Goal: Task Accomplishment & Management: Complete application form

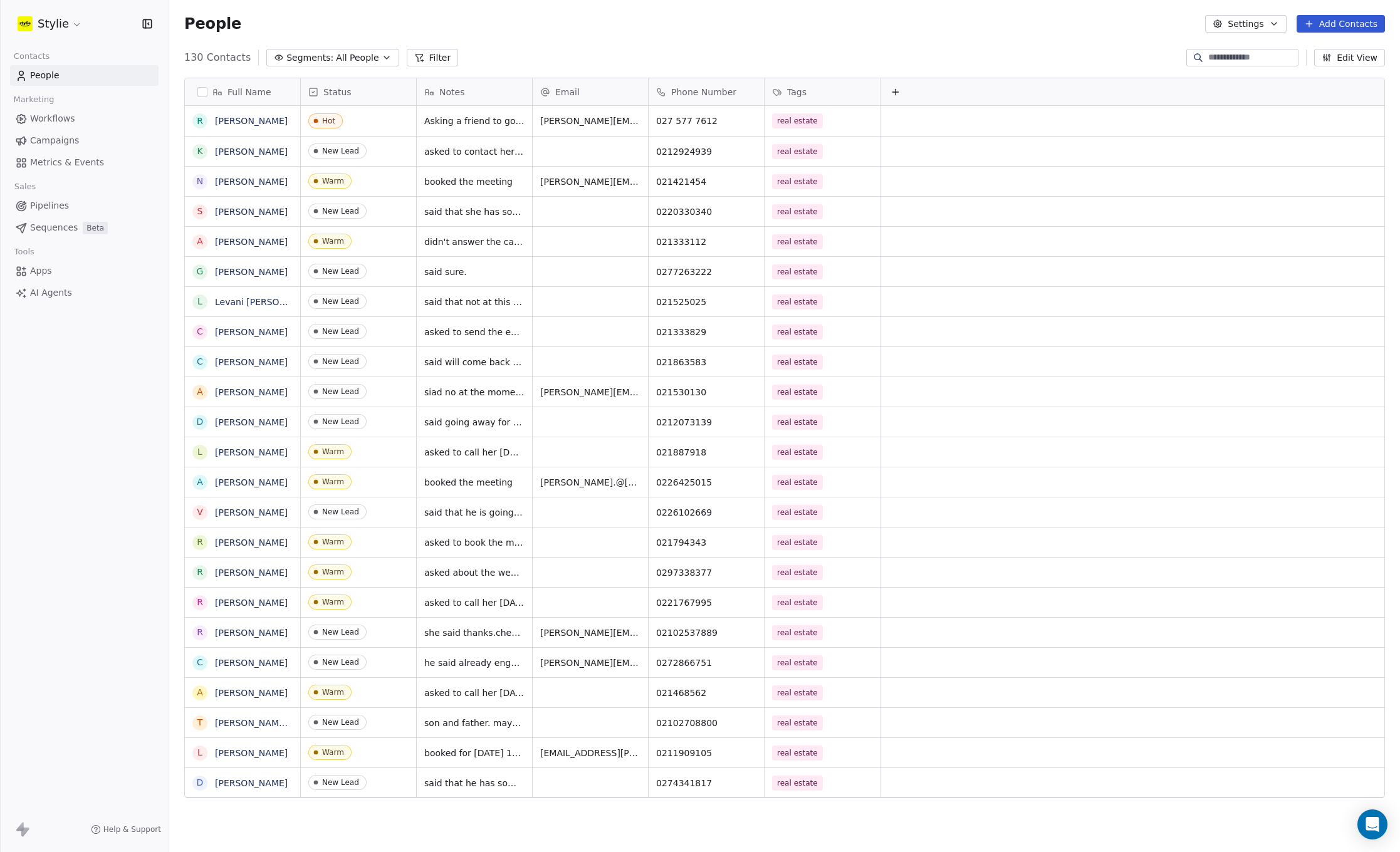
scroll to position [740, 1221]
click at [1339, 22] on button "Add Contacts" at bounding box center [1340, 24] width 88 height 18
click at [1326, 50] on span "Create new contact" at bounding box center [1344, 51] width 86 height 13
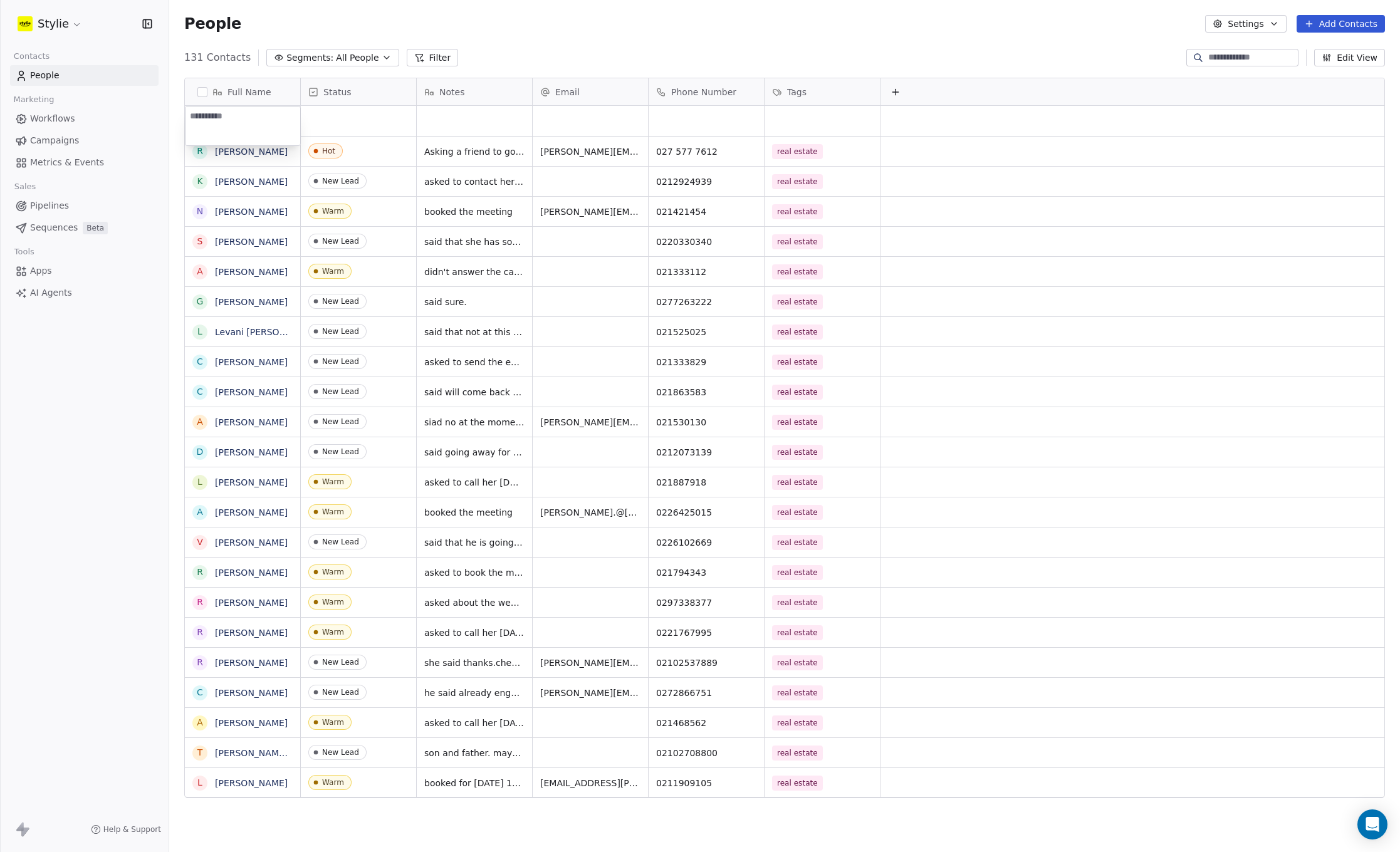
type textarea "**********"
click at [351, 126] on html "[PERSON_NAME] Contacts People Marketing Workflows Campaigns Metrics & Events Sa…" at bounding box center [700, 426] width 1400 height 852
click at [338, 120] on div "grid" at bounding box center [359, 121] width 115 height 30
click at [458, 122] on div "grid" at bounding box center [474, 121] width 115 height 30
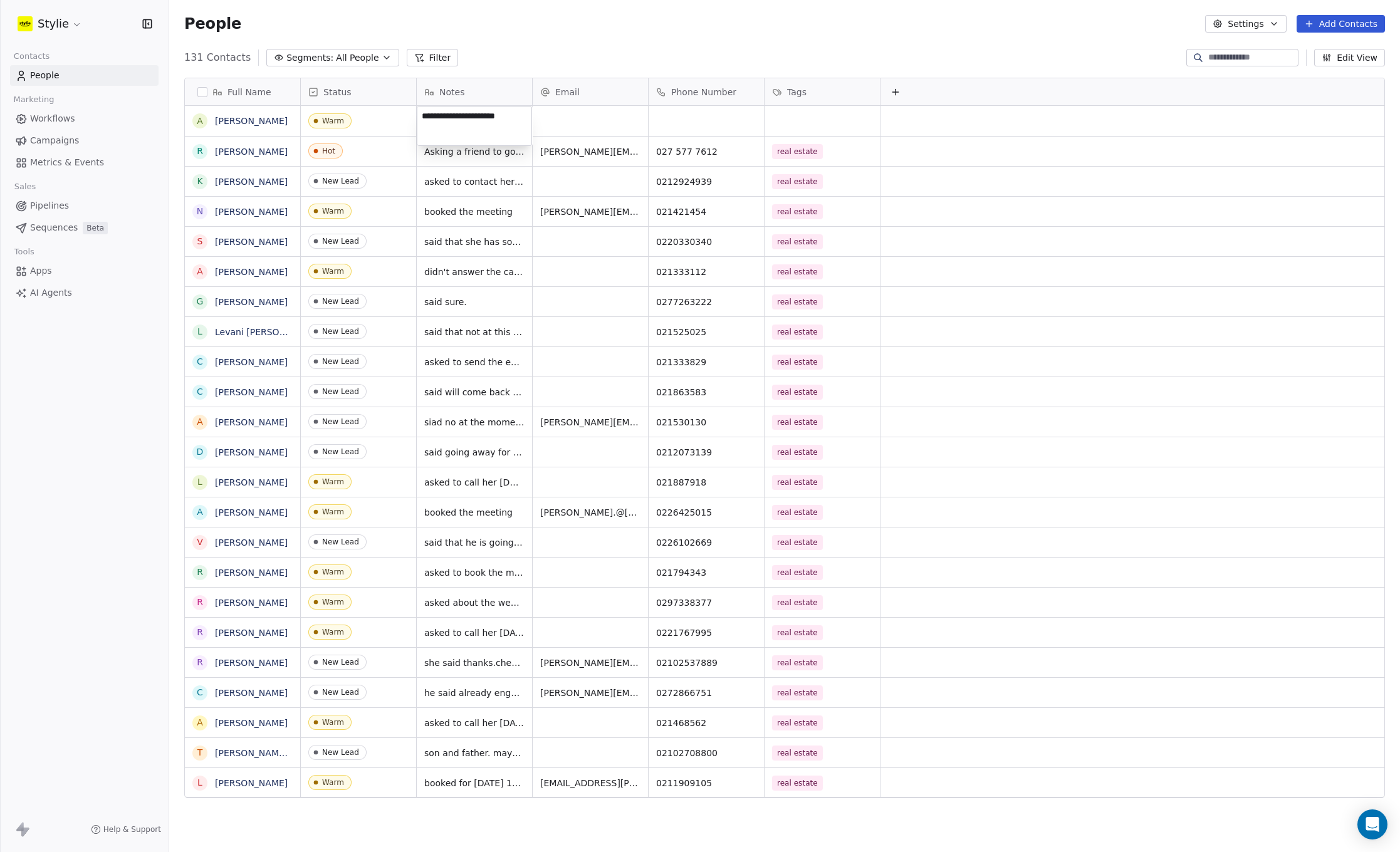
type textarea "**********"
click at [584, 123] on html "[PERSON_NAME] Contacts People Marketing Workflows Campaigns Metrics & Events Sa…" at bounding box center [700, 426] width 1400 height 852
click at [561, 120] on div "grid" at bounding box center [590, 121] width 115 height 30
click at [561, 120] on input "email" at bounding box center [591, 122] width 111 height 25
type input "**********"
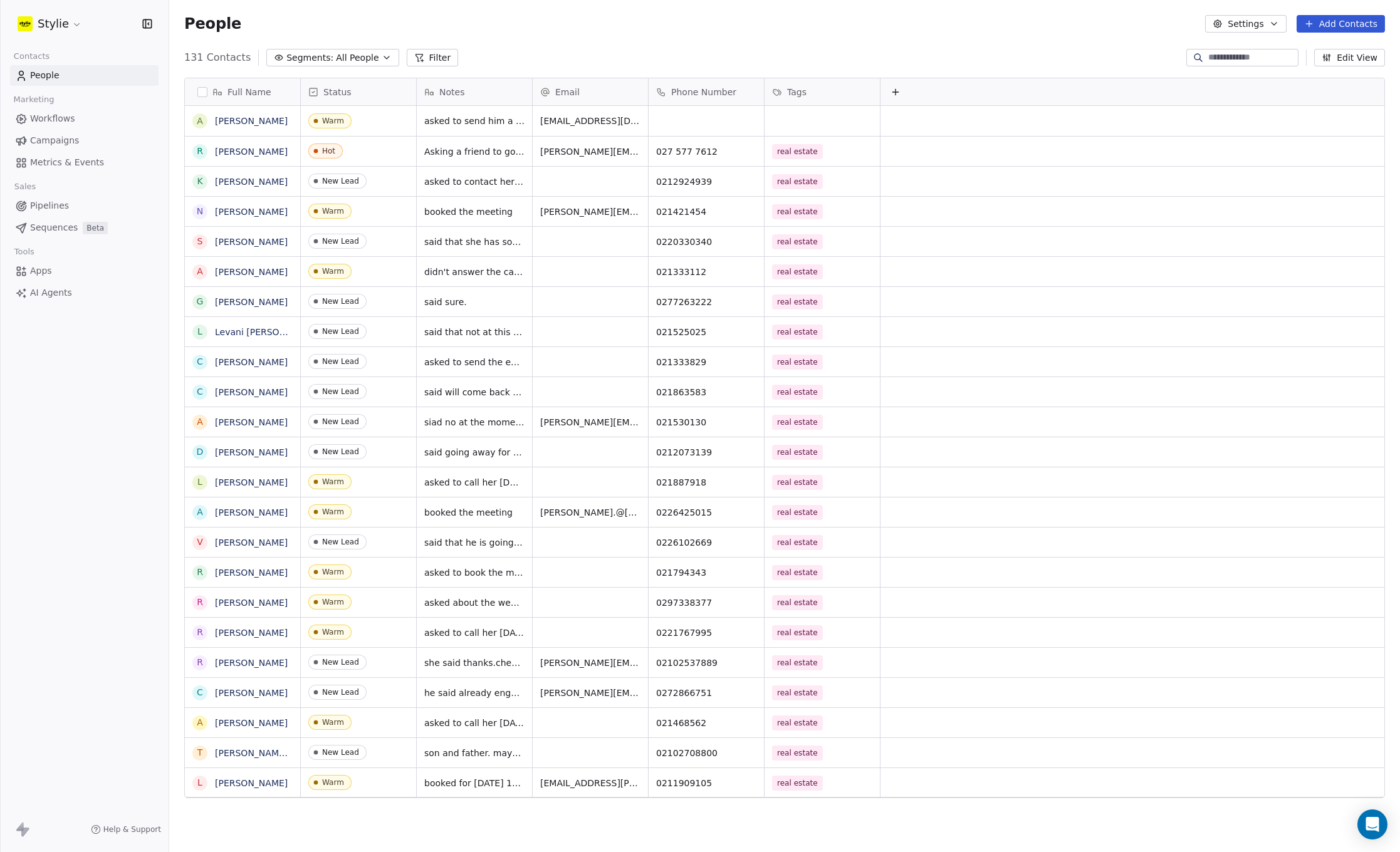
click at [690, 118] on html "[PERSON_NAME] Contacts People Marketing Workflows Campaigns Metrics & Events Sa…" at bounding box center [700, 426] width 1400 height 852
click at [678, 116] on div "grid" at bounding box center [706, 121] width 115 height 30
click at [676, 118] on input at bounding box center [706, 122] width 111 height 25
type input "**********"
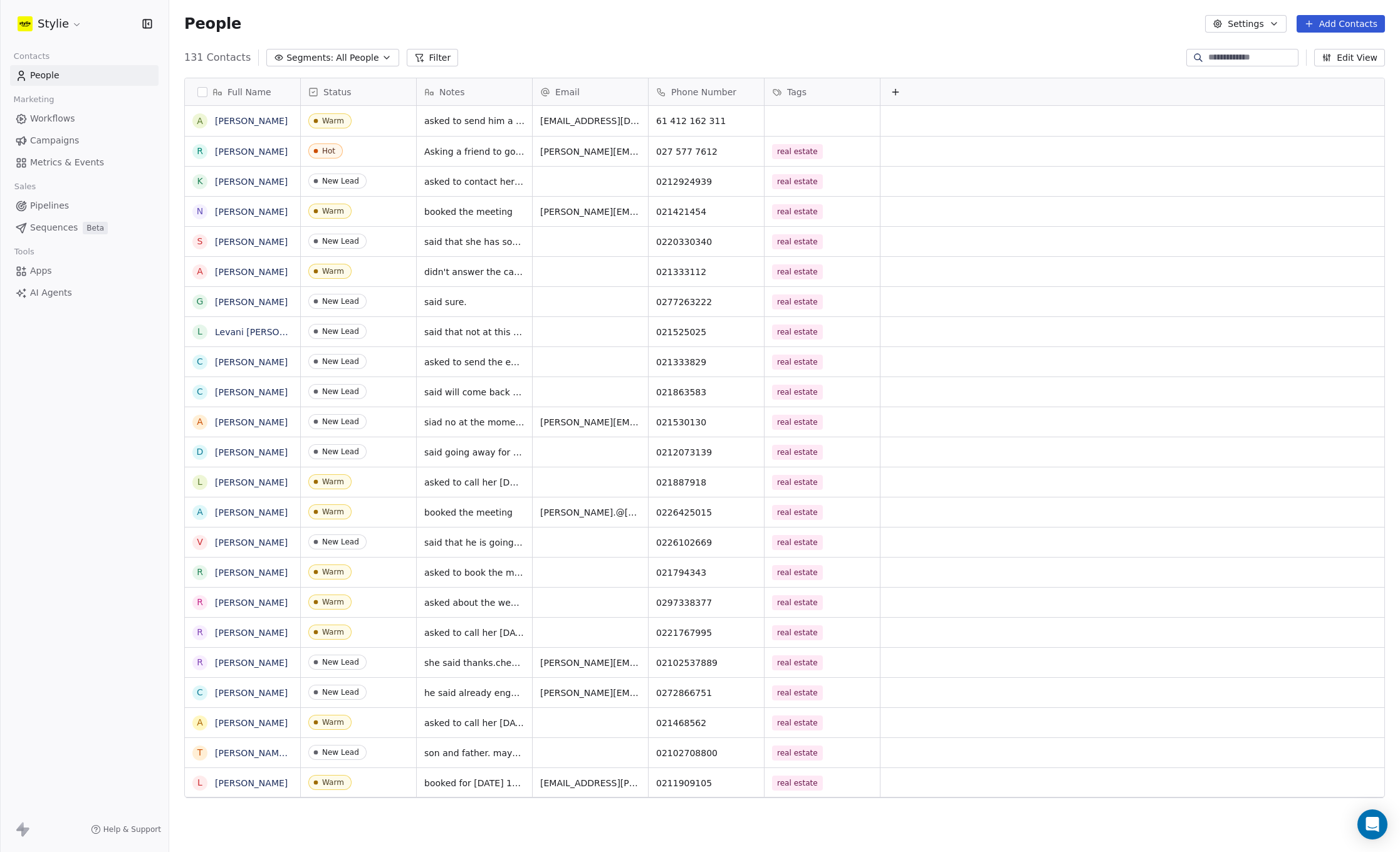
click at [786, 119] on html "[PERSON_NAME] Contacts People Marketing Workflows Campaigns Metrics & Events Sa…" at bounding box center [700, 426] width 1400 height 852
click at [786, 119] on div "grid" at bounding box center [822, 121] width 115 height 30
click at [785, 118] on div "grid" at bounding box center [822, 121] width 115 height 30
click at [784, 119] on div "grid" at bounding box center [822, 121] width 115 height 30
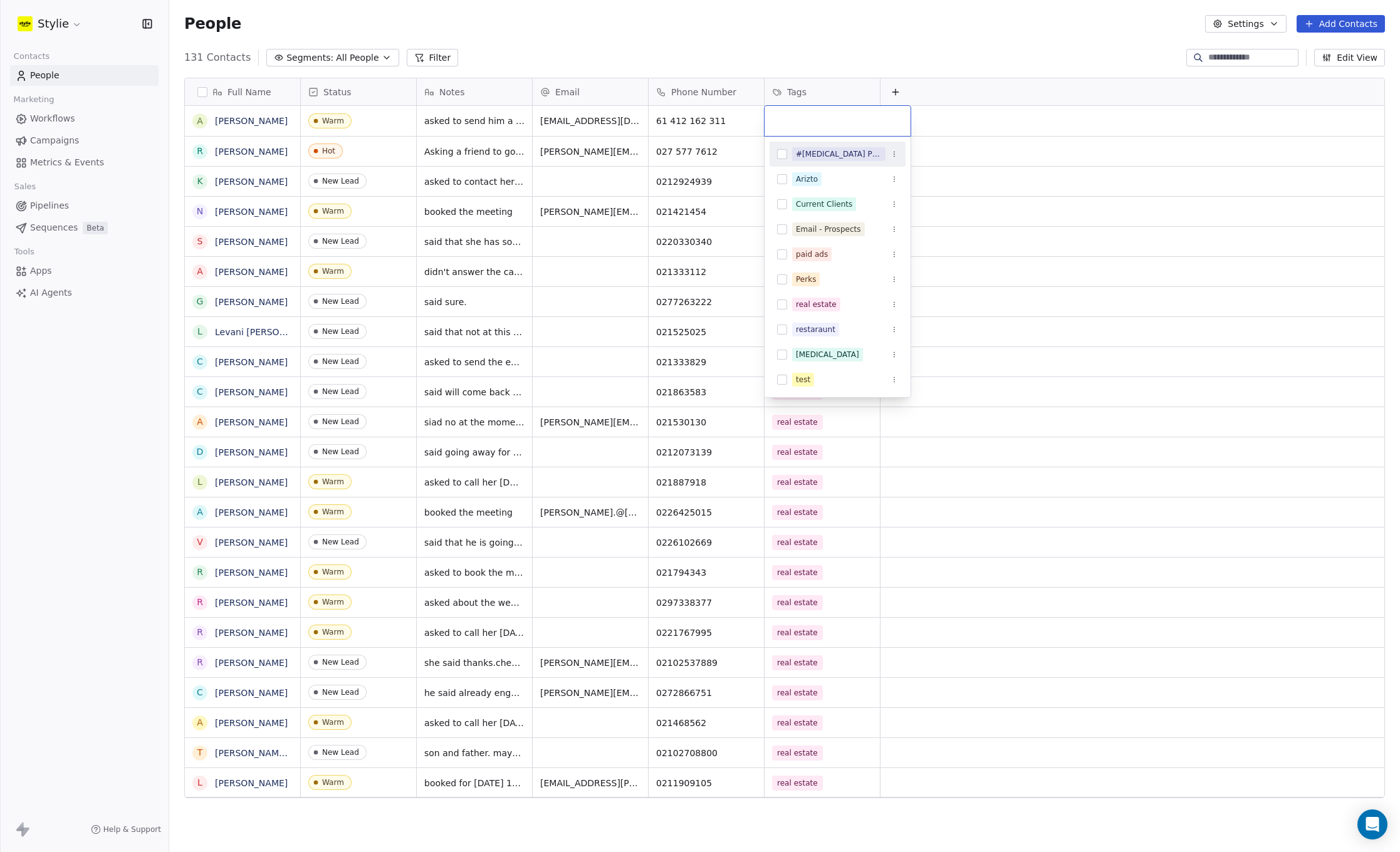
click at [822, 122] on input "text" at bounding box center [837, 120] width 131 height 14
click at [782, 305] on button "Suggestions" at bounding box center [782, 304] width 10 height 10
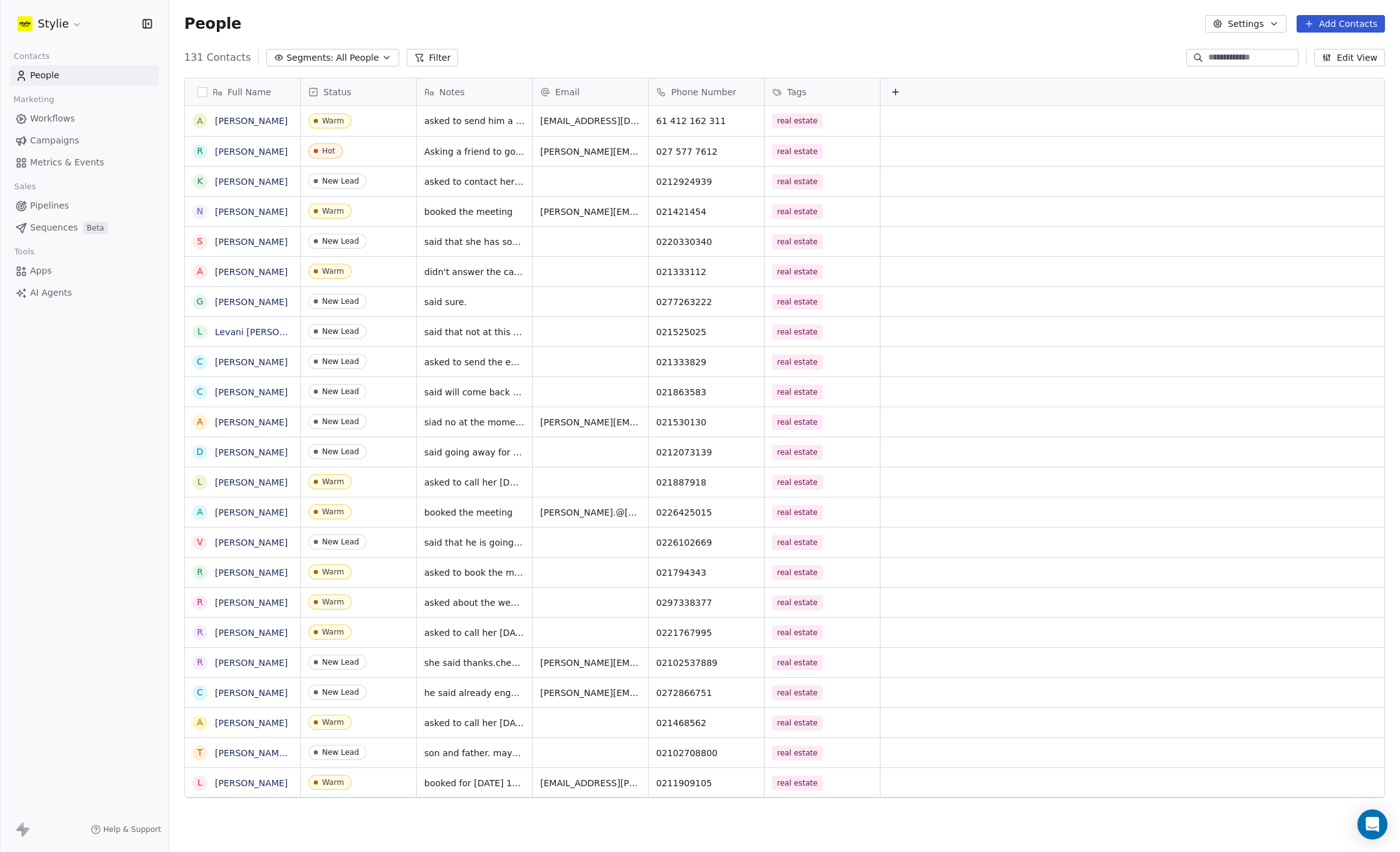
click at [936, 45] on html "[PERSON_NAME] Contacts People Marketing Workflows Campaigns Metrics & Events Sa…" at bounding box center [700, 426] width 1400 height 852
click at [1351, 24] on button "Add Contacts" at bounding box center [1340, 24] width 88 height 18
click at [1322, 48] on span "Create new contact" at bounding box center [1344, 51] width 86 height 13
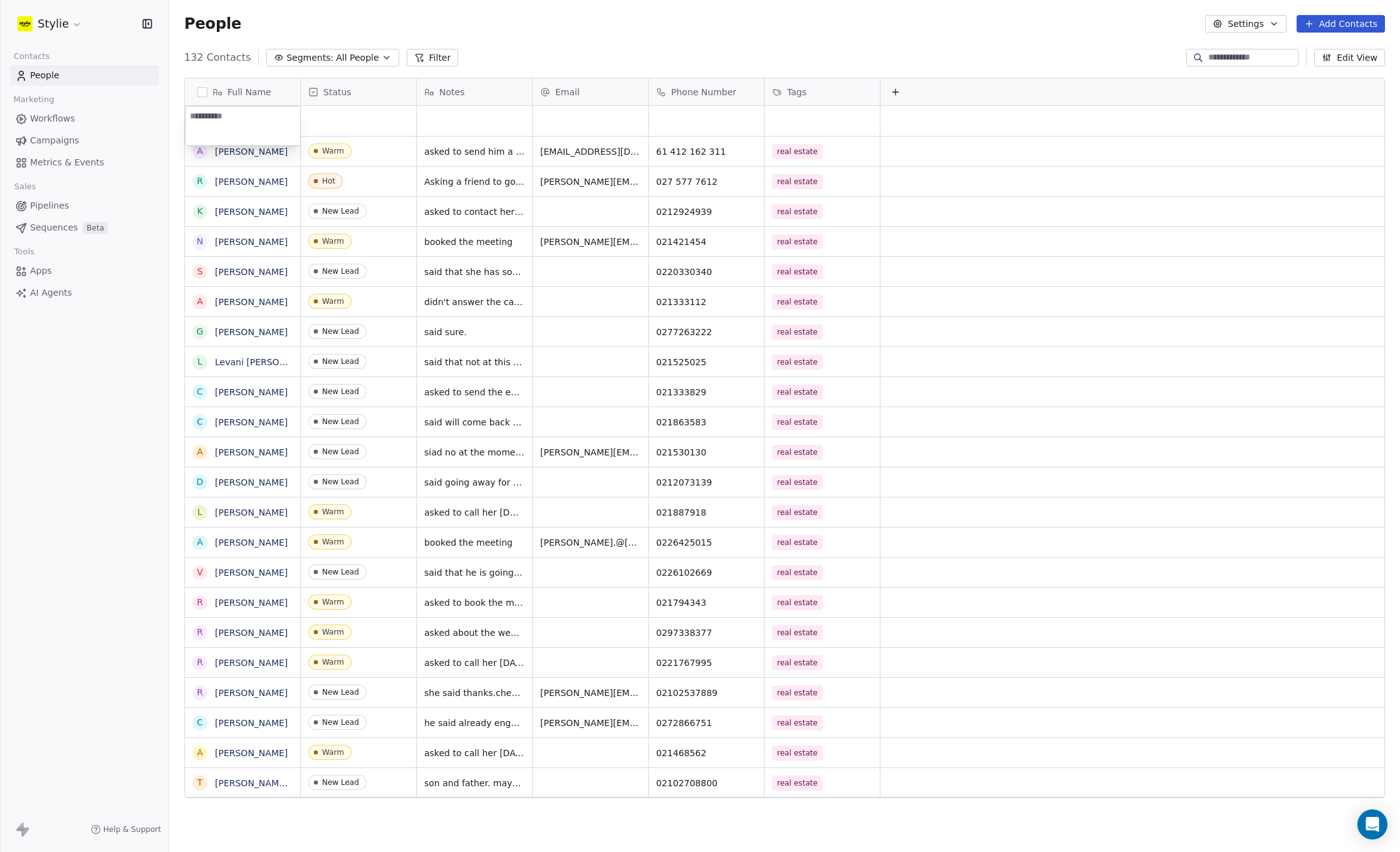
click at [254, 120] on textarea at bounding box center [243, 126] width 114 height 39
type textarea "**********"
click at [364, 112] on html "Stylie Contacts People Marketing Workflows Campaigns Metrics & Events Sales Pip…" at bounding box center [700, 426] width 1400 height 852
click at [362, 114] on div "grid" at bounding box center [359, 121] width 115 height 30
click at [339, 225] on div "Warm" at bounding box center [338, 226] width 22 height 9
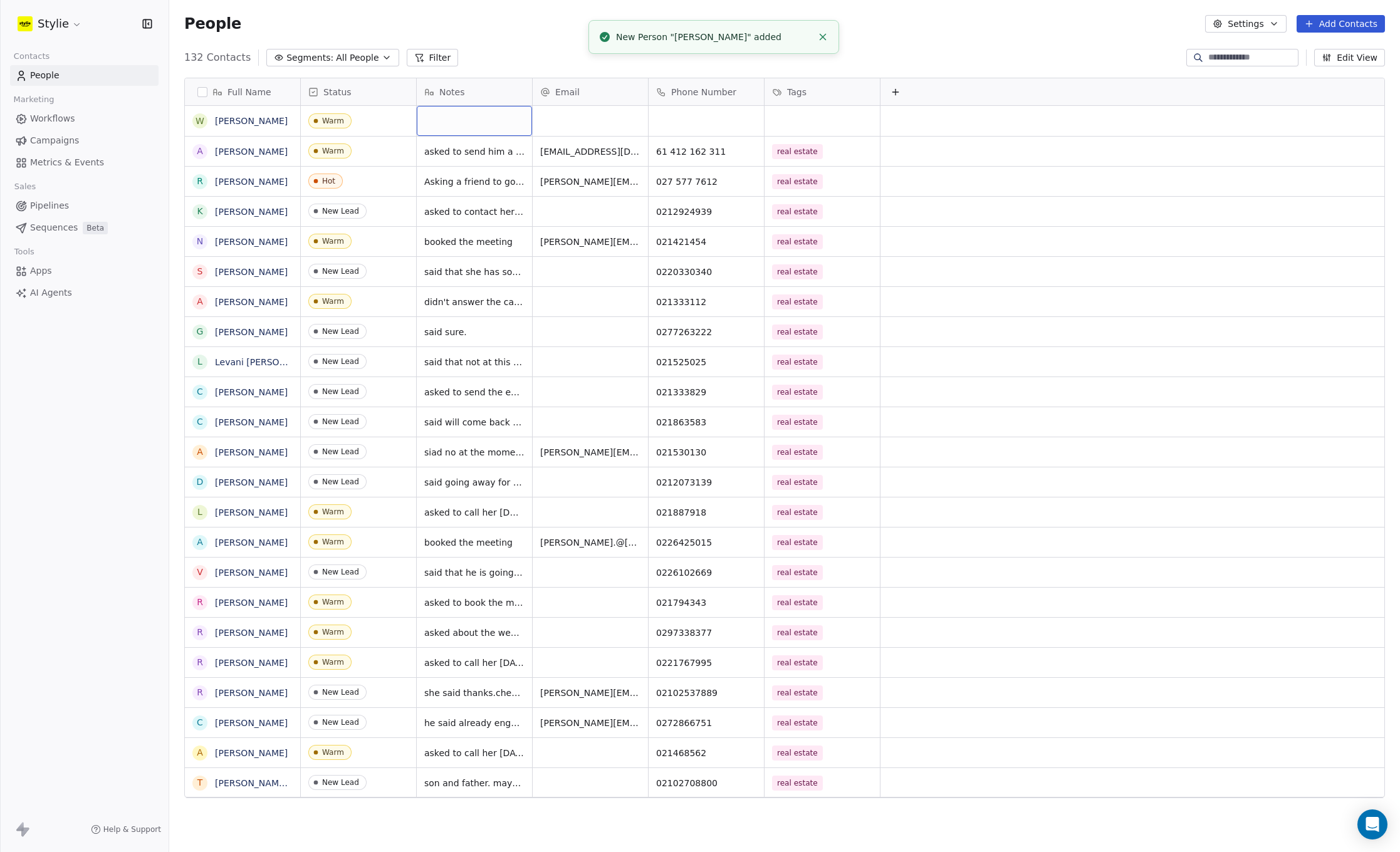
click at [436, 114] on div "grid" at bounding box center [474, 121] width 115 height 30
click at [438, 122] on textarea at bounding box center [474, 126] width 114 height 39
click at [438, 121] on textarea at bounding box center [474, 126] width 114 height 39
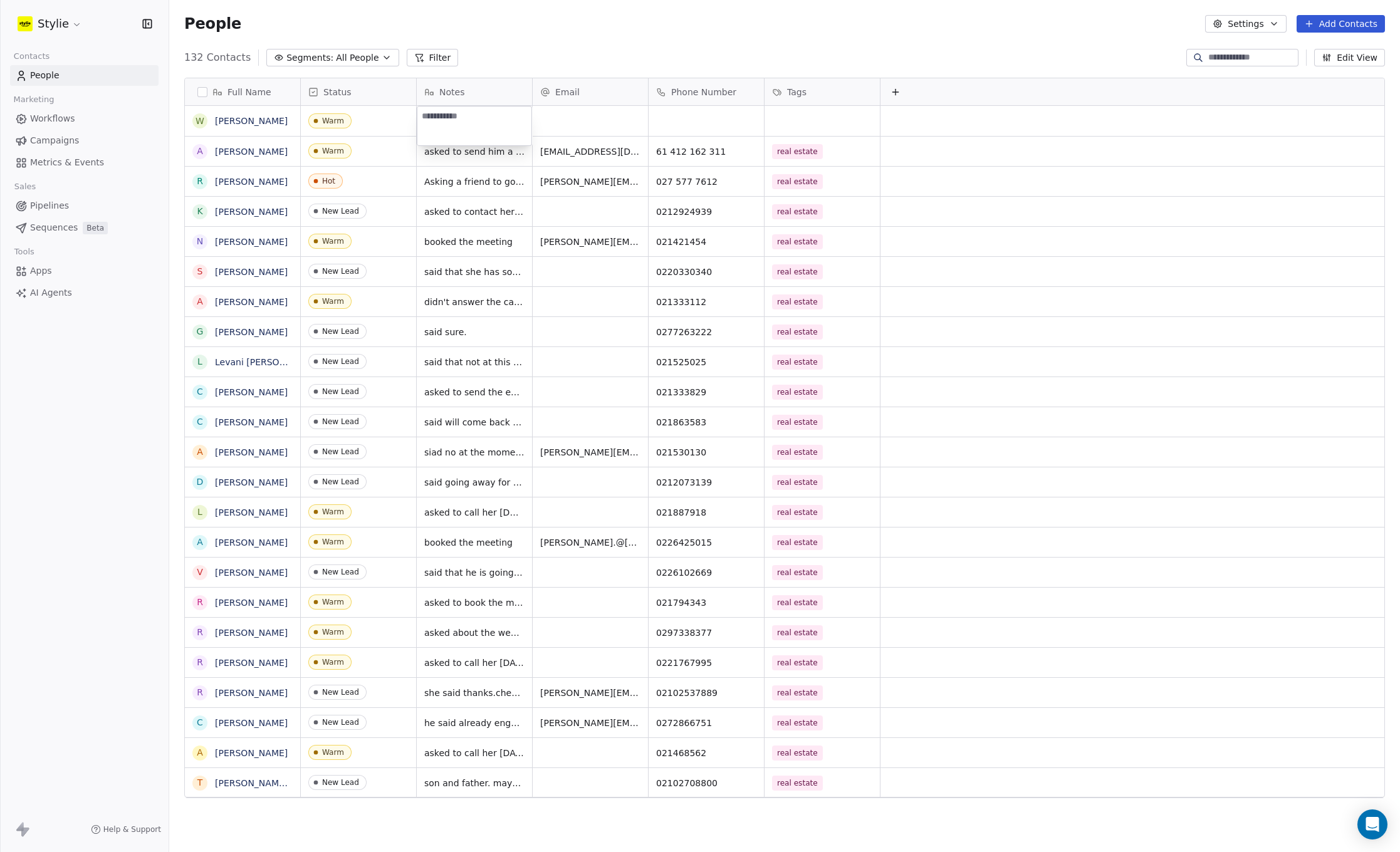
click at [438, 122] on textarea at bounding box center [474, 126] width 114 height 39
type textarea "**********"
click at [565, 105] on html "Stylie Contacts People Marketing Workflows Campaigns Metrics & Events Sales Pip…" at bounding box center [700, 426] width 1400 height 852
click at [575, 116] on div "grid" at bounding box center [590, 121] width 115 height 30
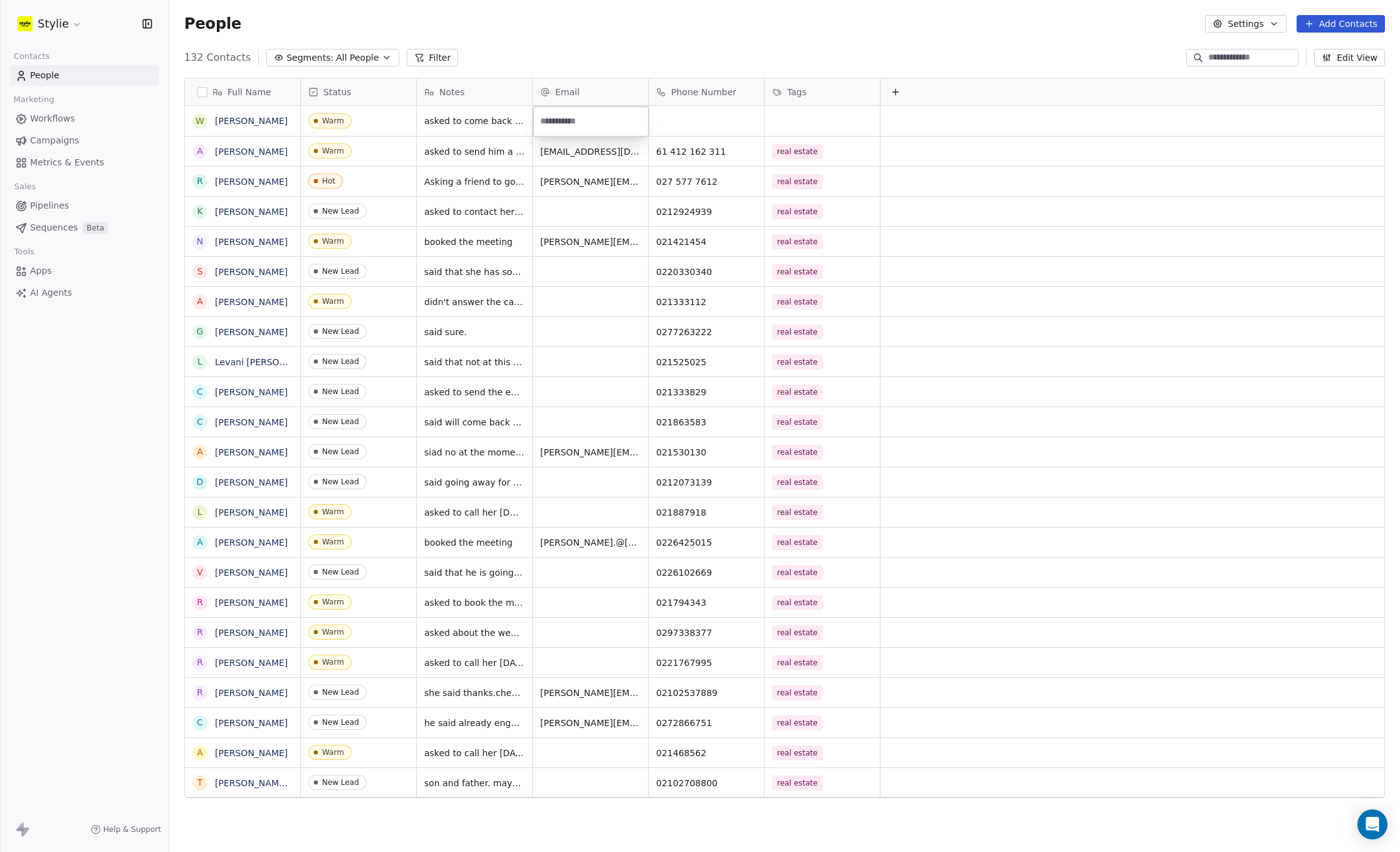
click at [575, 116] on input "email" at bounding box center [591, 122] width 111 height 25
type input "**********"
click at [675, 120] on html "Stylie Contacts People Marketing Workflows Campaigns Metrics & Events Sales Pip…" at bounding box center [700, 426] width 1400 height 852
click at [593, 119] on div "grid" at bounding box center [590, 121] width 115 height 30
click at [586, 120] on input "email" at bounding box center [591, 122] width 111 height 25
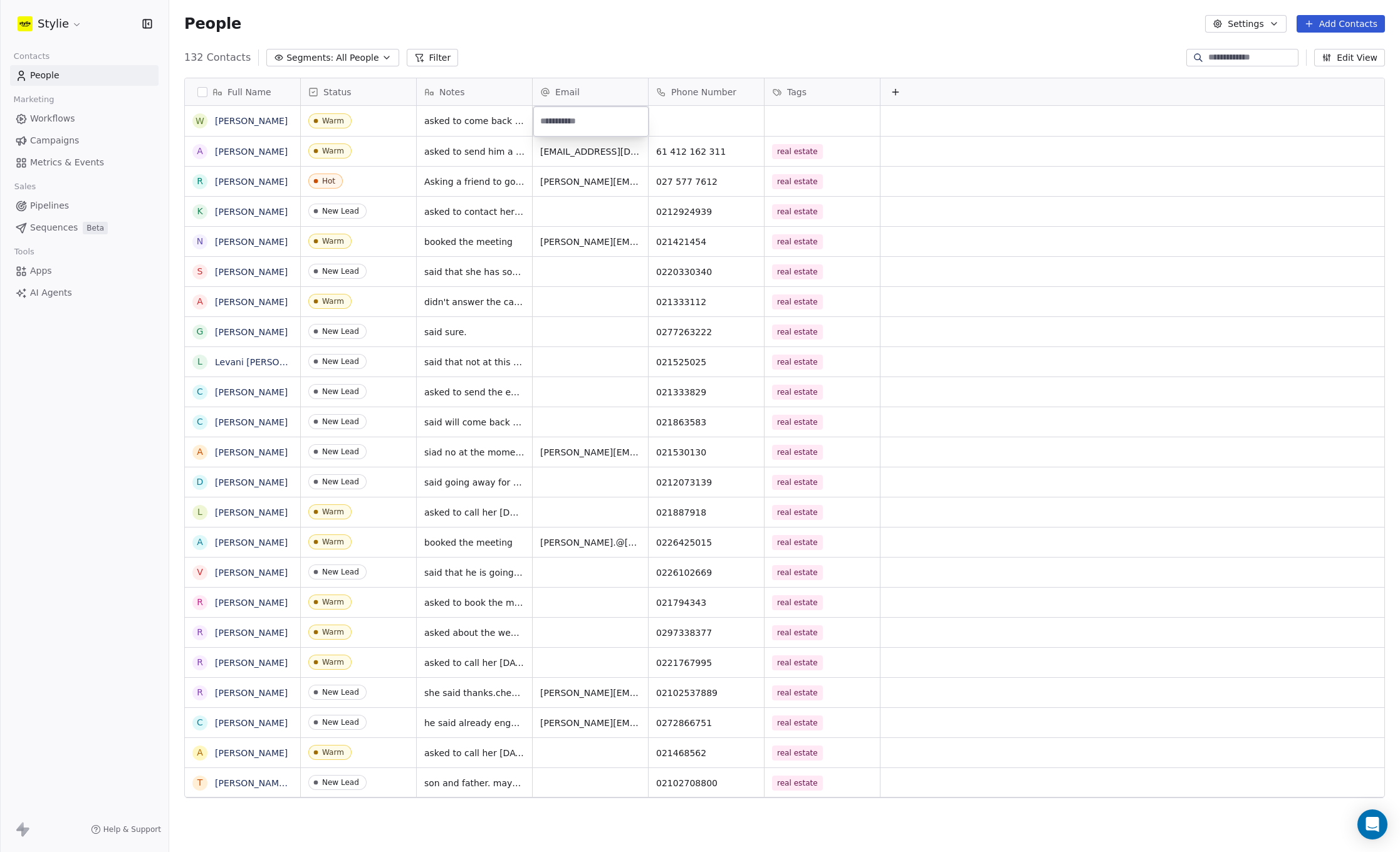
click at [586, 120] on input "email" at bounding box center [591, 122] width 111 height 25
type input "**********"
click at [694, 126] on html "Stylie Contacts People Marketing Workflows Campaigns Metrics & Events Sales Pip…" at bounding box center [700, 426] width 1400 height 852
click at [684, 122] on div "grid" at bounding box center [706, 121] width 115 height 30
type input "**********"
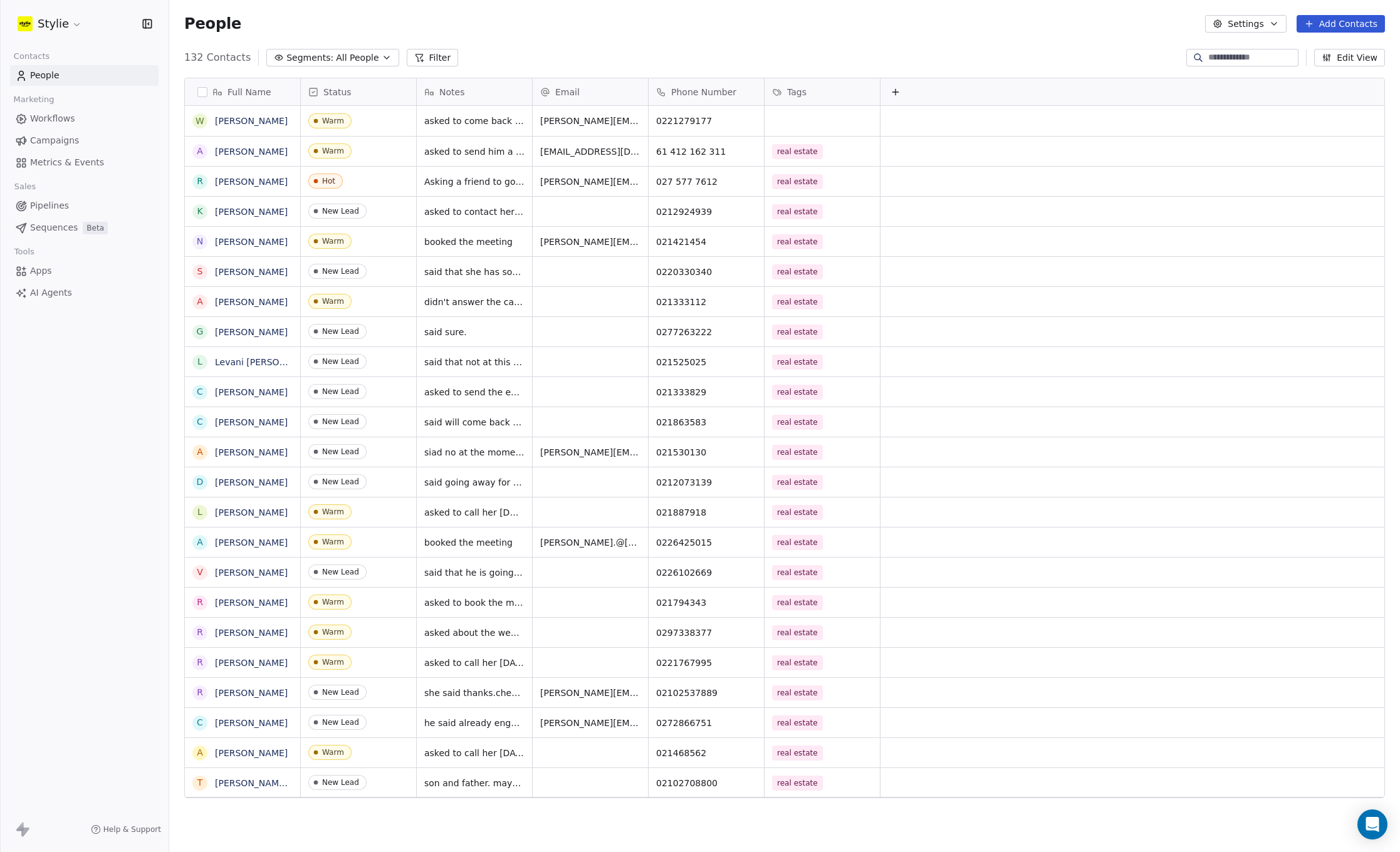
click at [793, 124] on html "Stylie Contacts People Marketing Workflows Campaigns Metrics & Events Sales Pip…" at bounding box center [700, 426] width 1400 height 852
click at [799, 122] on div "grid" at bounding box center [822, 121] width 115 height 30
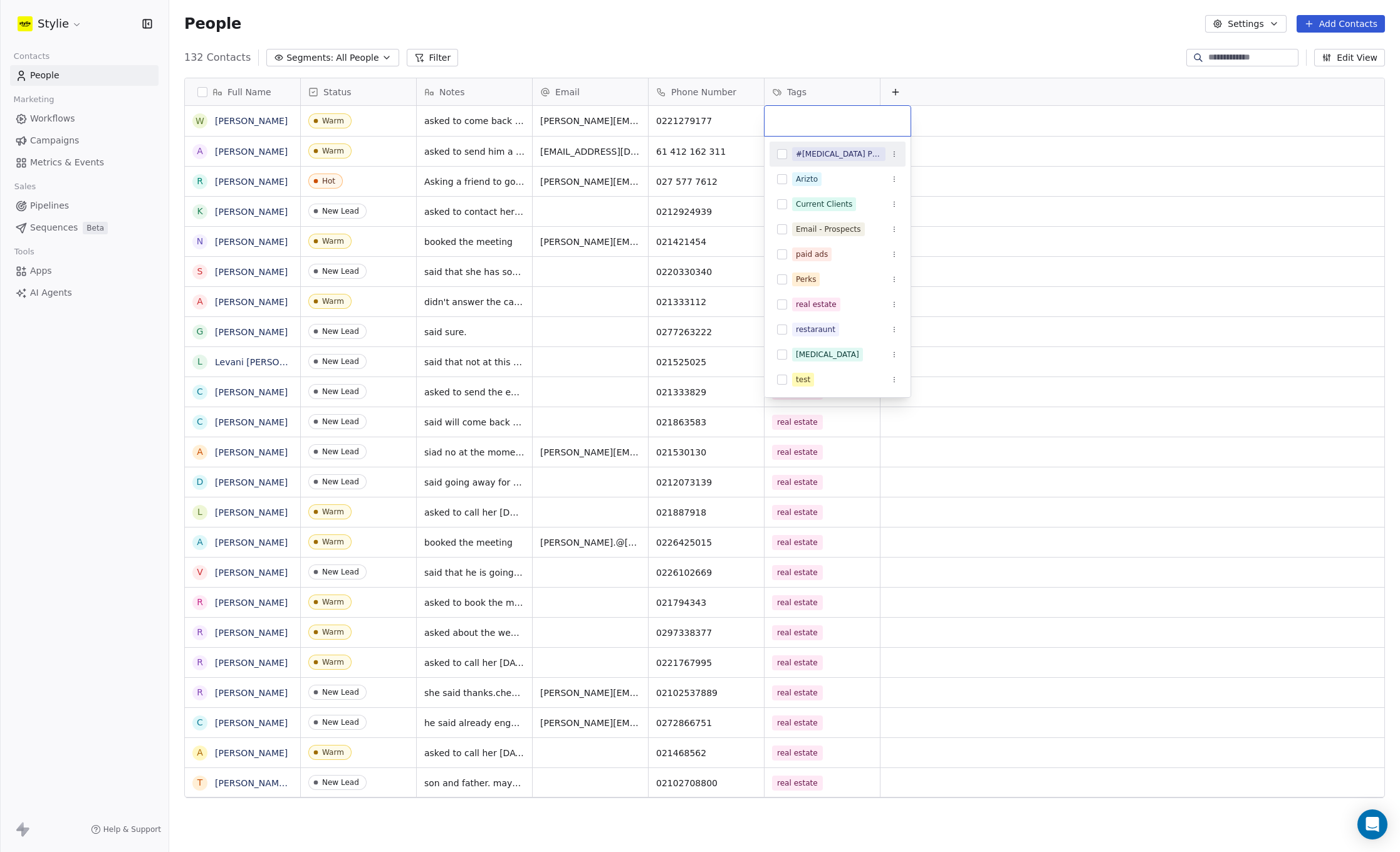
click at [800, 122] on input "text" at bounding box center [837, 120] width 131 height 14
click at [784, 300] on button "Suggestions" at bounding box center [782, 304] width 10 height 10
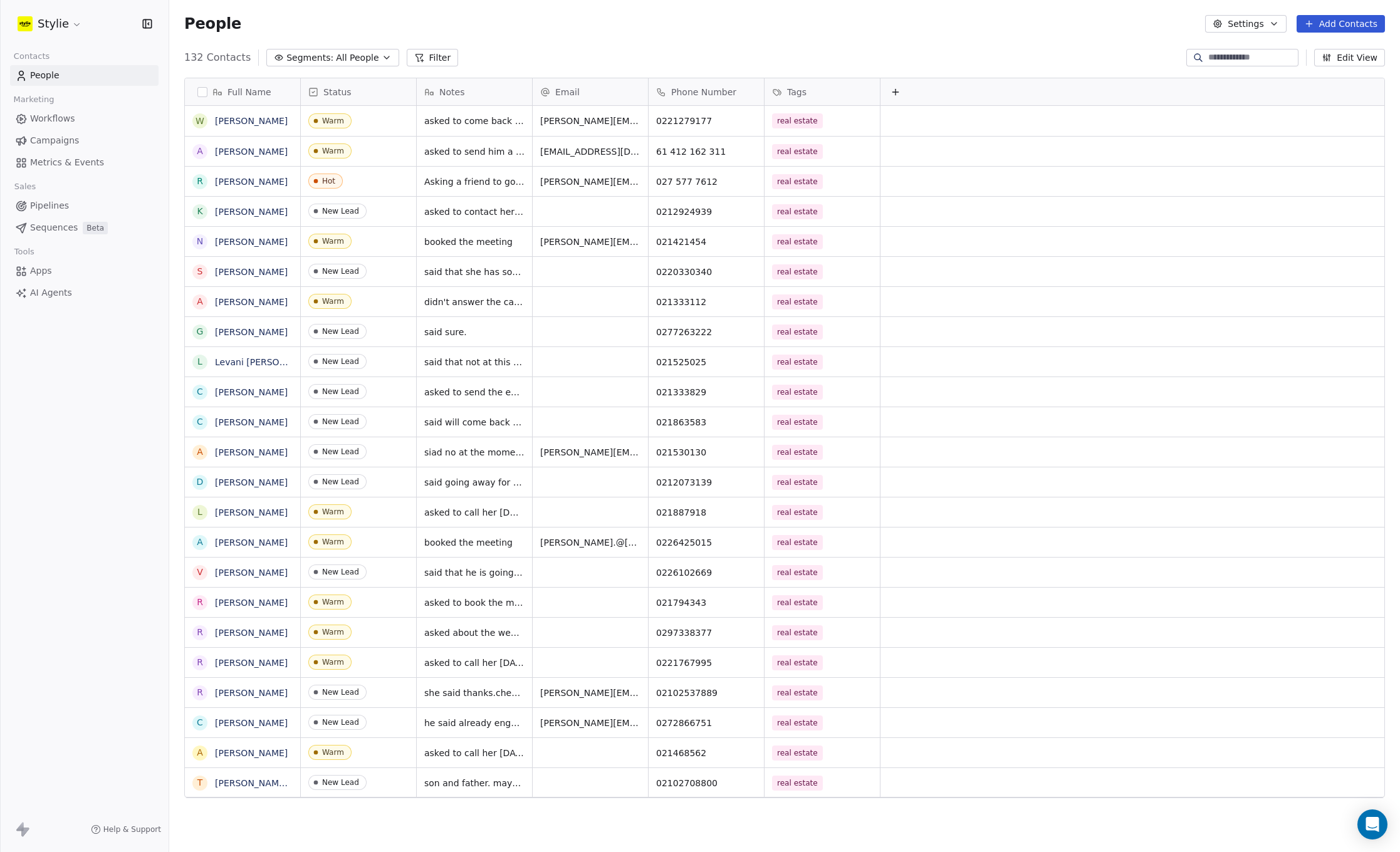
click at [898, 47] on html "Stylie Contacts People Marketing Workflows Campaigns Metrics & Events Sales Pip…" at bounding box center [700, 426] width 1400 height 852
click at [1363, 20] on button "Add Contacts" at bounding box center [1340, 24] width 88 height 18
click at [1363, 20] on html "Stylie Contacts People Marketing Workflows Campaigns Metrics & Events Sales Pip…" at bounding box center [700, 426] width 1400 height 852
click at [1347, 26] on button "Add Contacts" at bounding box center [1340, 24] width 88 height 18
click at [1315, 52] on span "Create new contact" at bounding box center [1344, 51] width 86 height 13
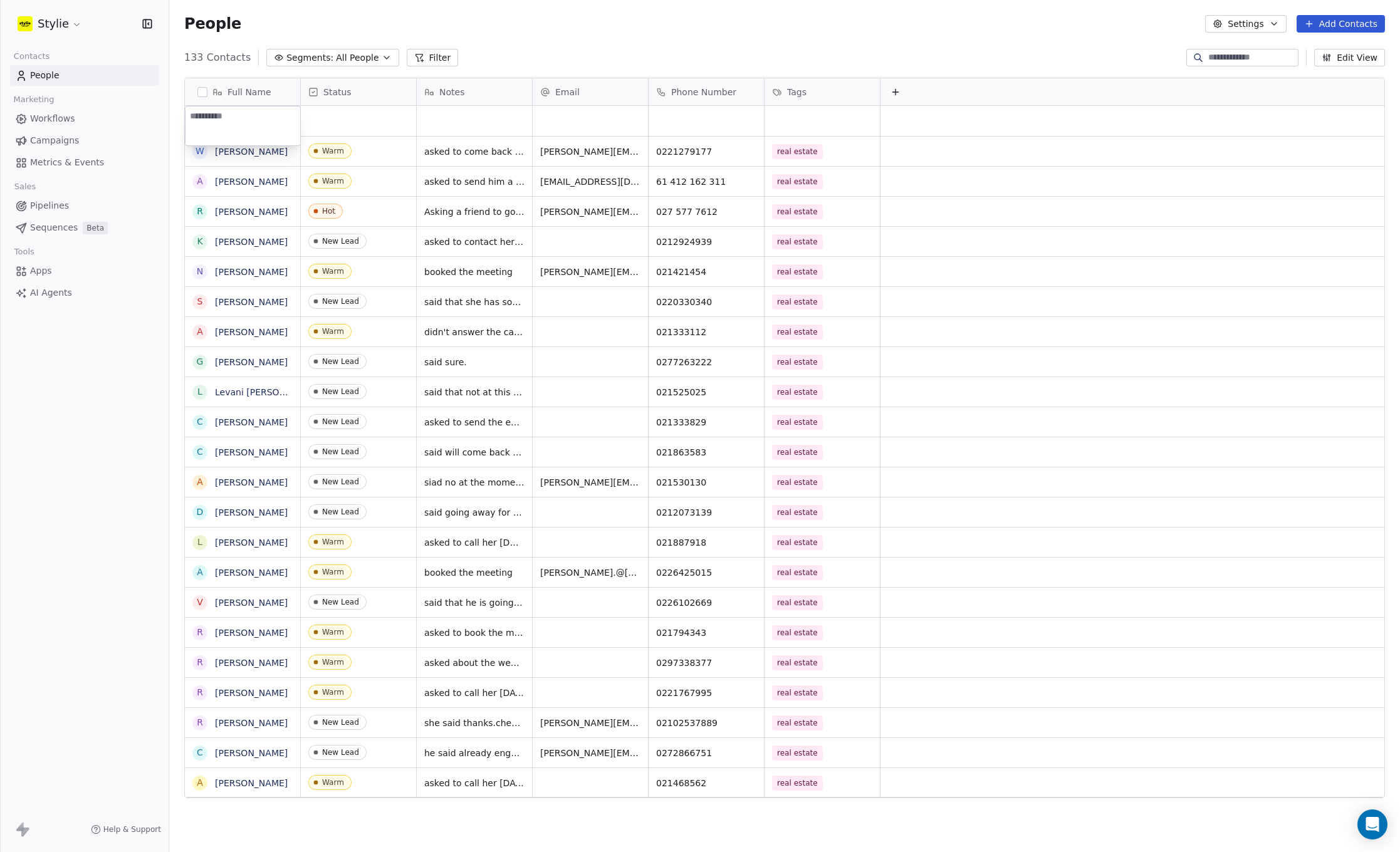
click at [224, 116] on textarea at bounding box center [243, 126] width 114 height 39
type textarea "**********"
click at [339, 115] on html "Stylie Contacts People Marketing Workflows Campaigns Metrics & Events Sales Pip…" at bounding box center [700, 426] width 1400 height 852
click at [340, 115] on div "grid" at bounding box center [359, 121] width 115 height 30
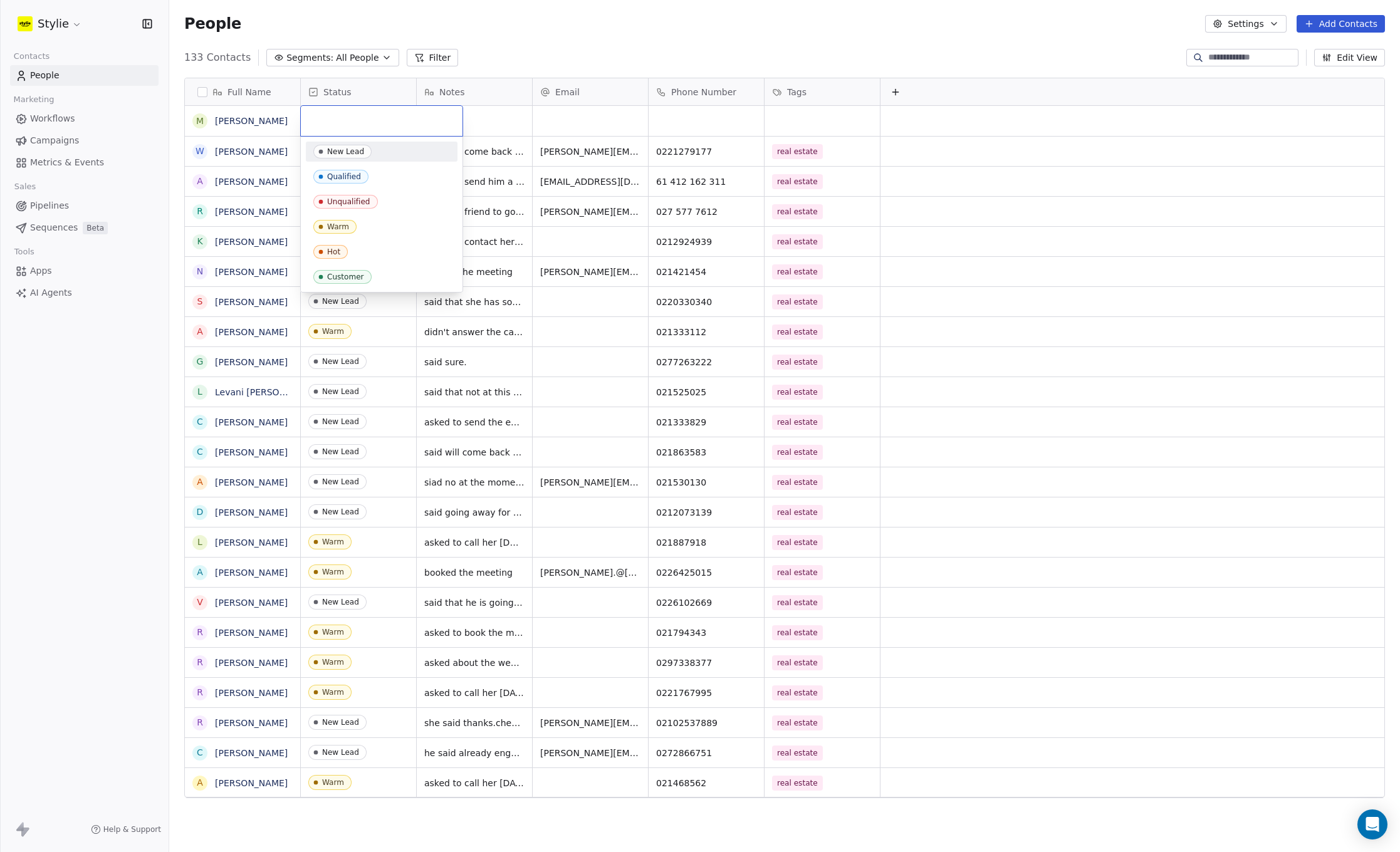
click at [340, 226] on div "Warm" at bounding box center [338, 226] width 22 height 9
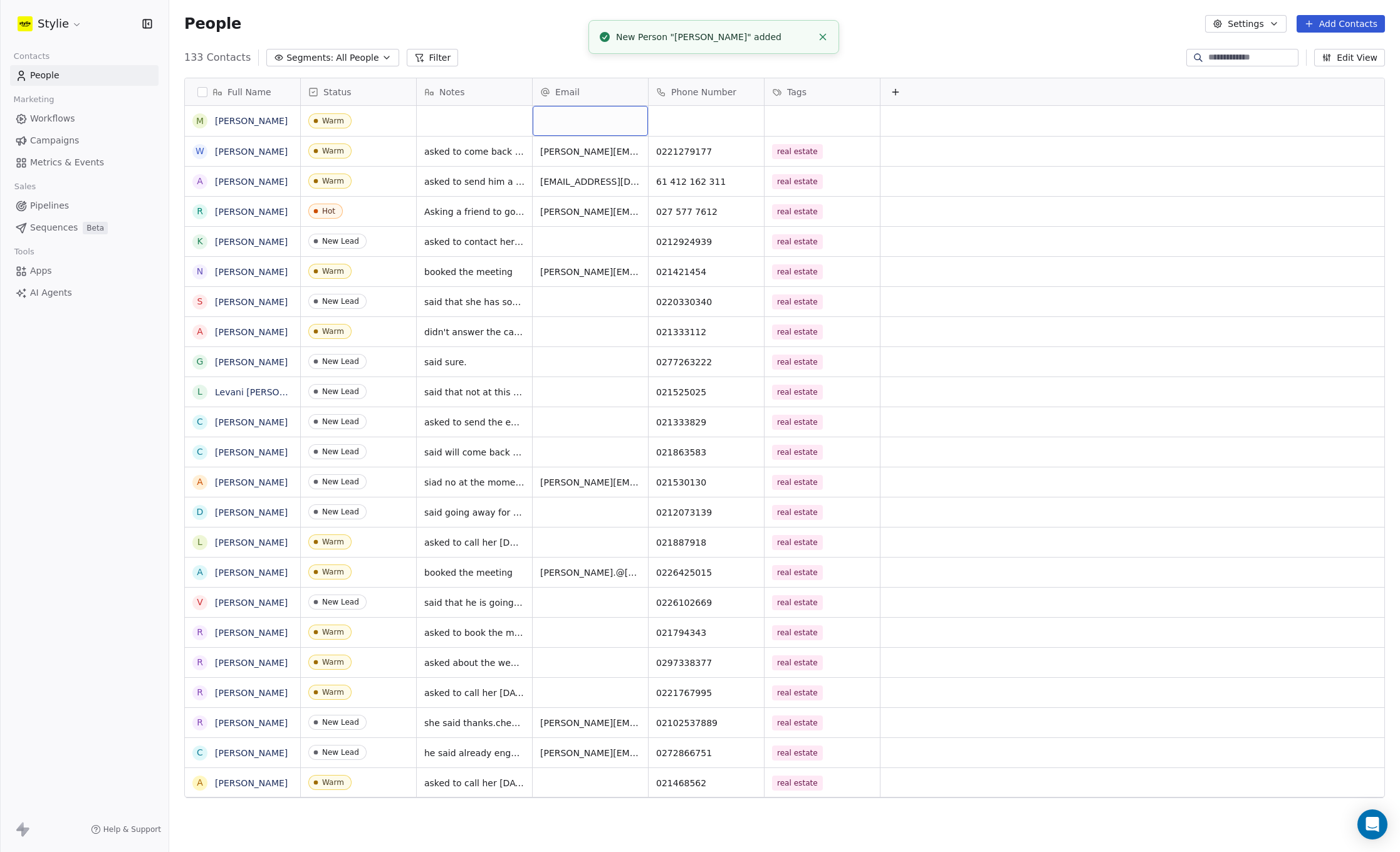
click at [565, 116] on div "grid" at bounding box center [590, 121] width 115 height 30
type input "**********"
click at [701, 111] on html "Stylie Contacts People Marketing Workflows Campaigns Metrics & Events Sales Pip…" at bounding box center [700, 426] width 1400 height 852
click at [701, 112] on div "grid" at bounding box center [706, 121] width 115 height 30
type input "**********"
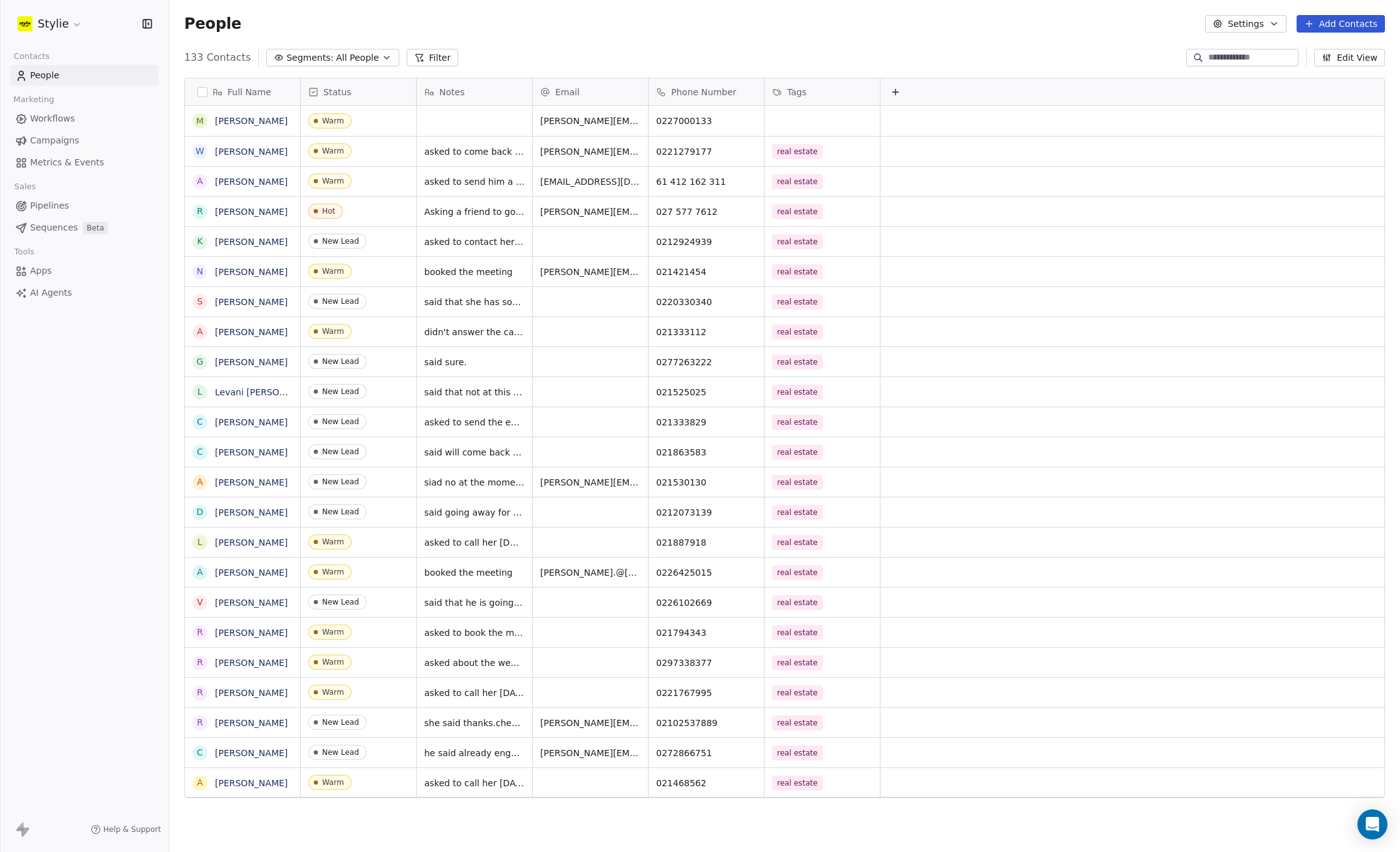
click at [795, 109] on html "Stylie Contacts People Marketing Workflows Campaigns Metrics & Events Sales Pip…" at bounding box center [700, 426] width 1400 height 852
click at [798, 114] on div "grid" at bounding box center [822, 121] width 115 height 30
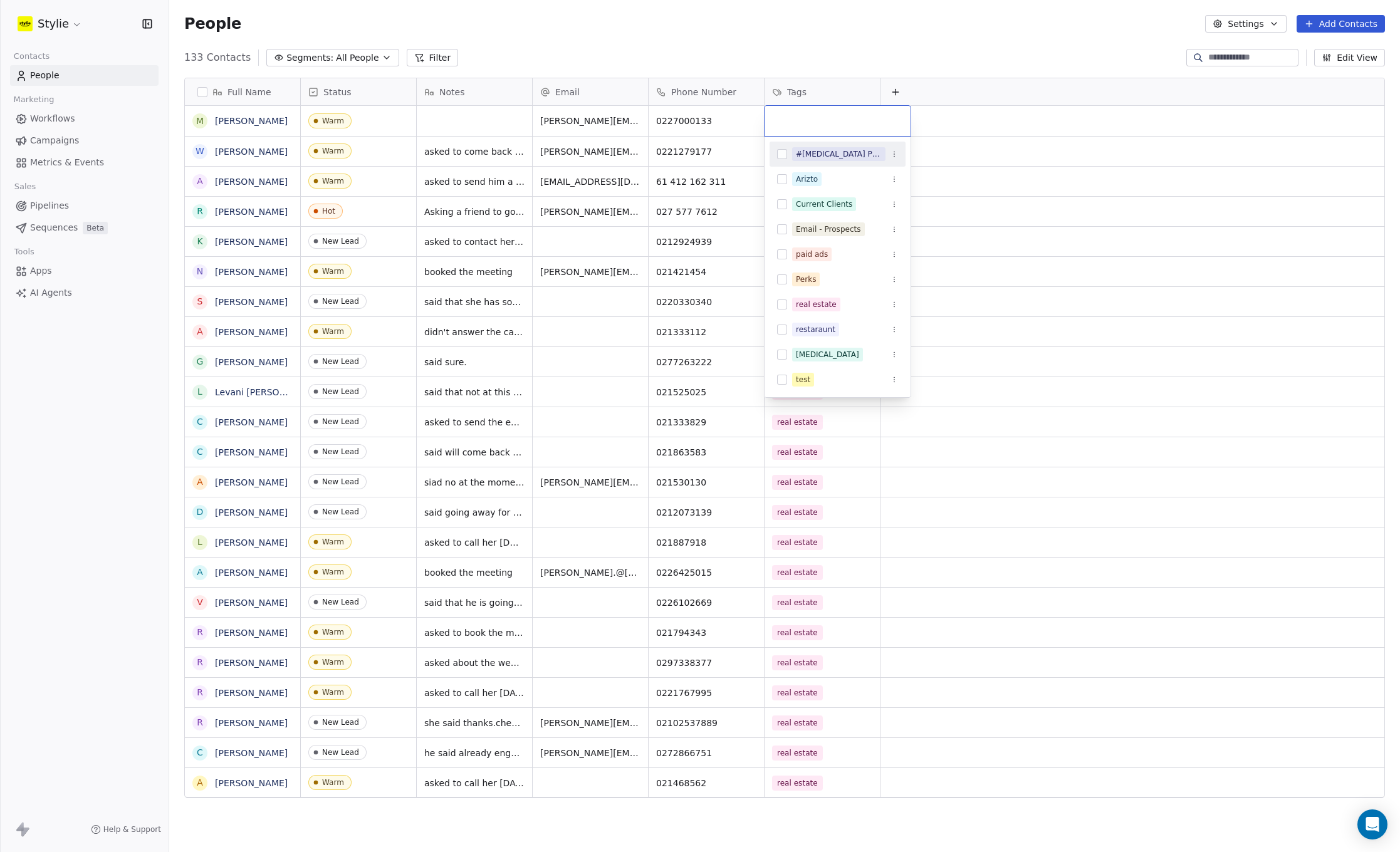
click at [797, 114] on input "text" at bounding box center [837, 120] width 131 height 14
click at [801, 300] on div "real estate" at bounding box center [816, 304] width 41 height 11
click at [782, 305] on button "Suggestions" at bounding box center [782, 304] width 10 height 10
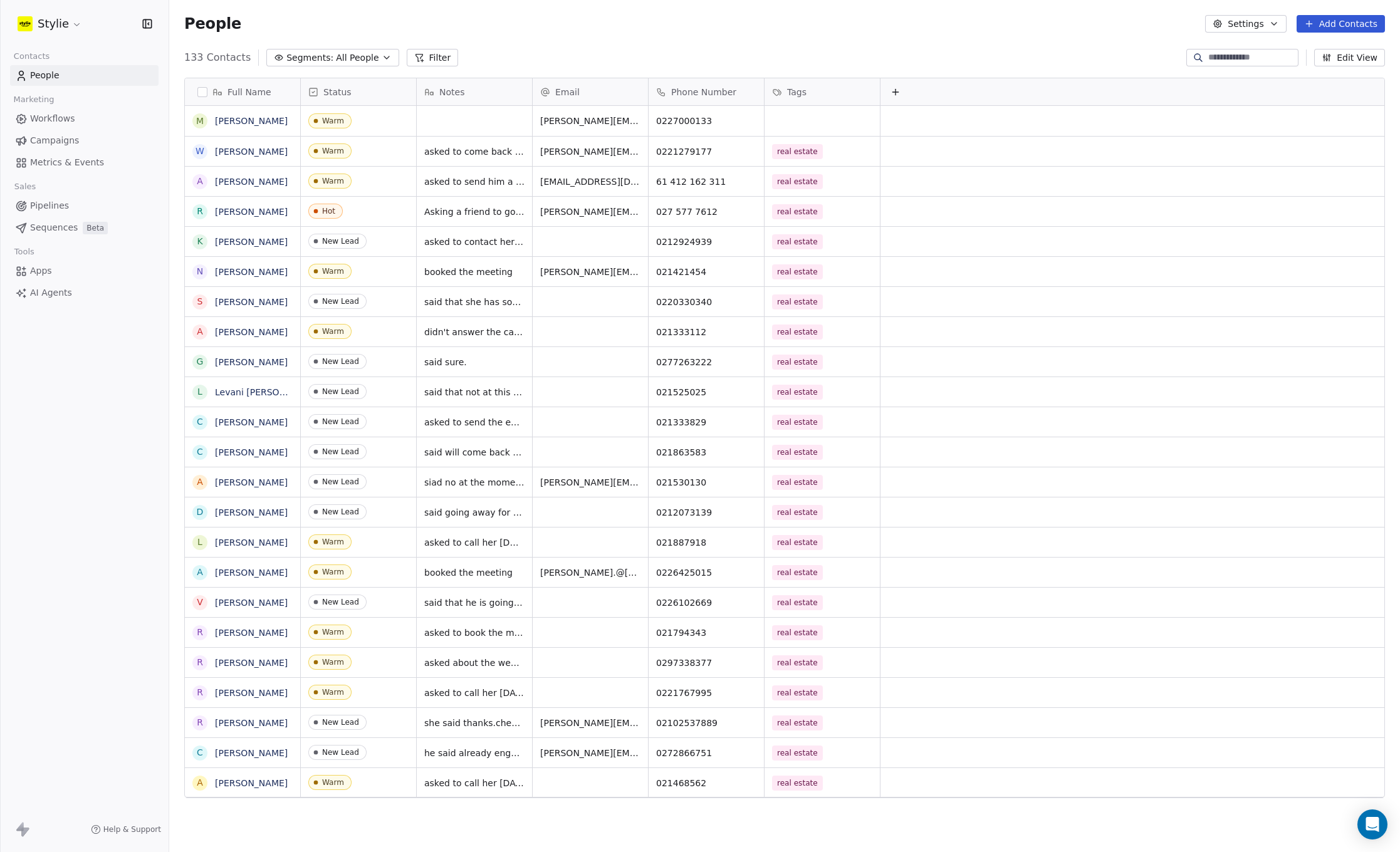
click at [477, 119] on html "Stylie Contacts People Marketing Workflows Campaigns Metrics & Events Sales Pip…" at bounding box center [700, 426] width 1400 height 852
click at [476, 121] on textarea at bounding box center [474, 126] width 114 height 39
click at [476, 120] on textarea at bounding box center [474, 126] width 114 height 39
type textarea "**********"
click at [532, 53] on html "Stylie Contacts People Marketing Workflows Campaigns Metrics & Events Sales Pip…" at bounding box center [700, 426] width 1400 height 852
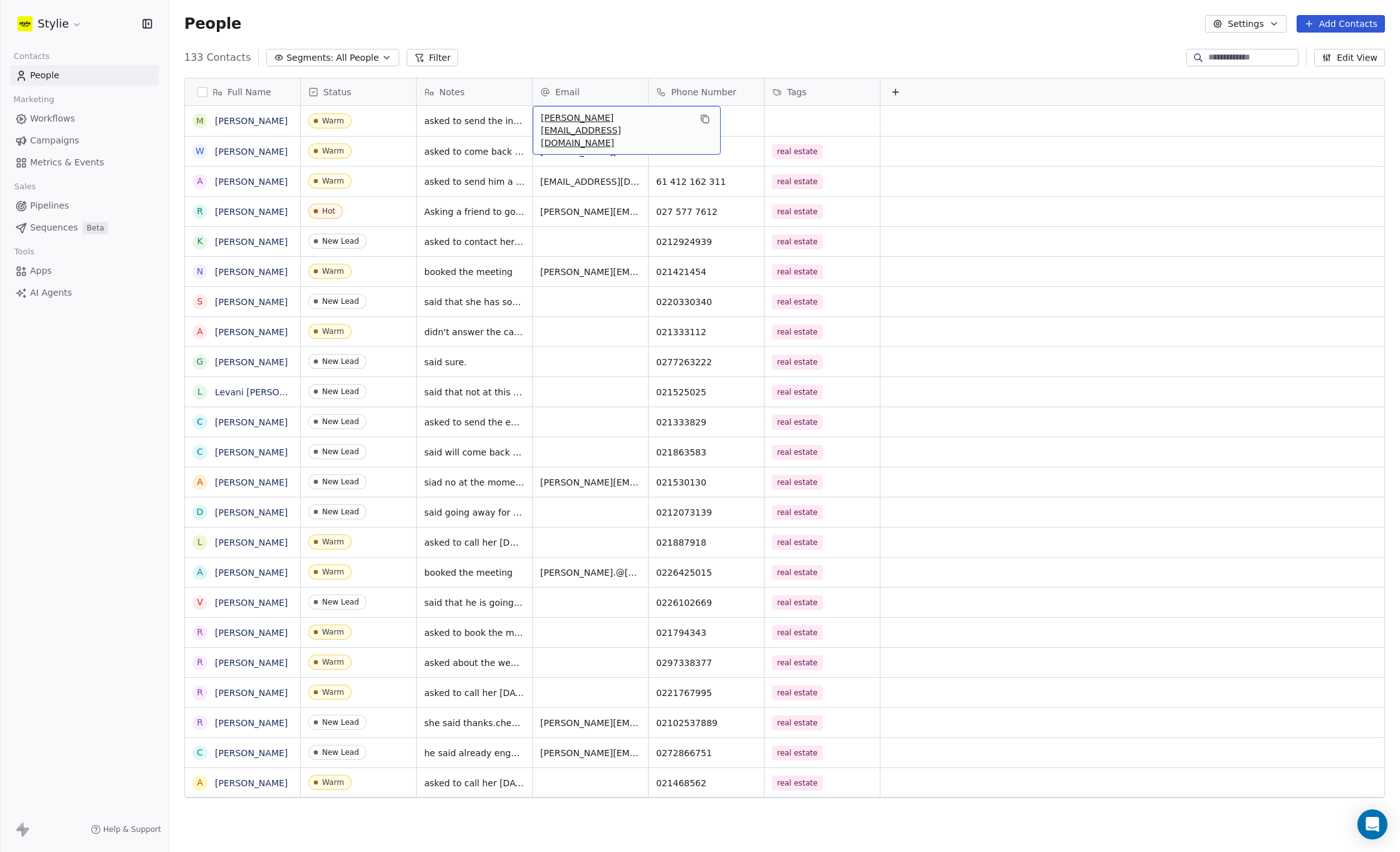
click at [543, 121] on span "[PERSON_NAME][EMAIL_ADDRESS][DOMAIN_NAME]" at bounding box center [616, 129] width 149 height 37
drag, startPoint x: 688, startPoint y: 119, endPoint x: 623, endPoint y: 105, distance: 66.5
click at [700, 119] on icon "grid" at bounding box center [705, 118] width 10 height 10
click at [270, 122] on link "[PERSON_NAME]" at bounding box center [251, 120] width 73 height 10
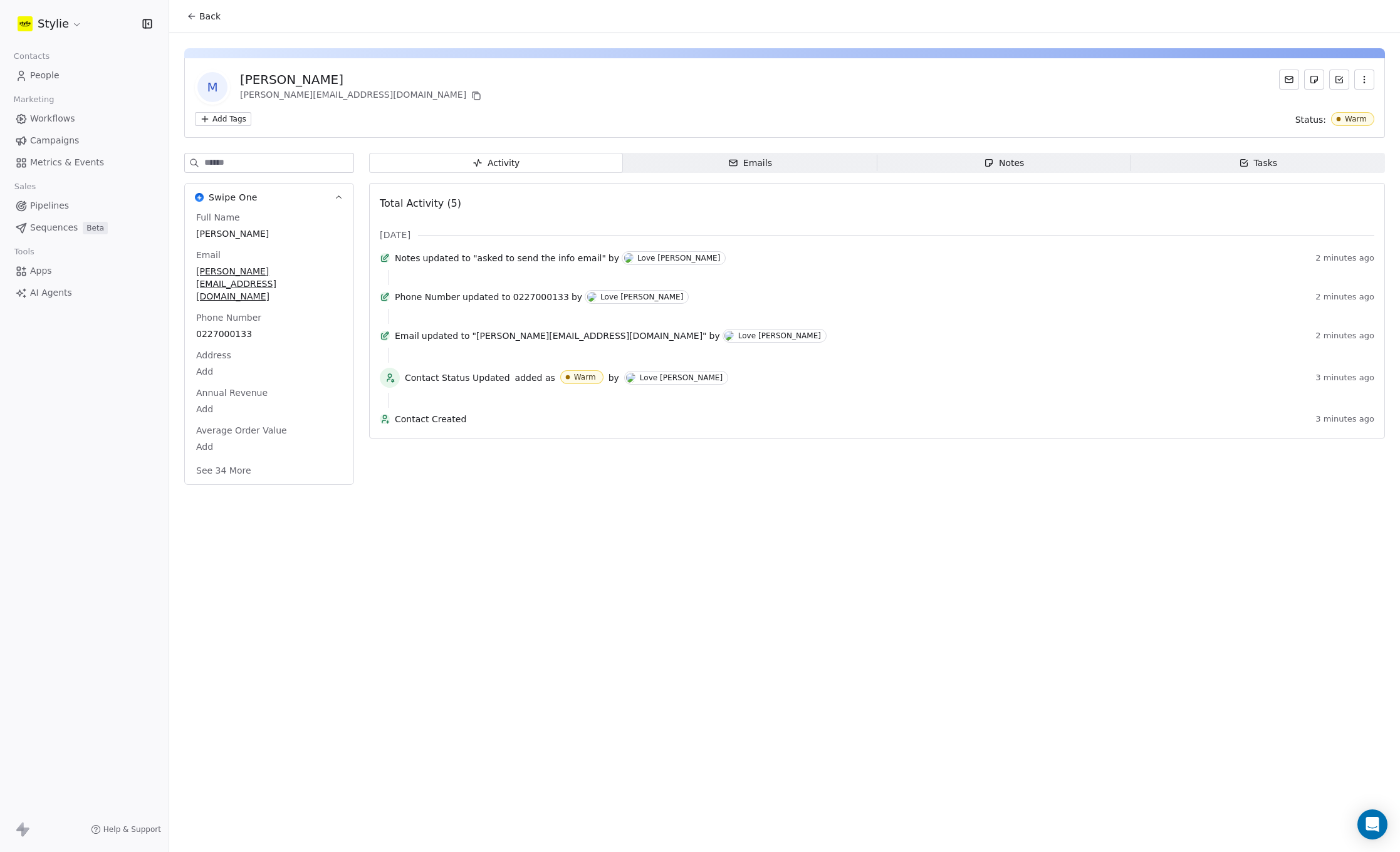
click at [1223, 171] on span "Tasks Tasks" at bounding box center [1258, 163] width 254 height 20
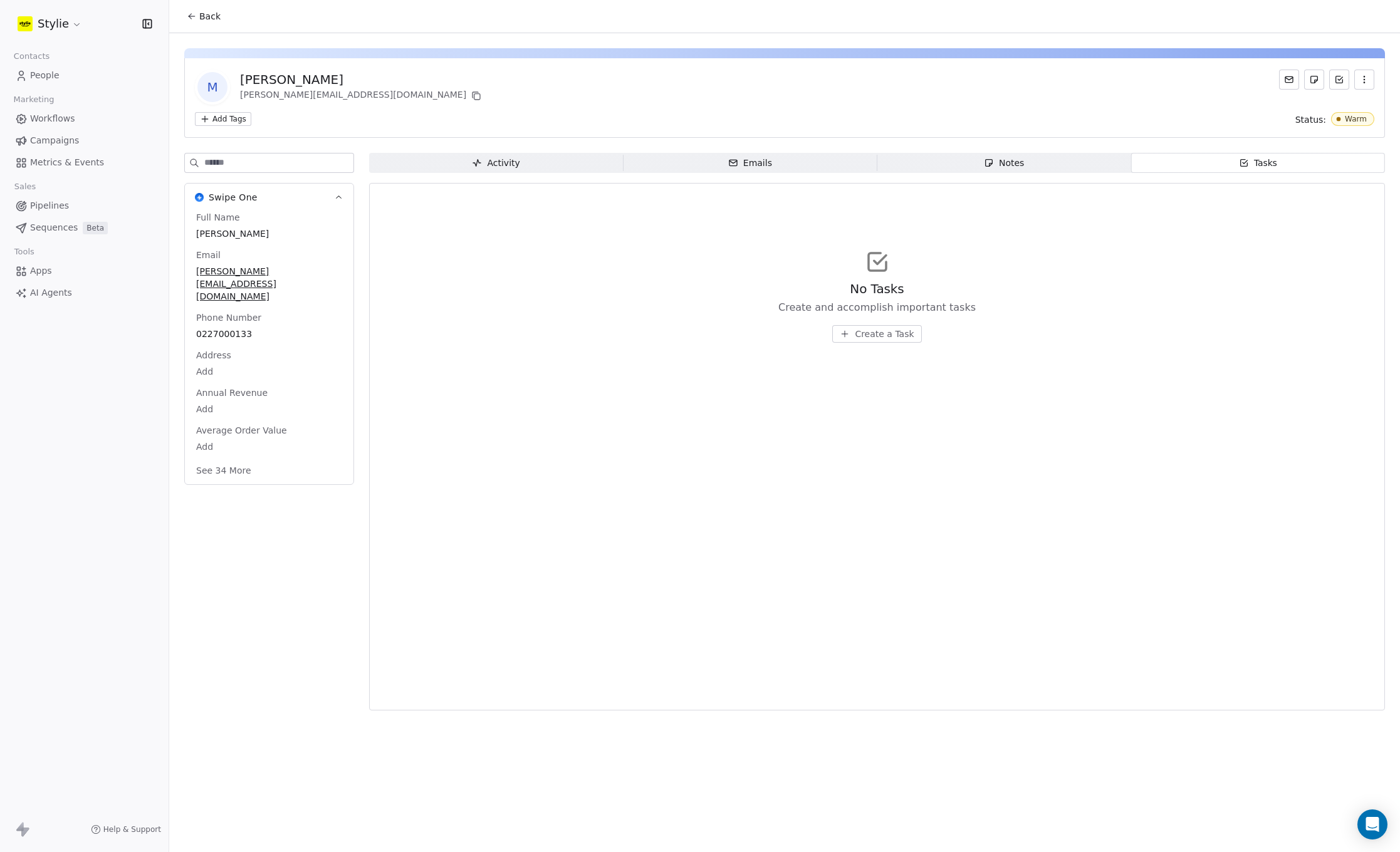
click at [901, 331] on span "Create a Task" at bounding box center [884, 333] width 59 height 12
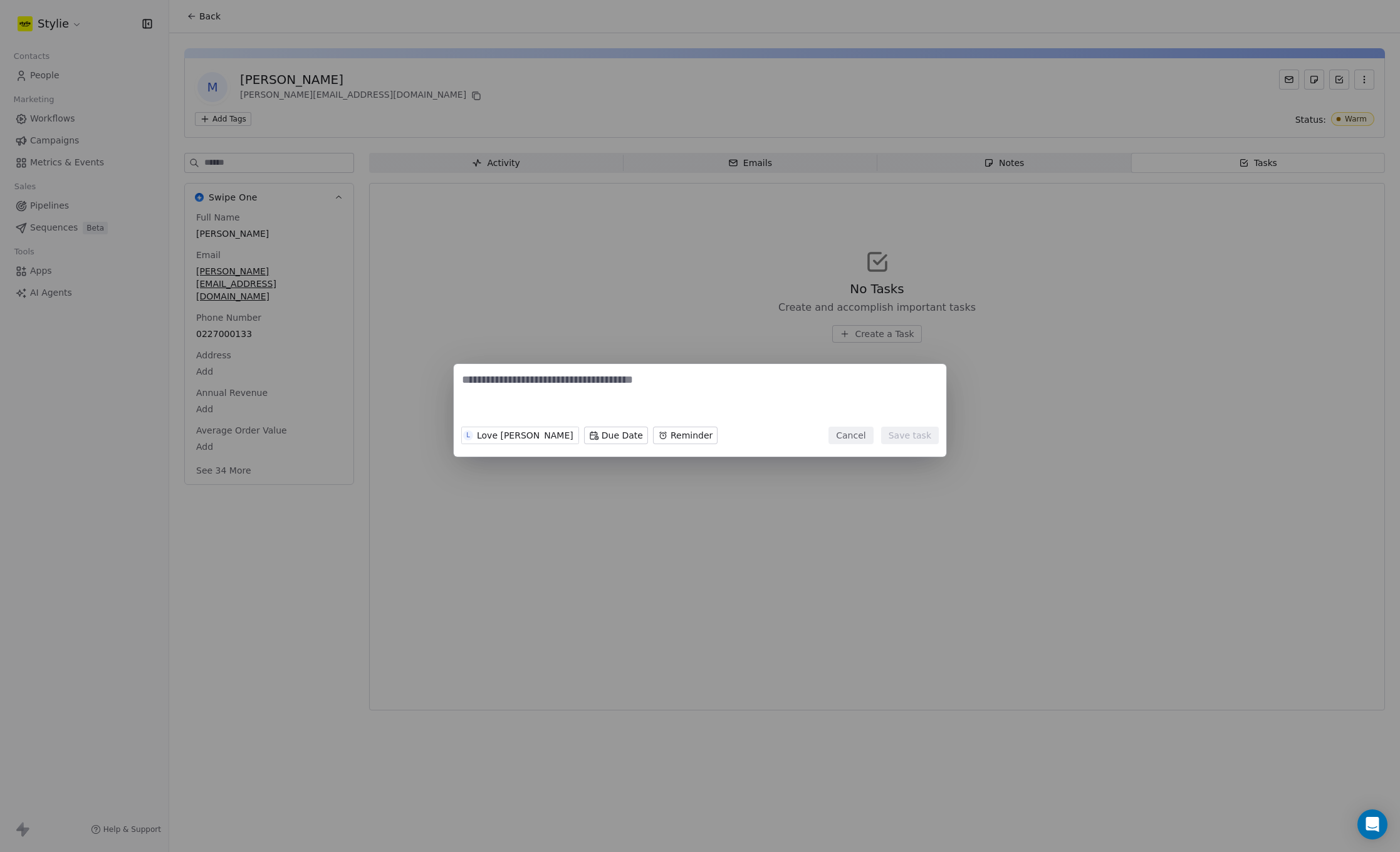
click at [542, 403] on textarea at bounding box center [700, 396] width 476 height 49
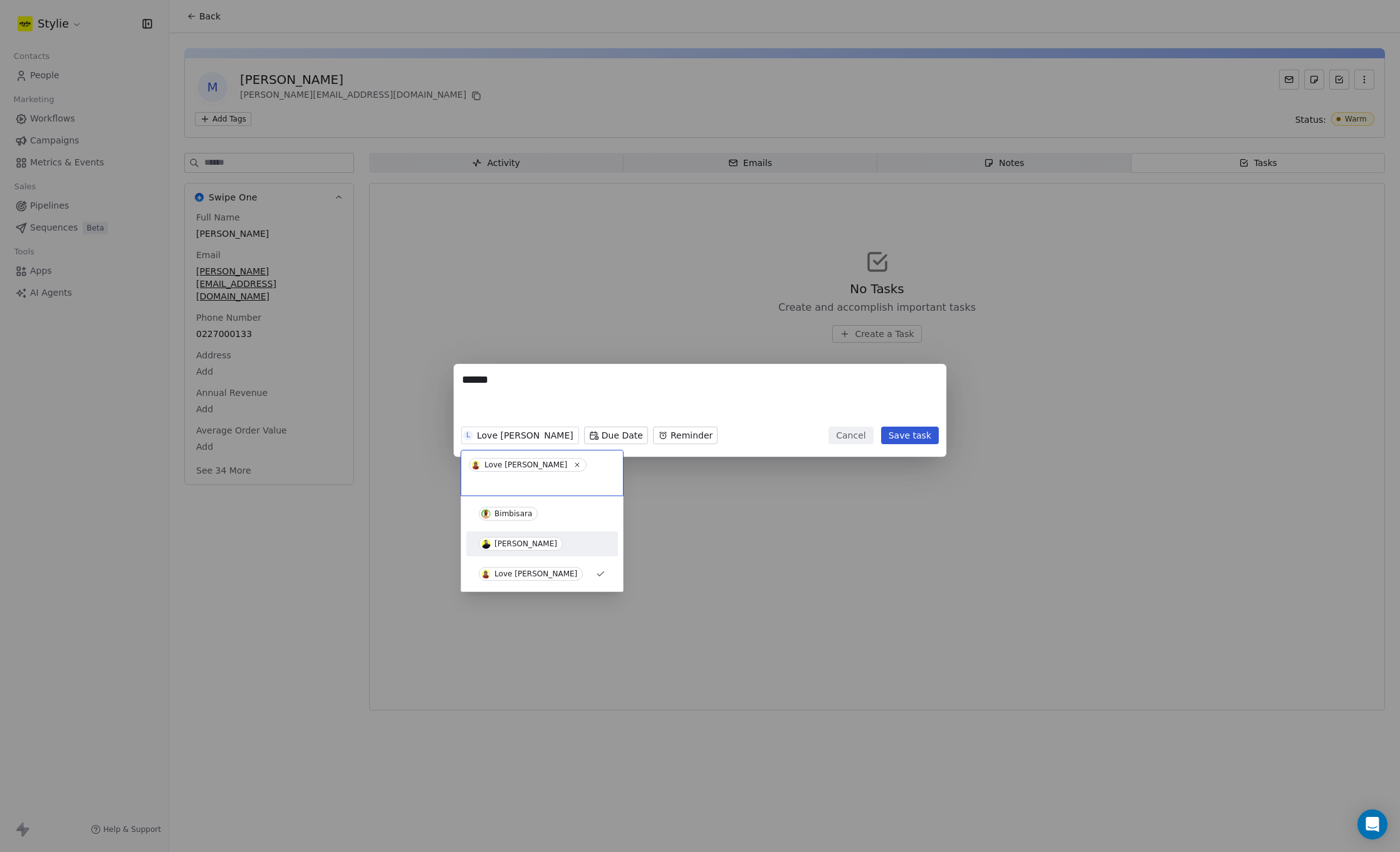
click at [502, 539] on div "[PERSON_NAME]" at bounding box center [526, 543] width 63 height 9
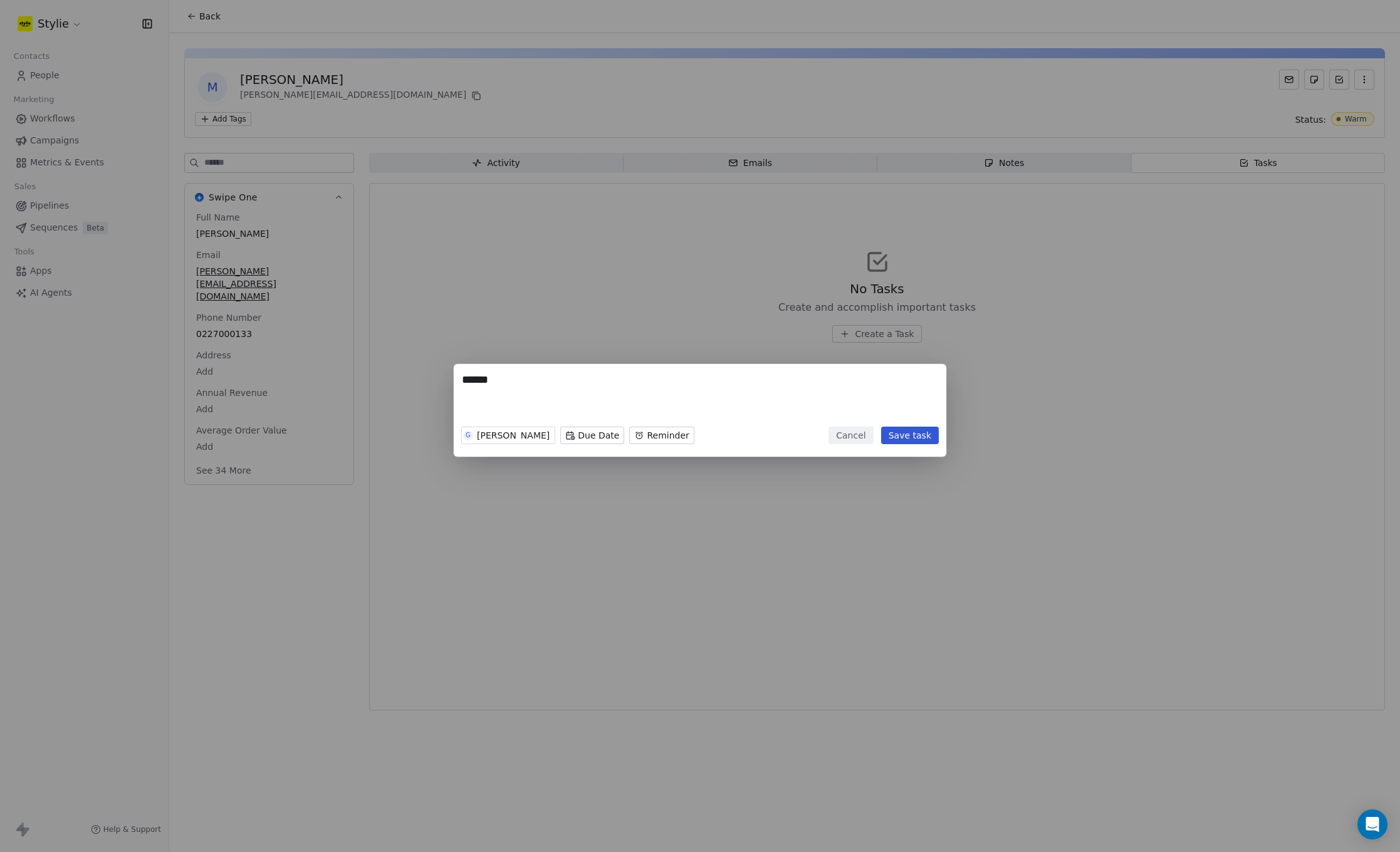
click at [548, 400] on textarea "*****" at bounding box center [700, 396] width 476 height 49
type textarea "**********"
click at [627, 428] on body "**********" at bounding box center [700, 426] width 1400 height 852
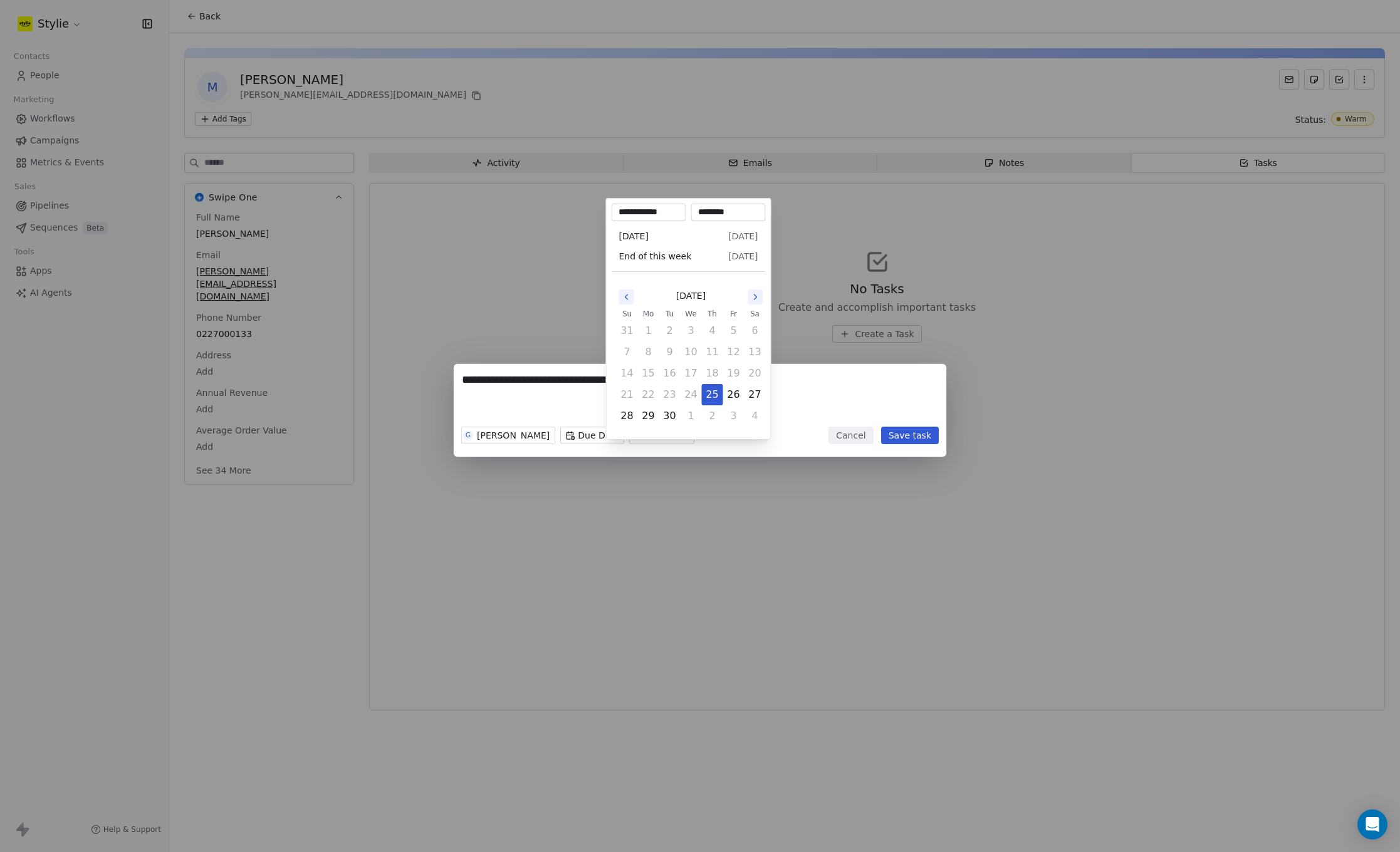
scroll to position [1, 0]
click at [650, 414] on button "29" at bounding box center [648, 416] width 20 height 20
type input "**********"
click at [579, 435] on div "**********" at bounding box center [700, 426] width 1400 height 164
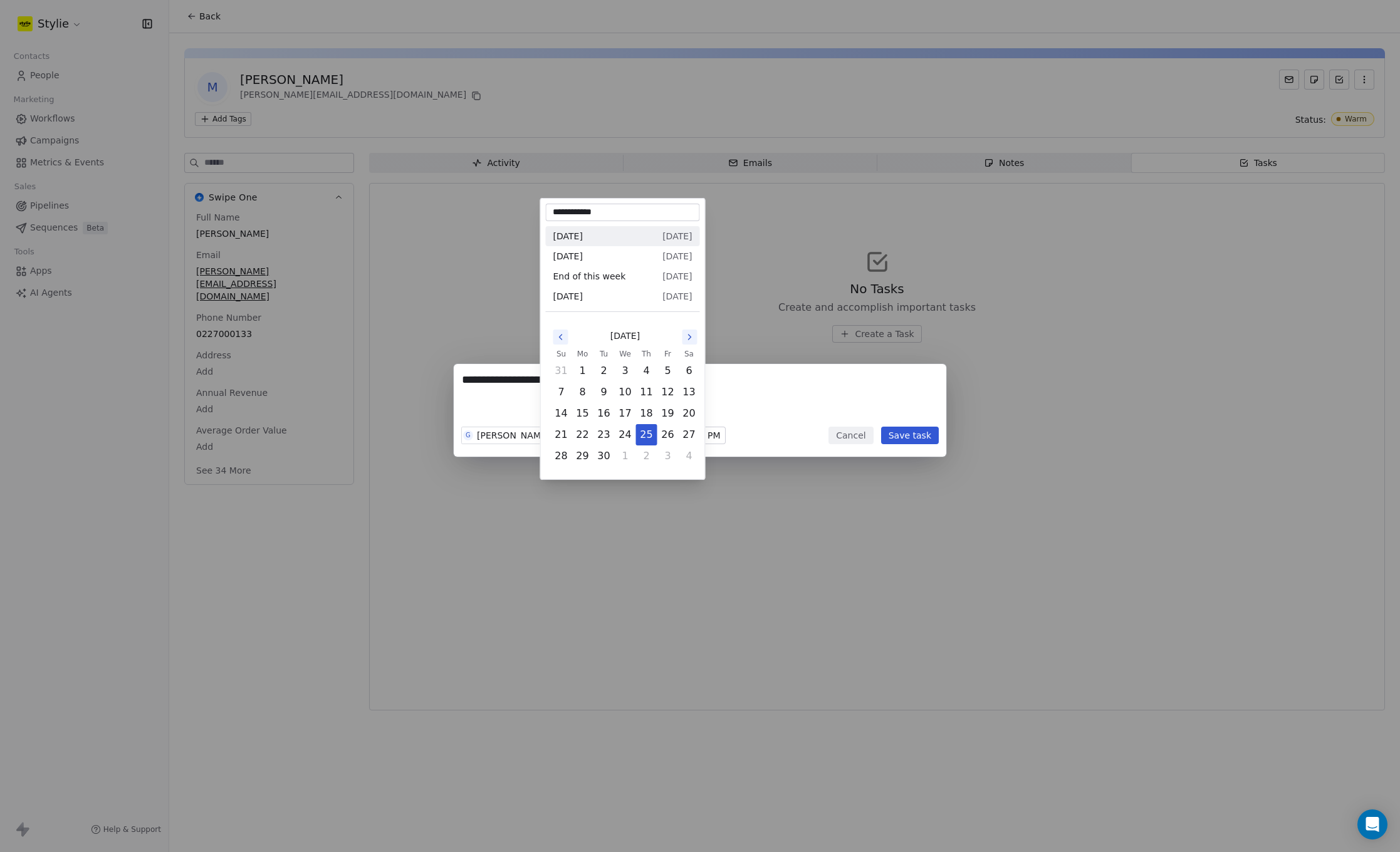
click at [579, 436] on body "**********" at bounding box center [700, 426] width 1400 height 852
drag, startPoint x: 585, startPoint y: 454, endPoint x: 595, endPoint y: 455, distance: 10.0
click at [585, 454] on button "29" at bounding box center [582, 456] width 20 height 20
type input "**********"
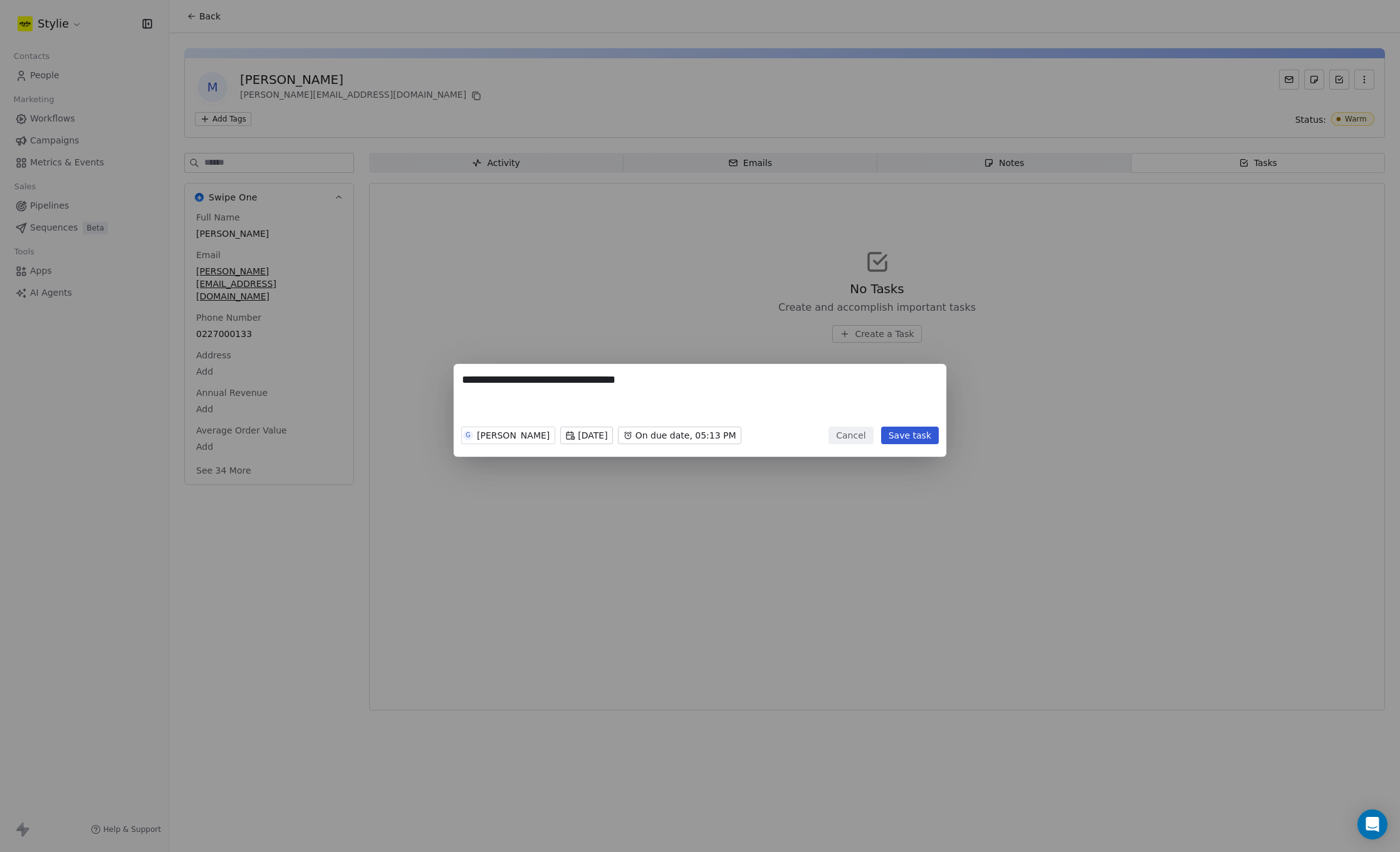
click at [915, 434] on button "Save task" at bounding box center [910, 435] width 58 height 18
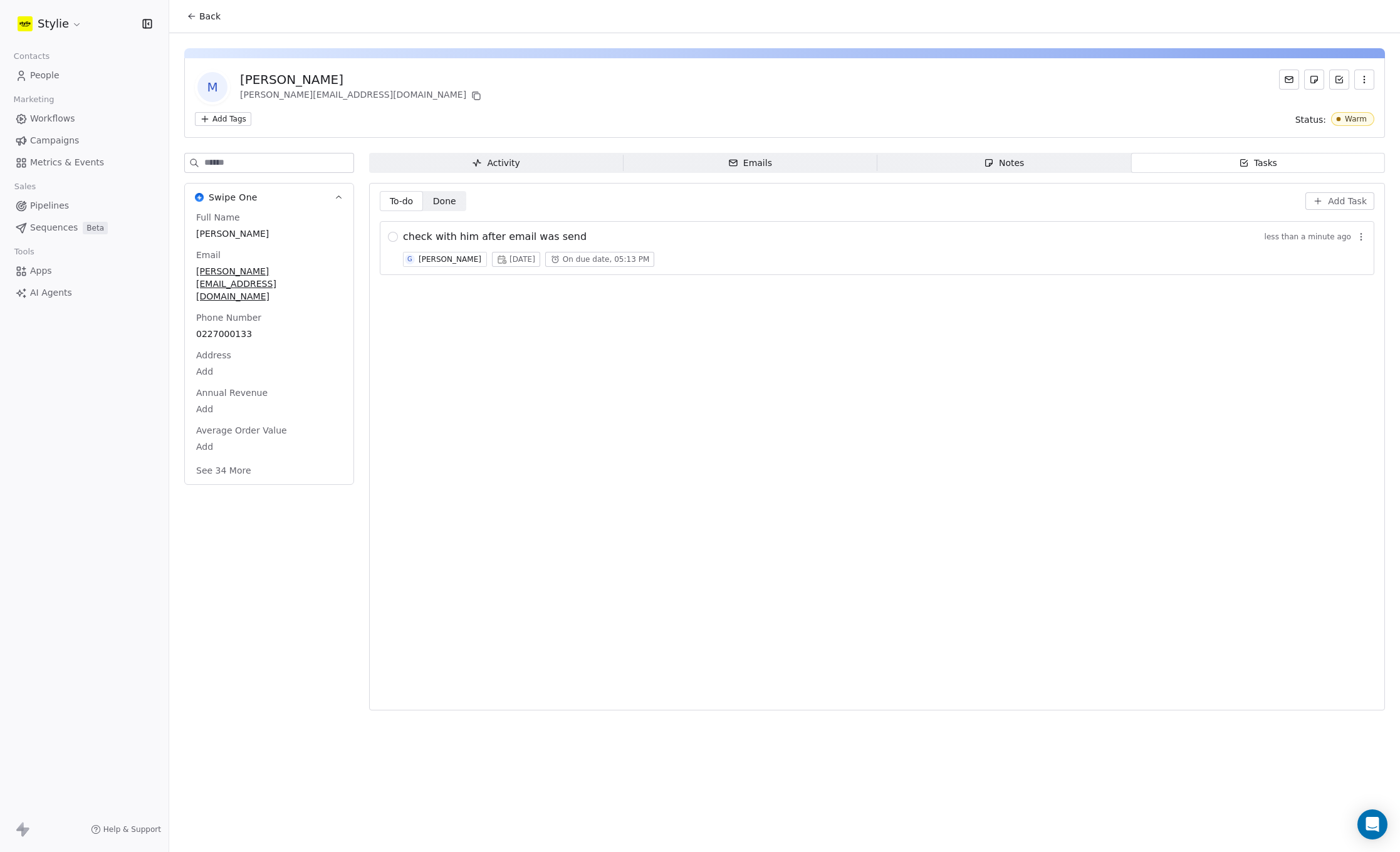
click at [1212, 167] on span "Tasks Tasks" at bounding box center [1258, 163] width 254 height 20
drag, startPoint x: 584, startPoint y: 235, endPoint x: 400, endPoint y: 235, distance: 184.0
click at [399, 235] on div "check with him after email was send less than a minute ago G [PERSON_NAME] [DAT…" at bounding box center [877, 248] width 994 height 54
copy div "check with him after email was send"
click at [1337, 200] on span "Add Task" at bounding box center [1347, 201] width 39 height 12
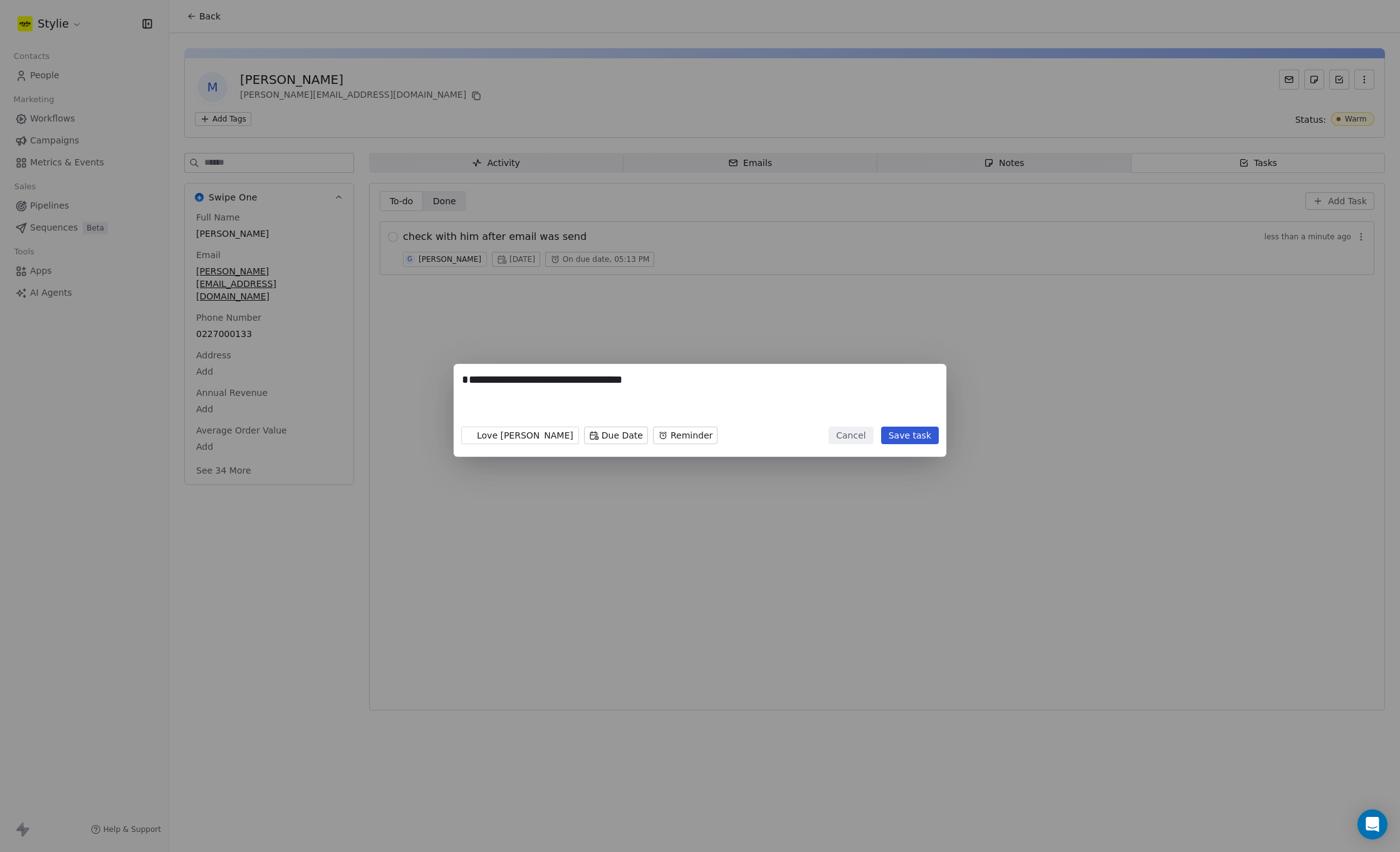
type textarea "**********"
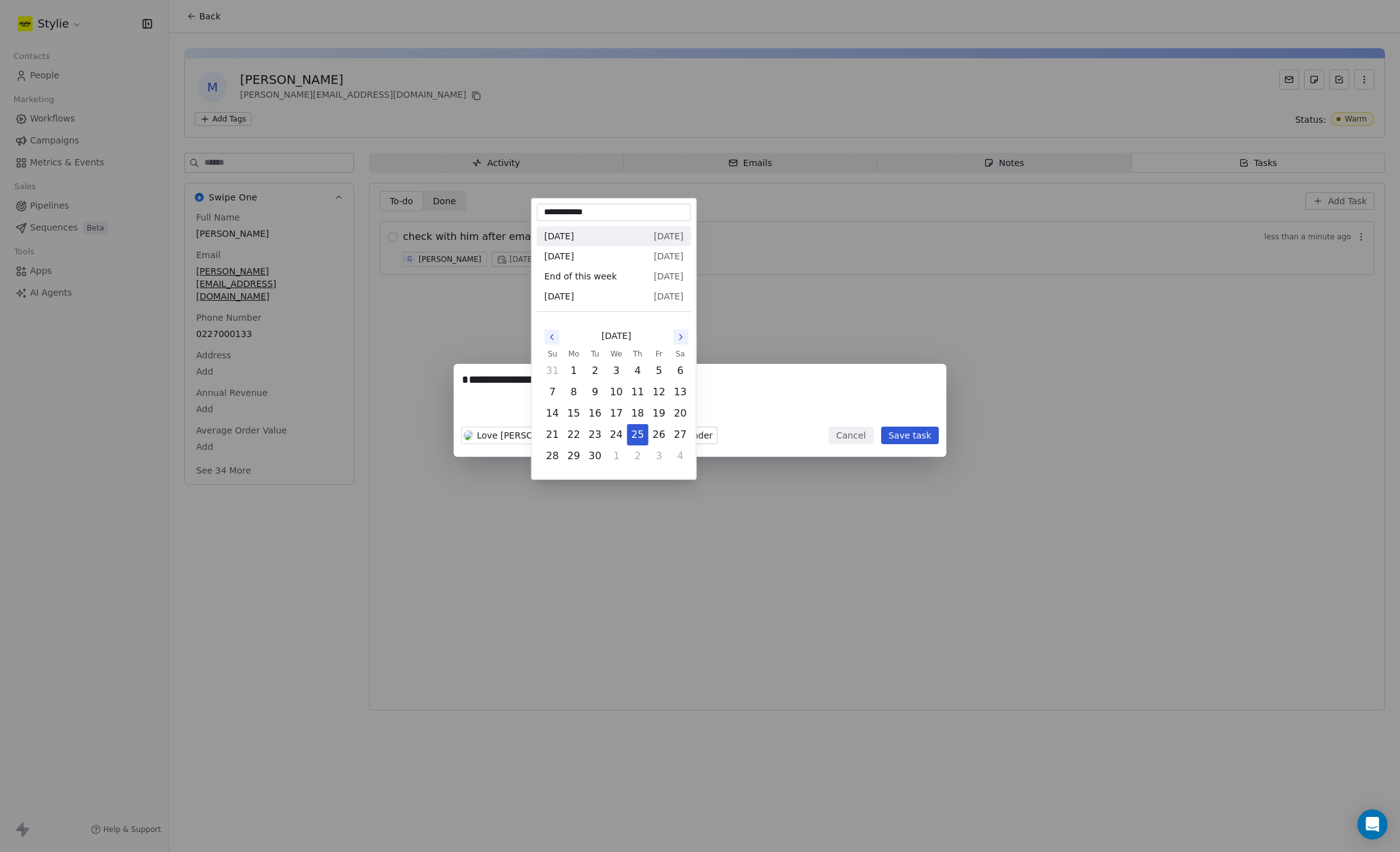
click at [584, 435] on body "**********" at bounding box center [700, 426] width 1400 height 852
click at [550, 456] on button "28" at bounding box center [552, 456] width 20 height 20
type input "**********"
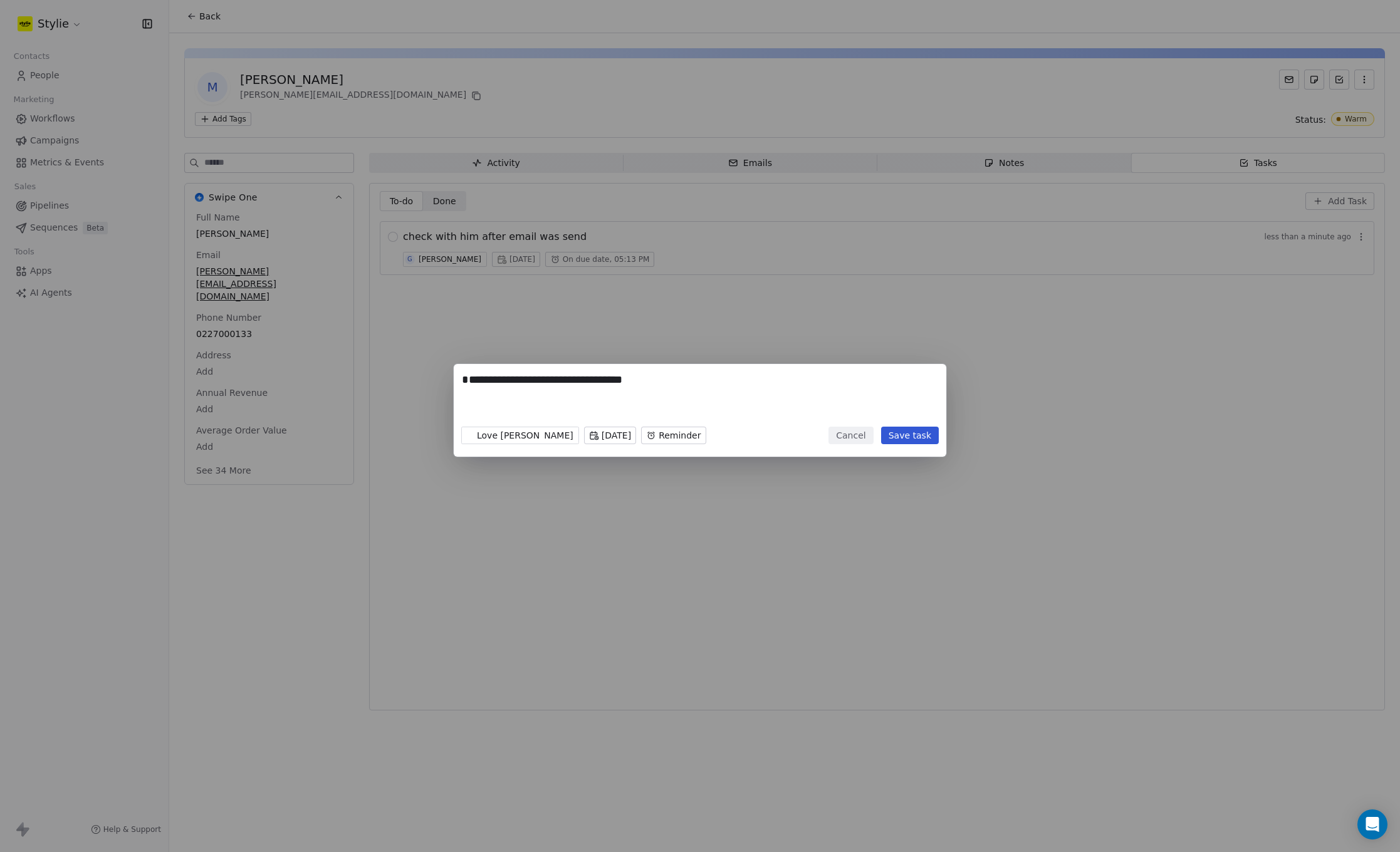
click at [652, 438] on body "**********" at bounding box center [700, 426] width 1400 height 852
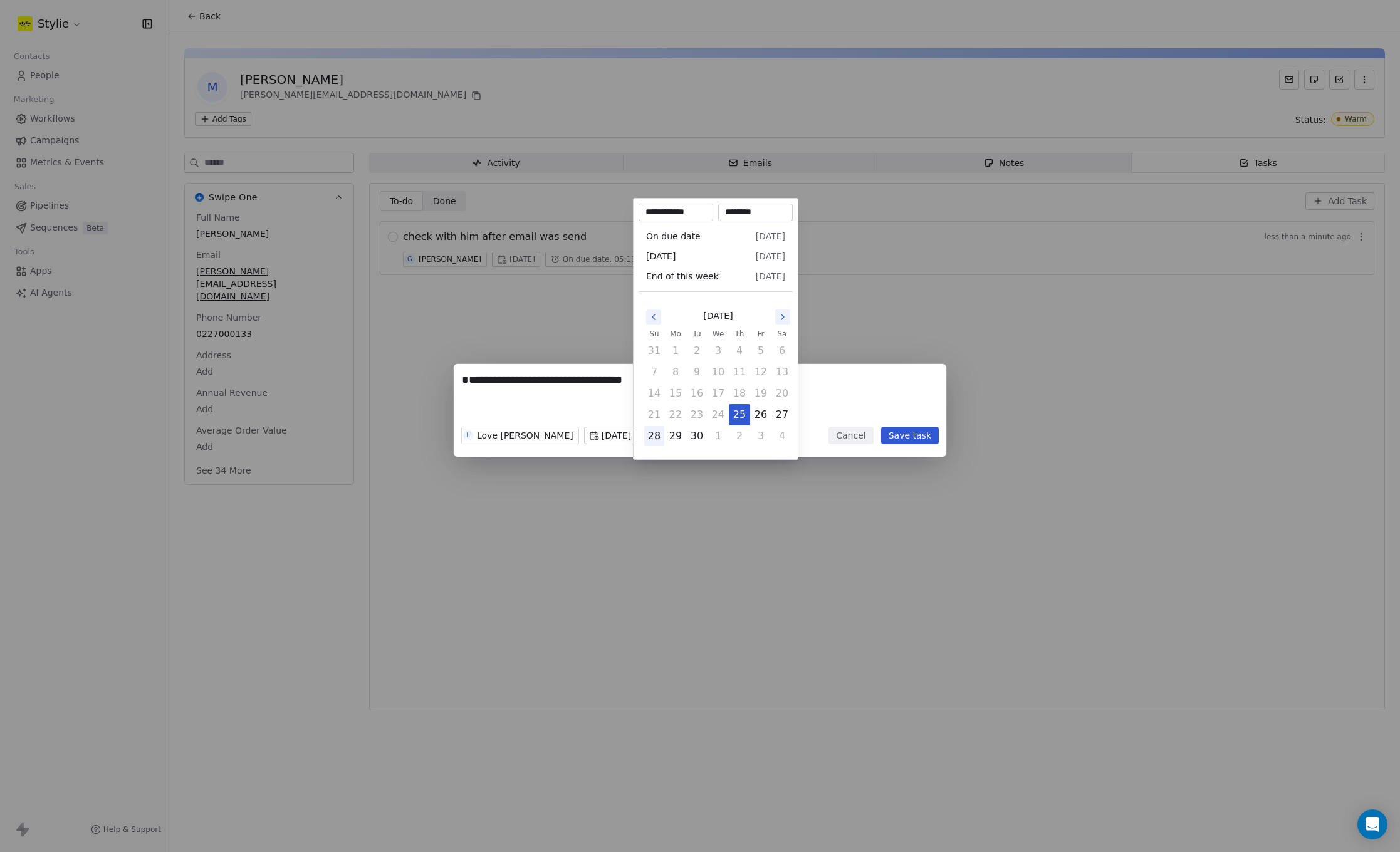
click at [654, 439] on button "28" at bounding box center [654, 435] width 20 height 20
type input "**********"
click at [840, 379] on div "**********" at bounding box center [700, 426] width 1400 height 164
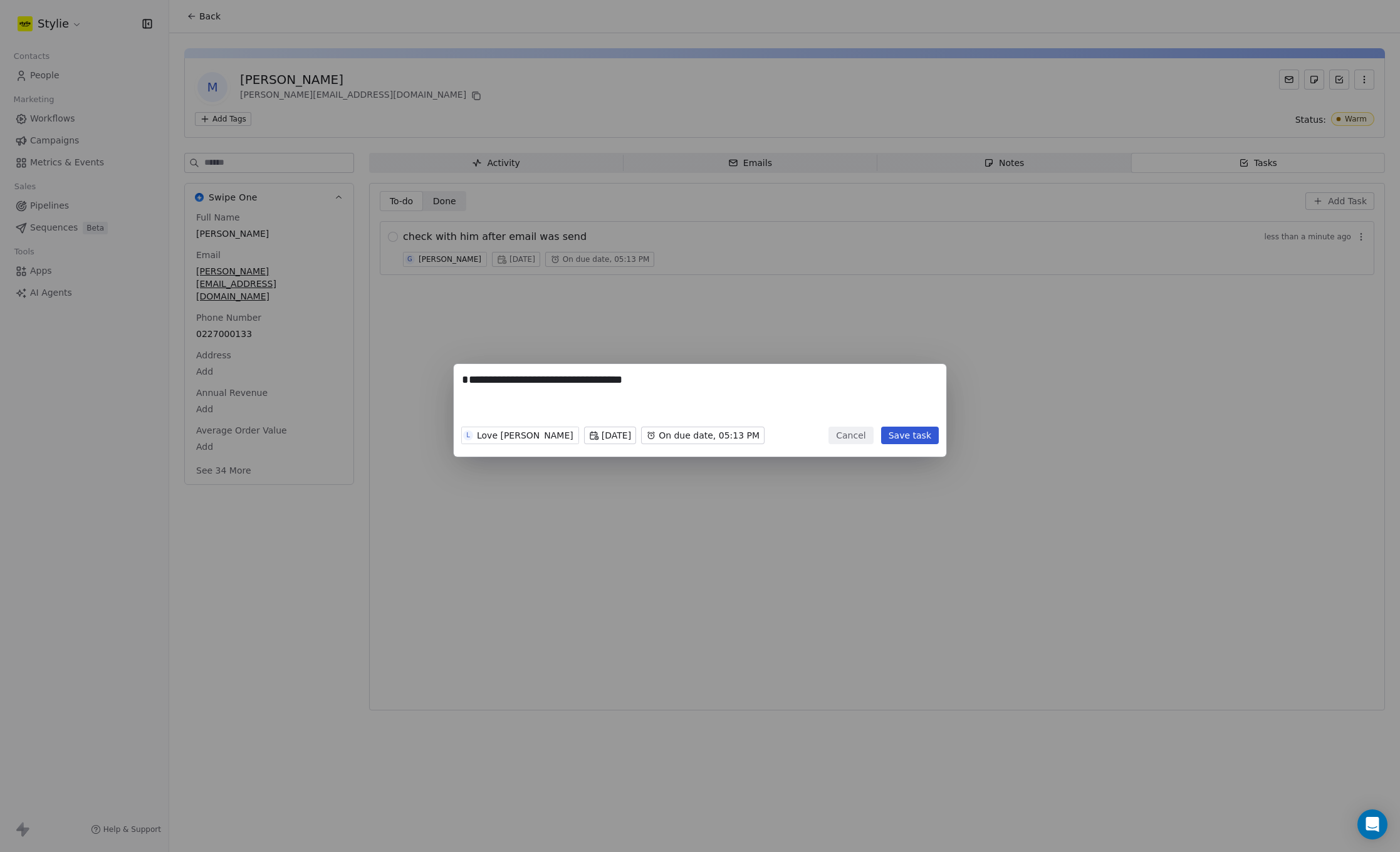
click at [903, 439] on button "Save task" at bounding box center [910, 435] width 58 height 18
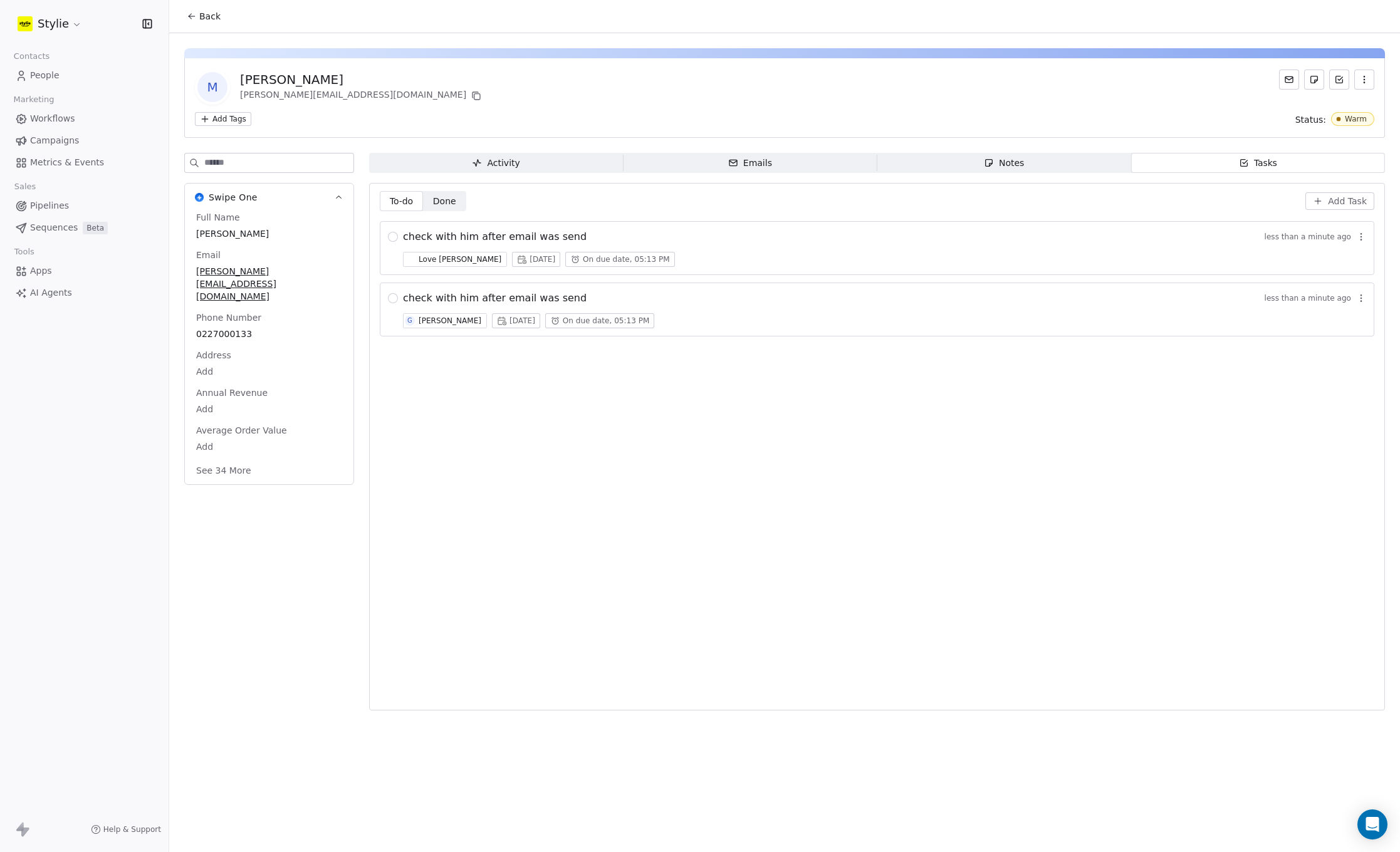
click at [39, 76] on span "People" at bounding box center [44, 75] width 29 height 13
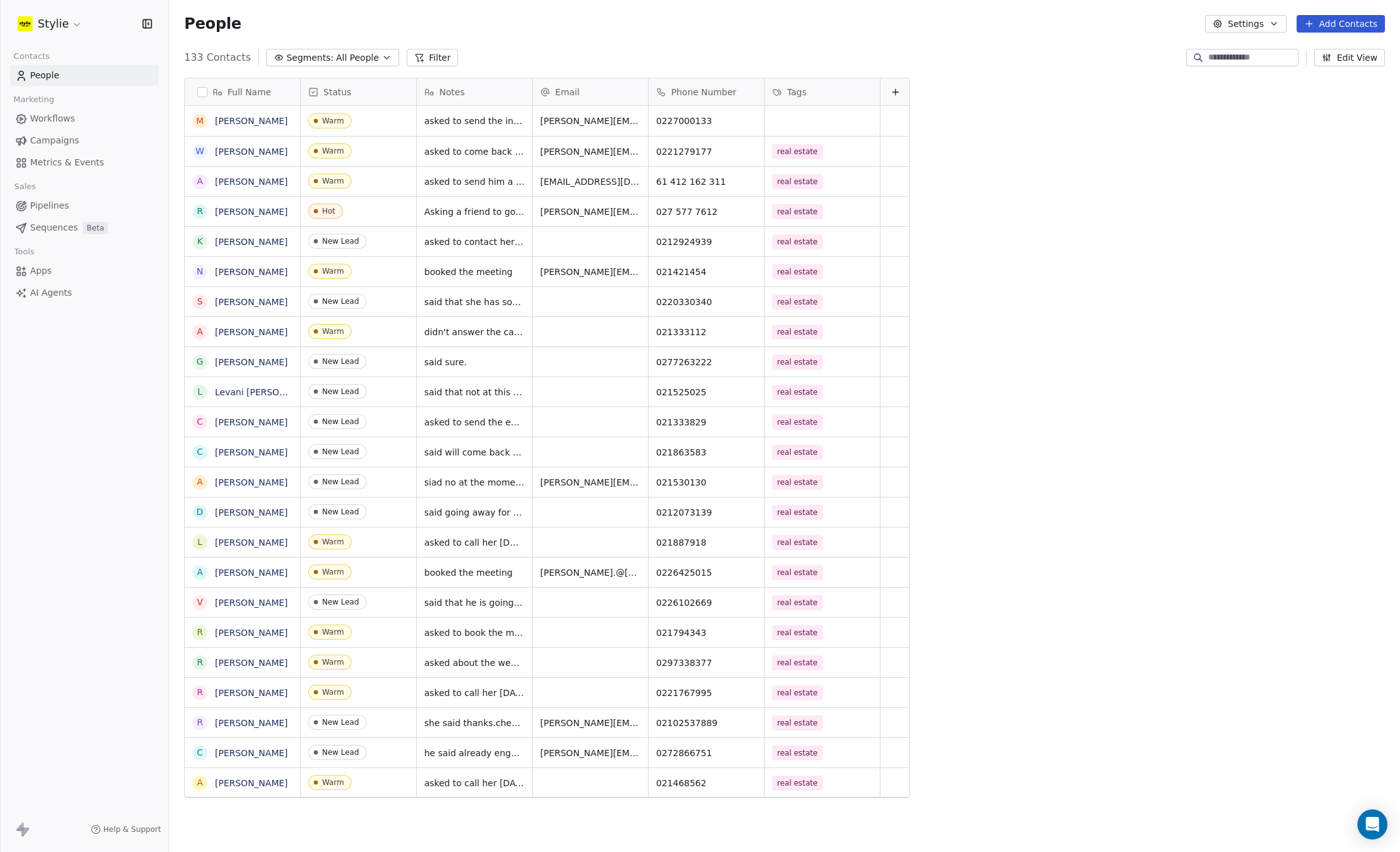
scroll to position [740, 1221]
click at [259, 150] on link "[PERSON_NAME]" at bounding box center [251, 151] width 73 height 10
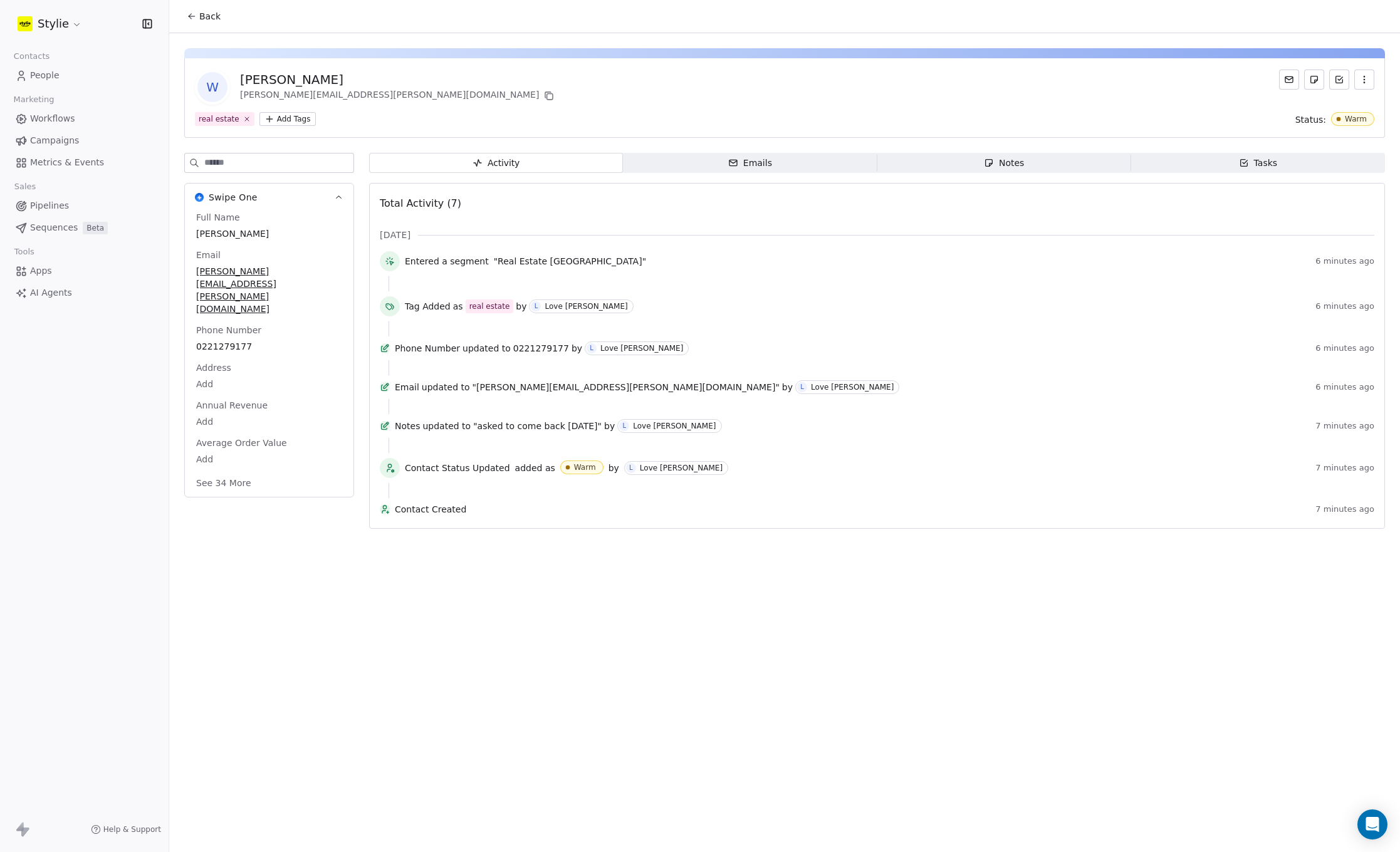
drag, startPoint x: 712, startPoint y: 167, endPoint x: 746, endPoint y: 168, distance: 34.0
click at [712, 167] on span "Emails Emails" at bounding box center [750, 163] width 254 height 20
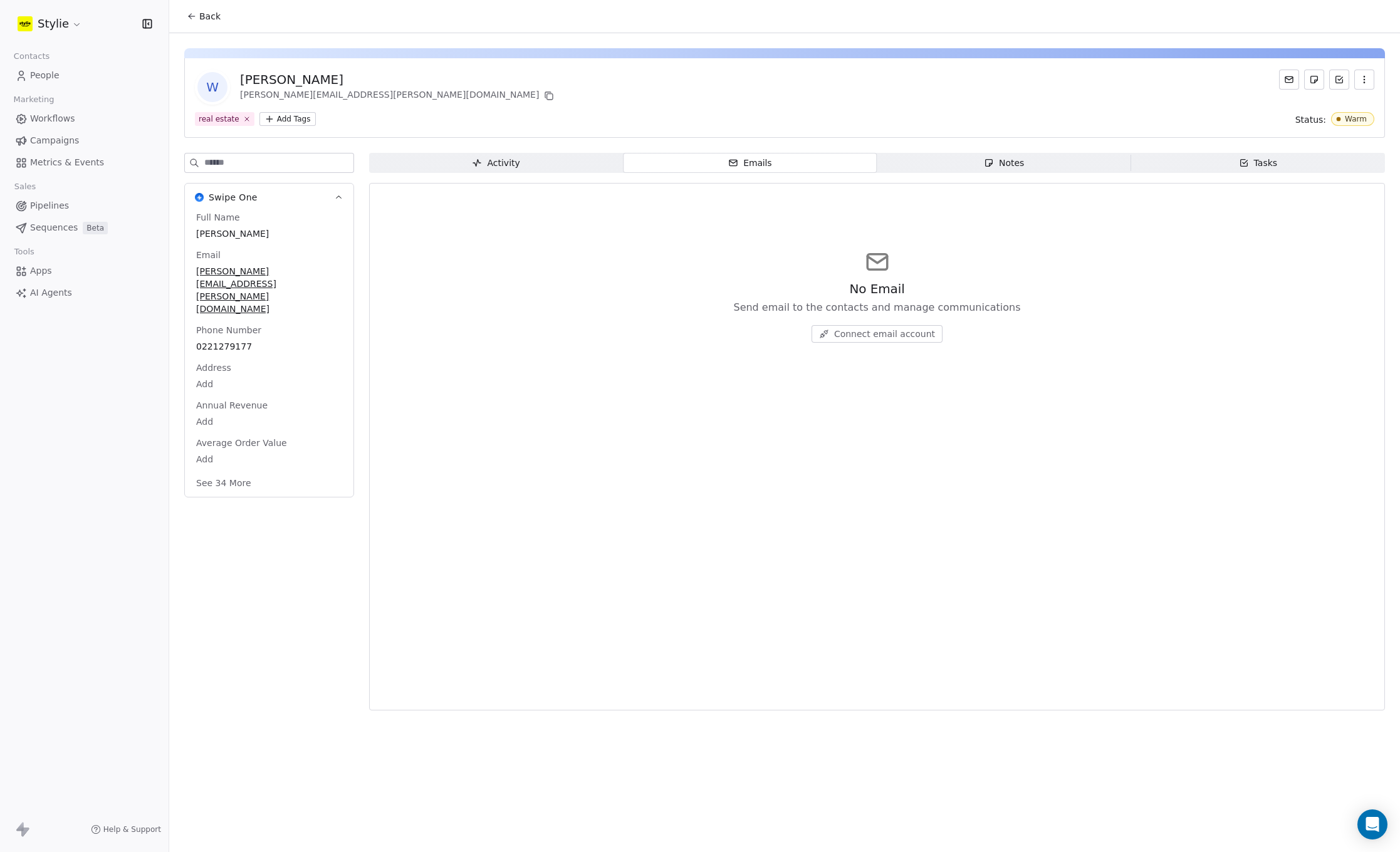
click at [945, 168] on span "Notes Notes" at bounding box center [1004, 163] width 254 height 20
click at [1247, 171] on span "Tasks Tasks" at bounding box center [1258, 163] width 254 height 20
click at [881, 337] on span "Create a Task" at bounding box center [884, 333] width 59 height 12
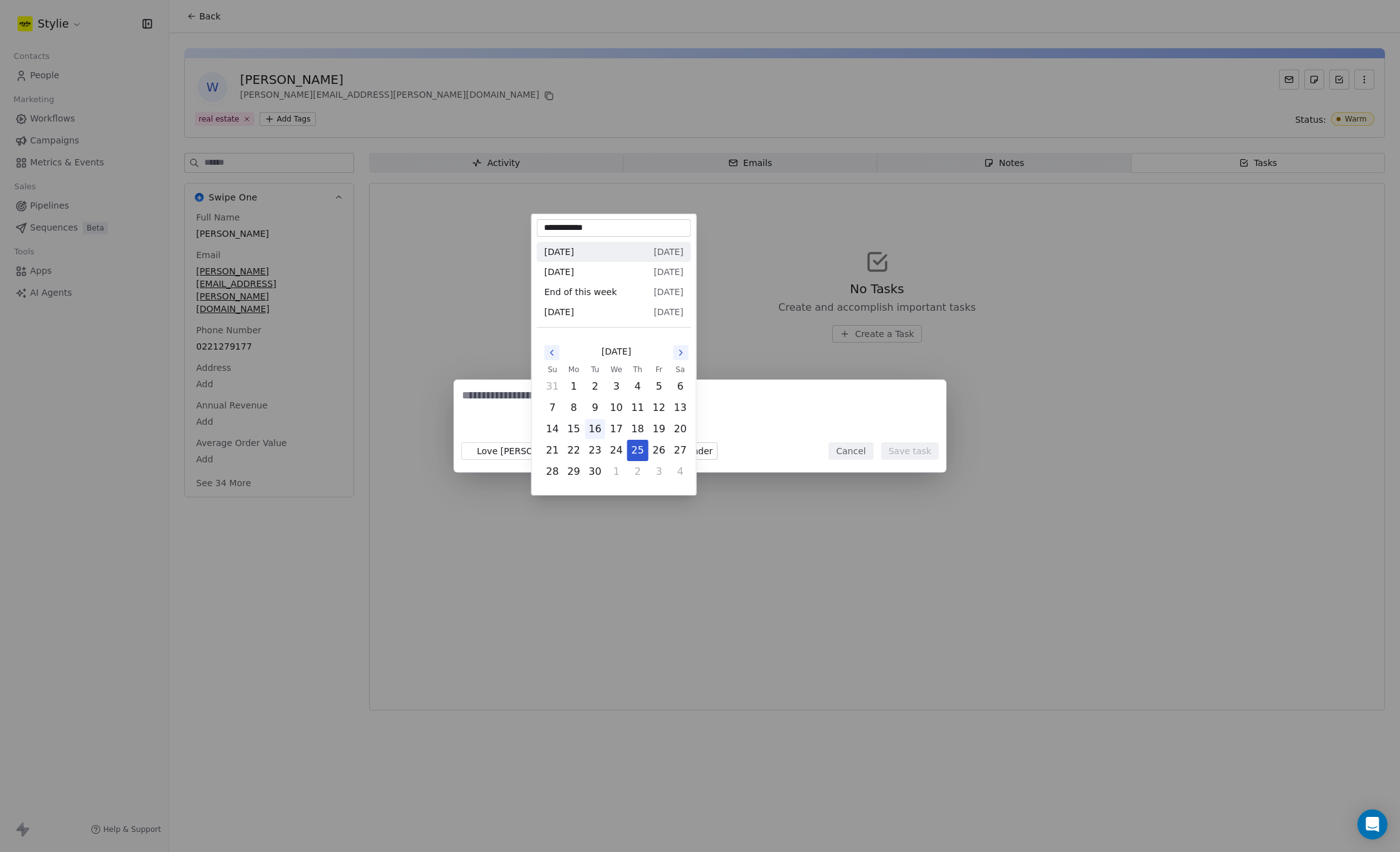
drag, startPoint x: 572, startPoint y: 445, endPoint x: 589, endPoint y: 437, distance: 18.8
click at [572, 445] on body "**********" at bounding box center [700, 426] width 1400 height 852
click at [680, 353] on icon "Go to the Next Month" at bounding box center [681, 352] width 10 height 10
click at [551, 357] on icon "Go to the Previous Month" at bounding box center [551, 352] width 10 height 10
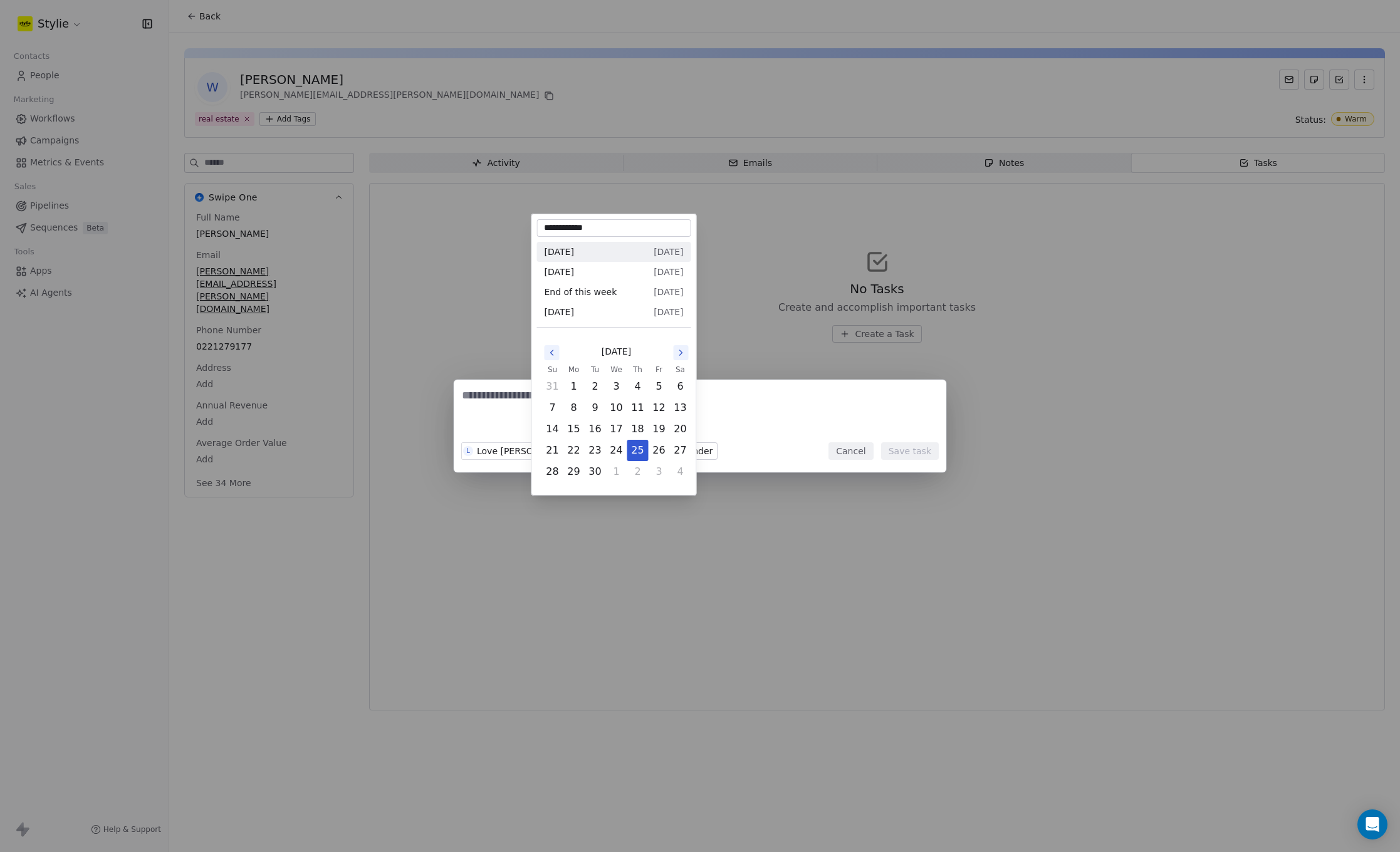
click at [674, 352] on button "Go to the Next Month" at bounding box center [681, 352] width 15 height 15
click at [631, 407] on button "9" at bounding box center [638, 407] width 20 height 20
type input "**********"
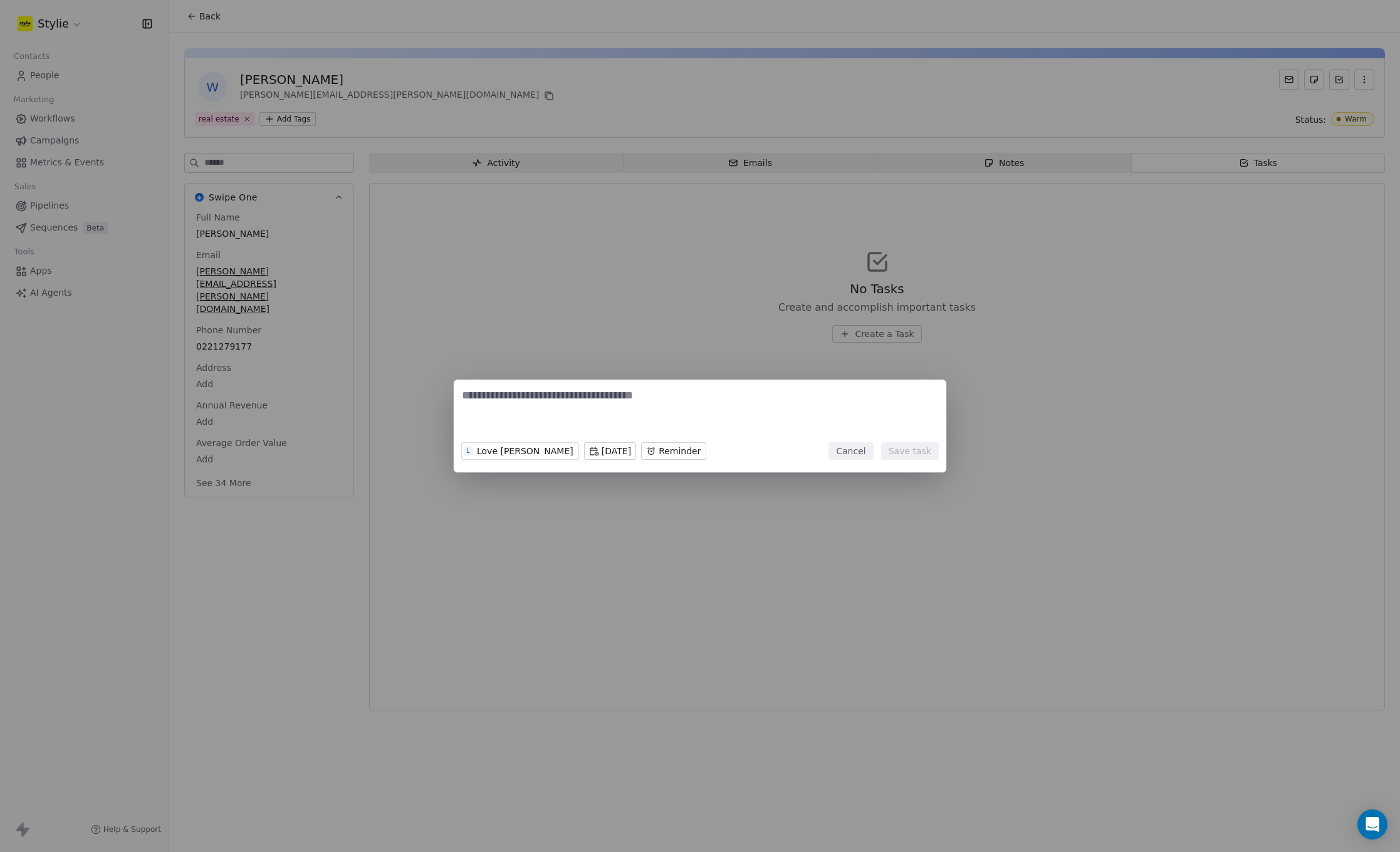
click at [661, 454] on body "Stylie Contacts People Marketing Workflows Campaigns Metrics & Events Sales Pip…" at bounding box center [700, 426] width 1400 height 852
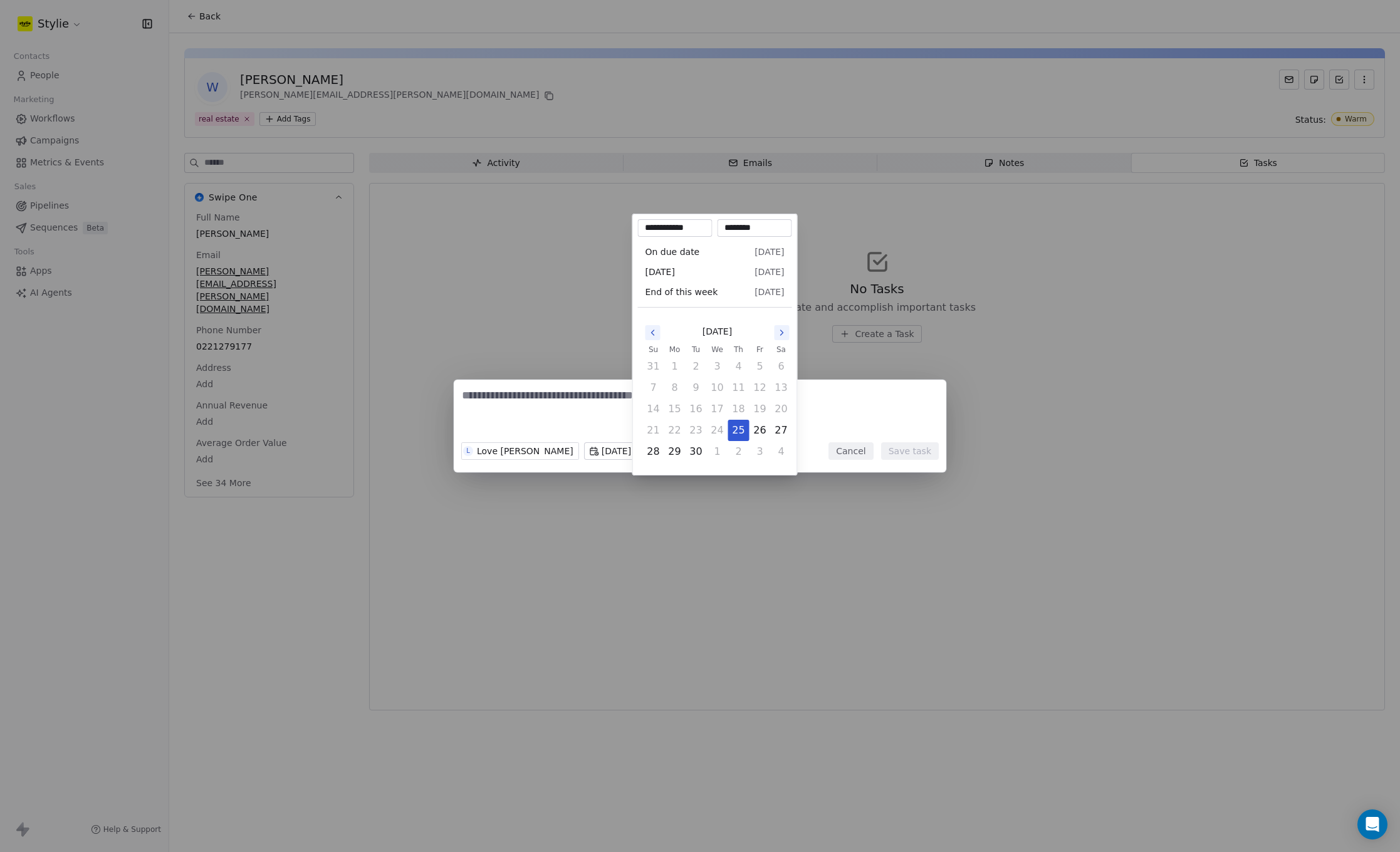
click at [780, 334] on icon "Go to the Next Month" at bounding box center [782, 332] width 10 height 10
click at [736, 384] on button "9" at bounding box center [739, 388] width 20 height 20
type input "**********"
click at [586, 409] on div "Love [PERSON_NAME] [DATE] On due date, 05:14 PM Cancel Save task" at bounding box center [700, 426] width 1400 height 93
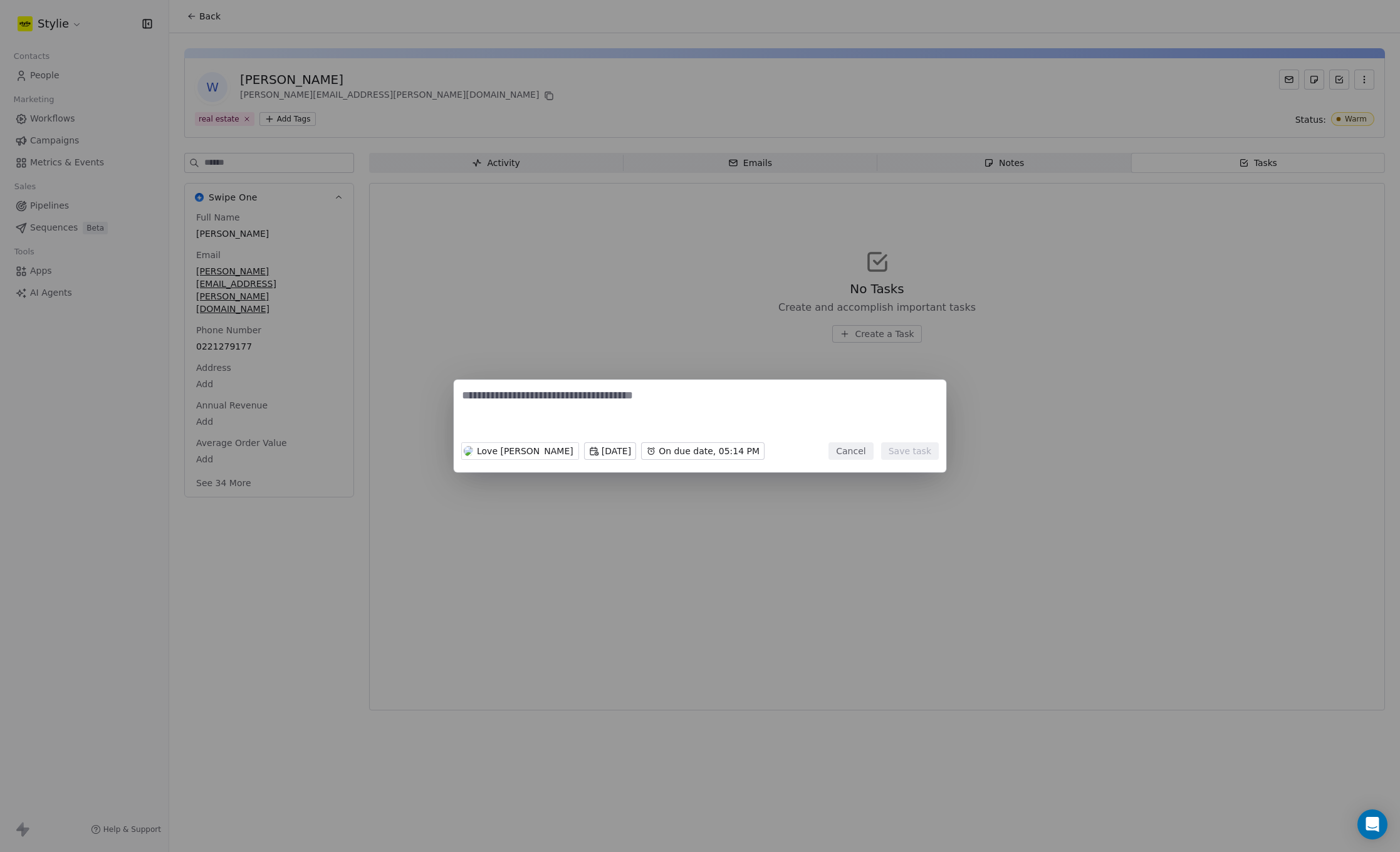
click at [587, 408] on textarea at bounding box center [700, 412] width 476 height 49
click at [601, 409] on textarea at bounding box center [700, 412] width 476 height 49
type textarea "*"
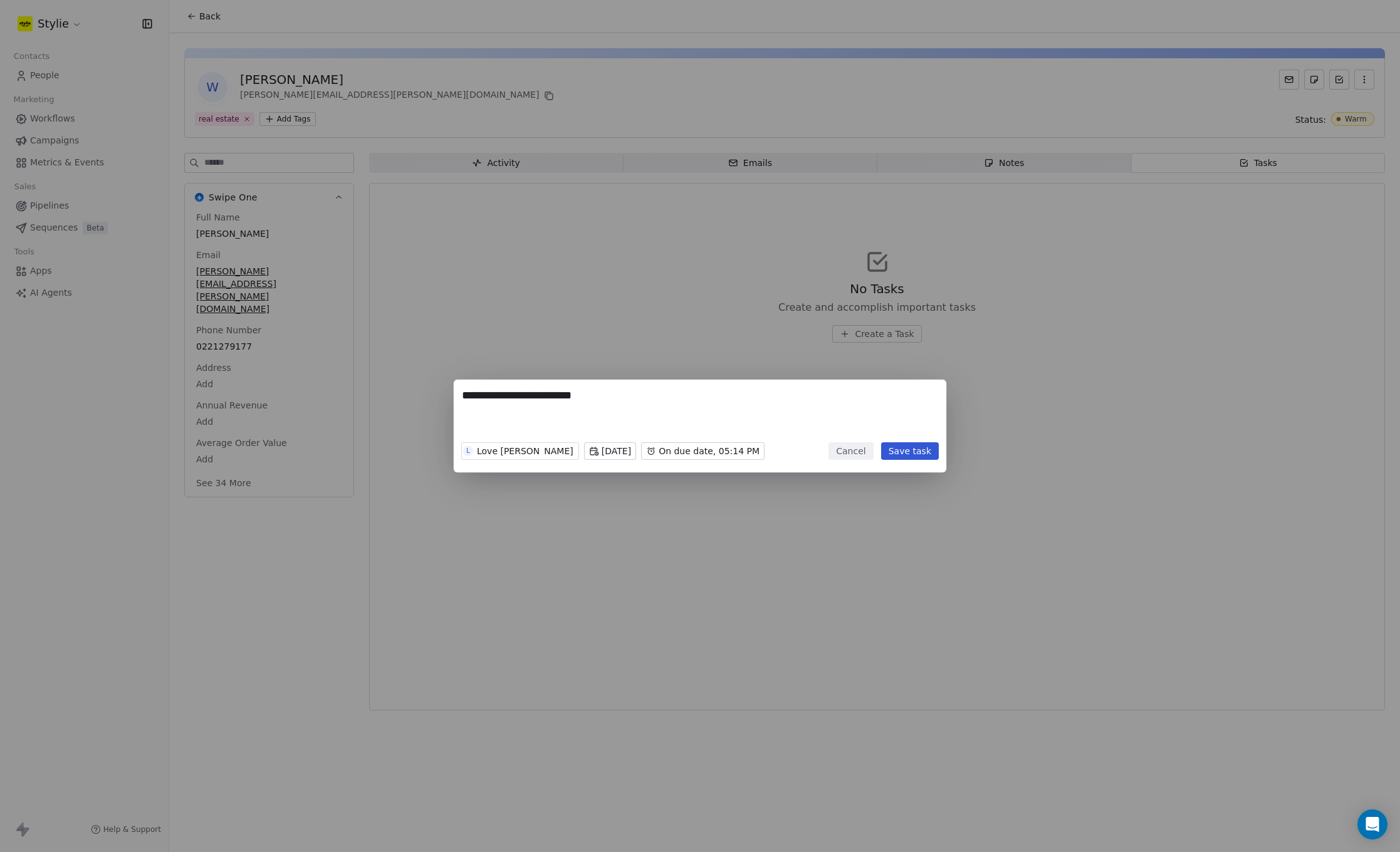
type textarea "**********"
click at [915, 458] on button "Save task" at bounding box center [910, 451] width 58 height 18
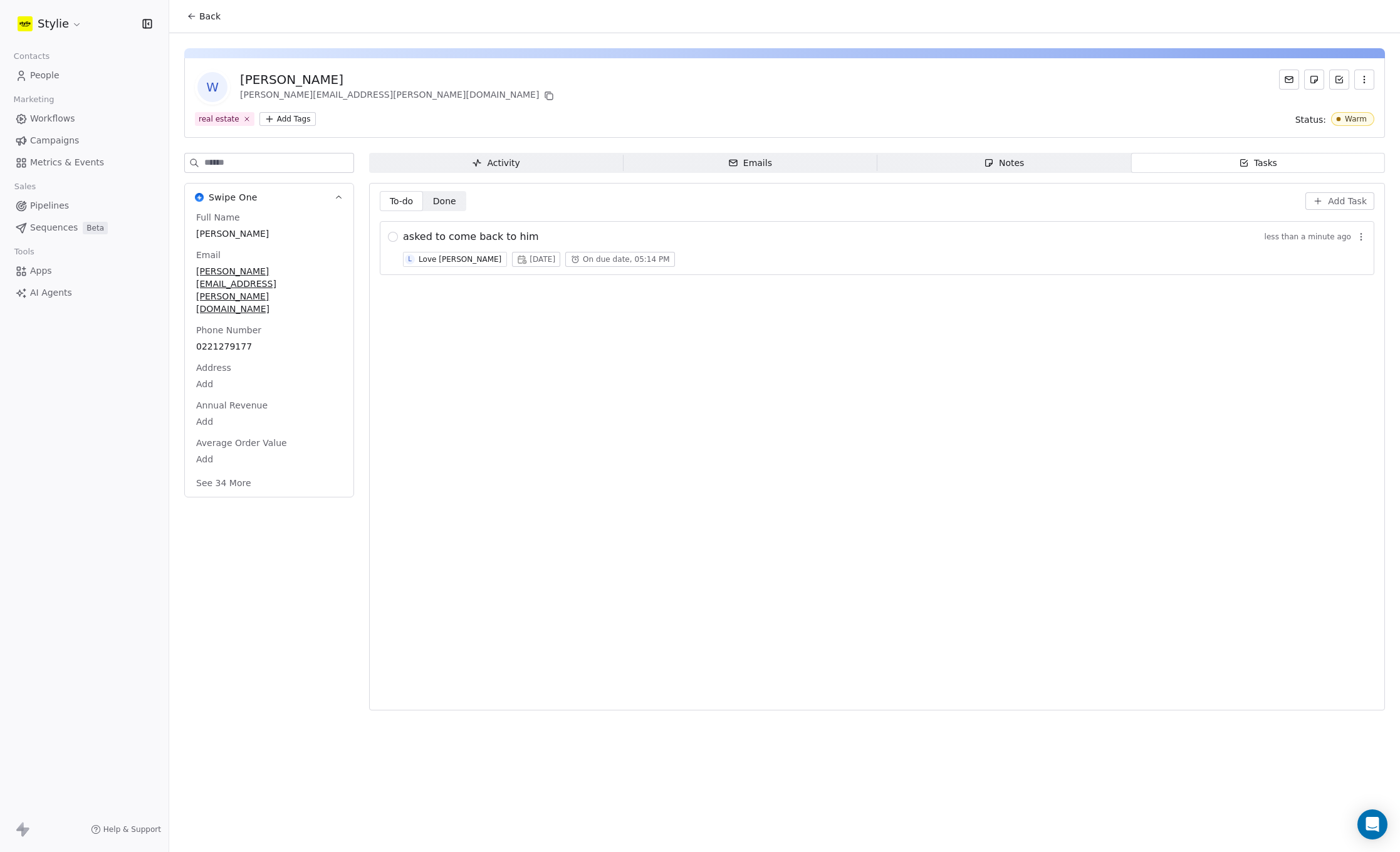
click at [455, 203] on span "Done" at bounding box center [444, 201] width 23 height 13
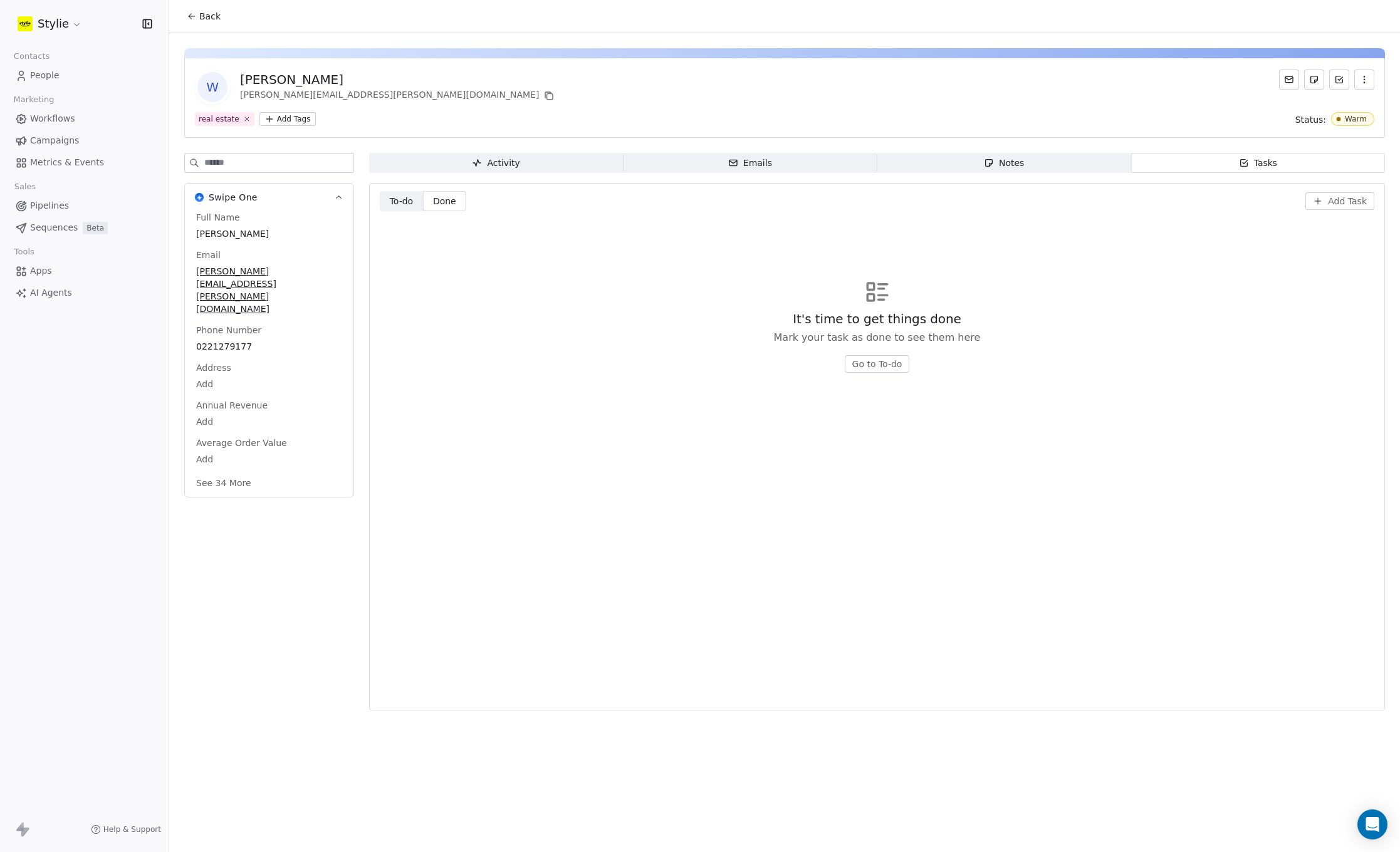
click at [406, 199] on span "To-do" at bounding box center [402, 201] width 24 height 13
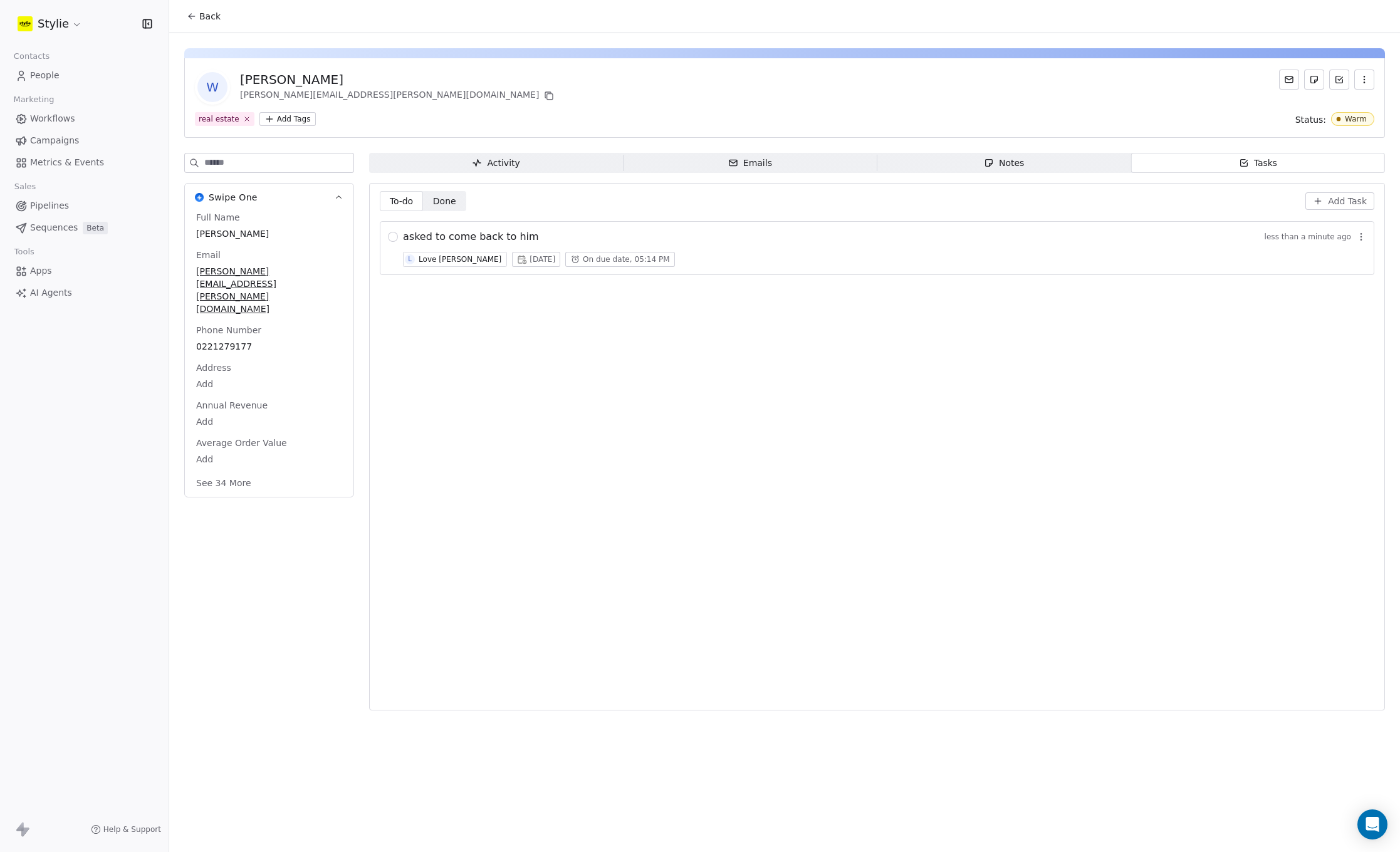
click at [37, 77] on span "People" at bounding box center [44, 75] width 29 height 13
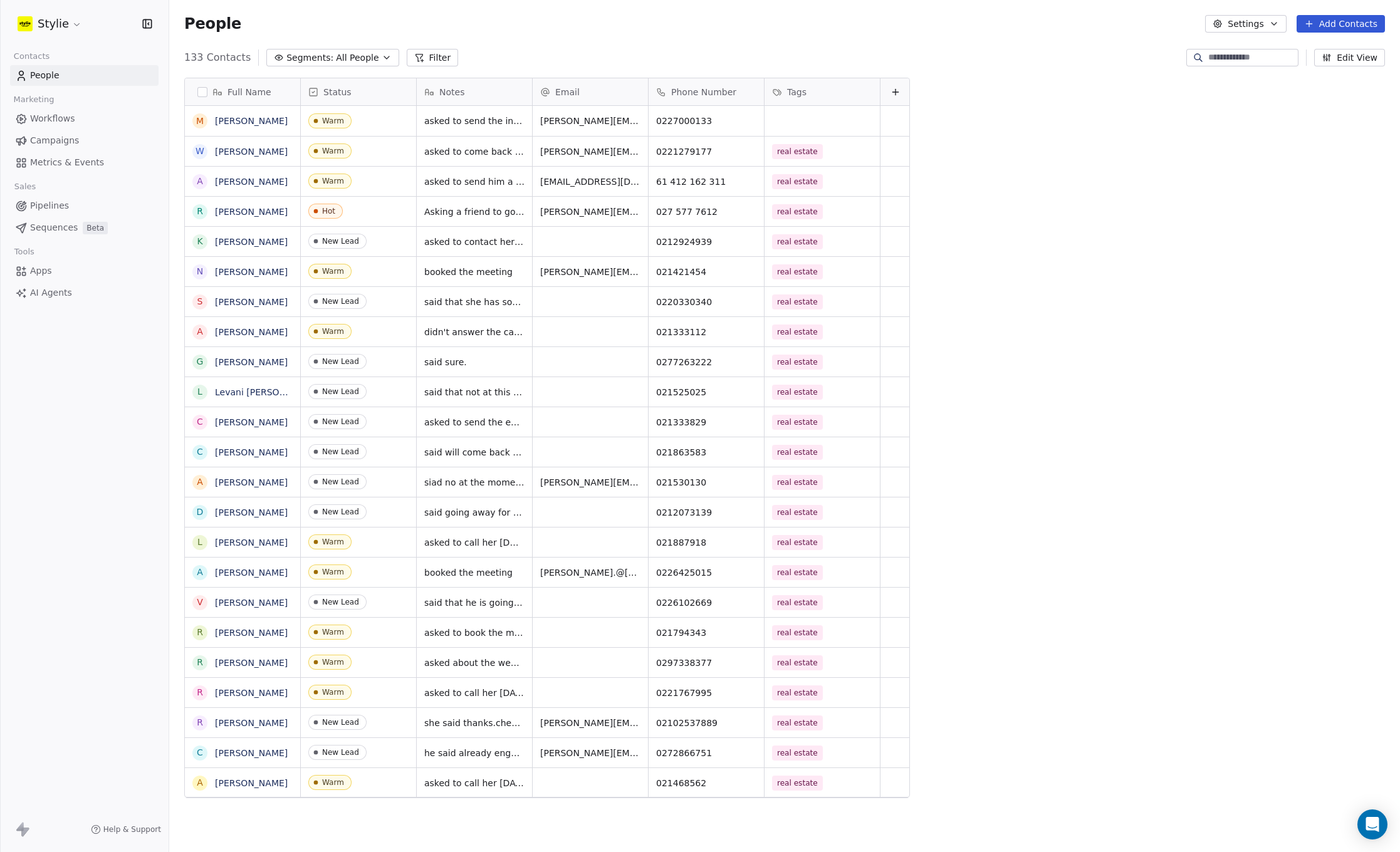
scroll to position [740, 1221]
click at [1323, 27] on button "Add Contacts" at bounding box center [1340, 24] width 88 height 18
click at [1310, 54] on span "Create new contact" at bounding box center [1344, 51] width 86 height 13
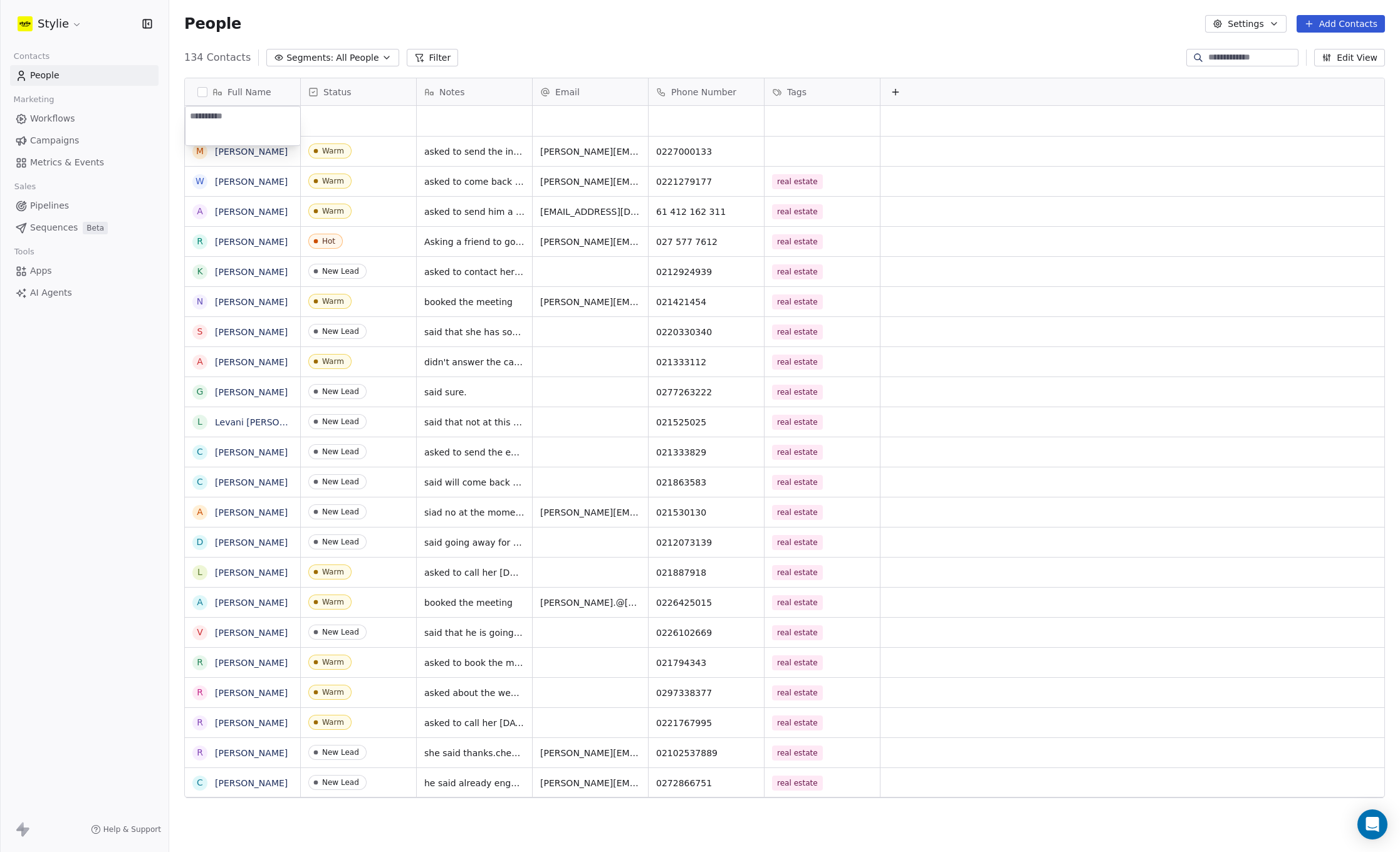
type textarea "*********"
click at [381, 118] on html "Stylie Contacts People Marketing Workflows Campaigns Metrics & Events Sales Pip…" at bounding box center [700, 426] width 1400 height 852
click at [328, 118] on div "grid" at bounding box center [359, 121] width 115 height 30
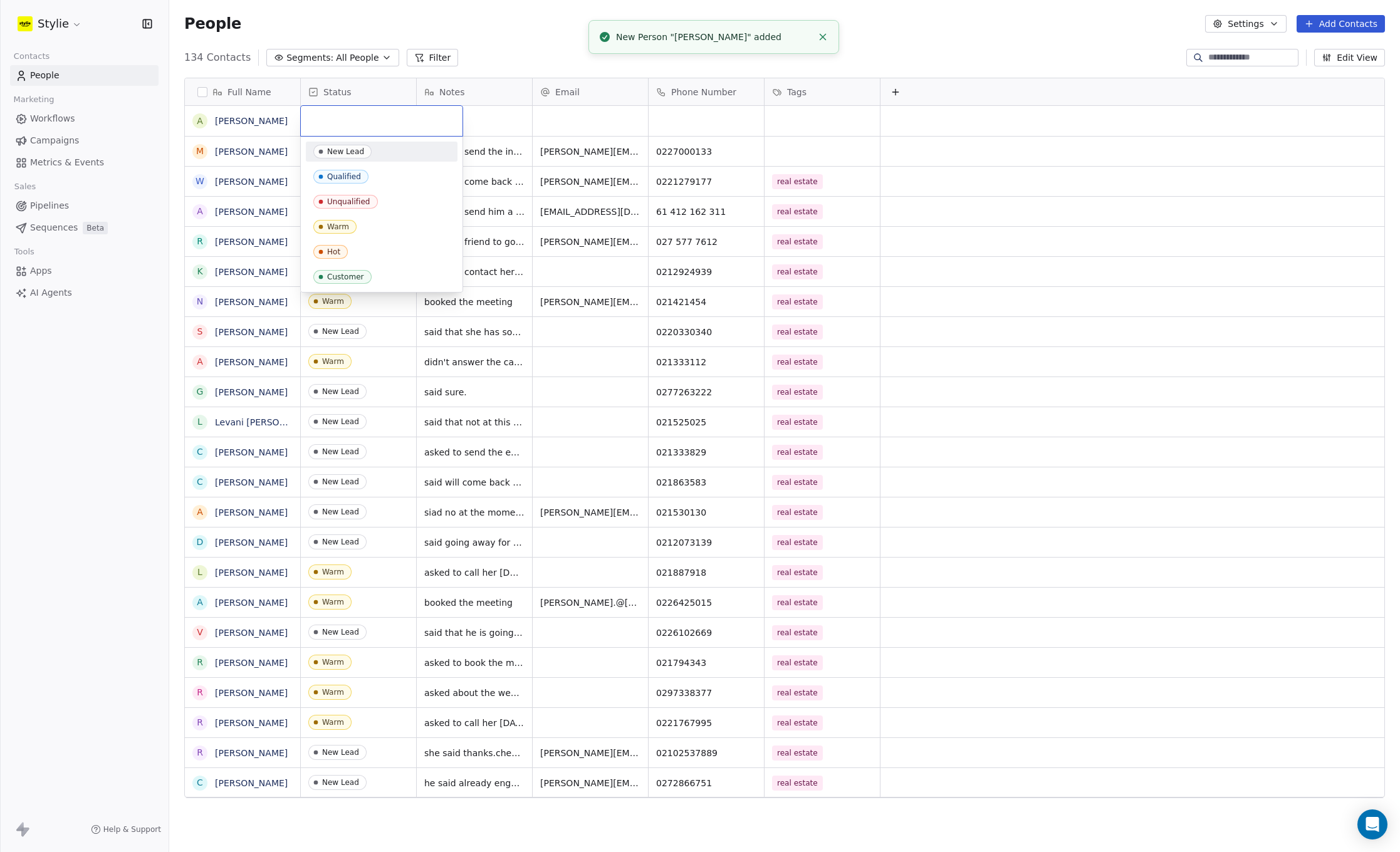
click at [328, 118] on input "text" at bounding box center [381, 120] width 147 height 14
click at [334, 224] on div "Warm" at bounding box center [338, 226] width 22 height 9
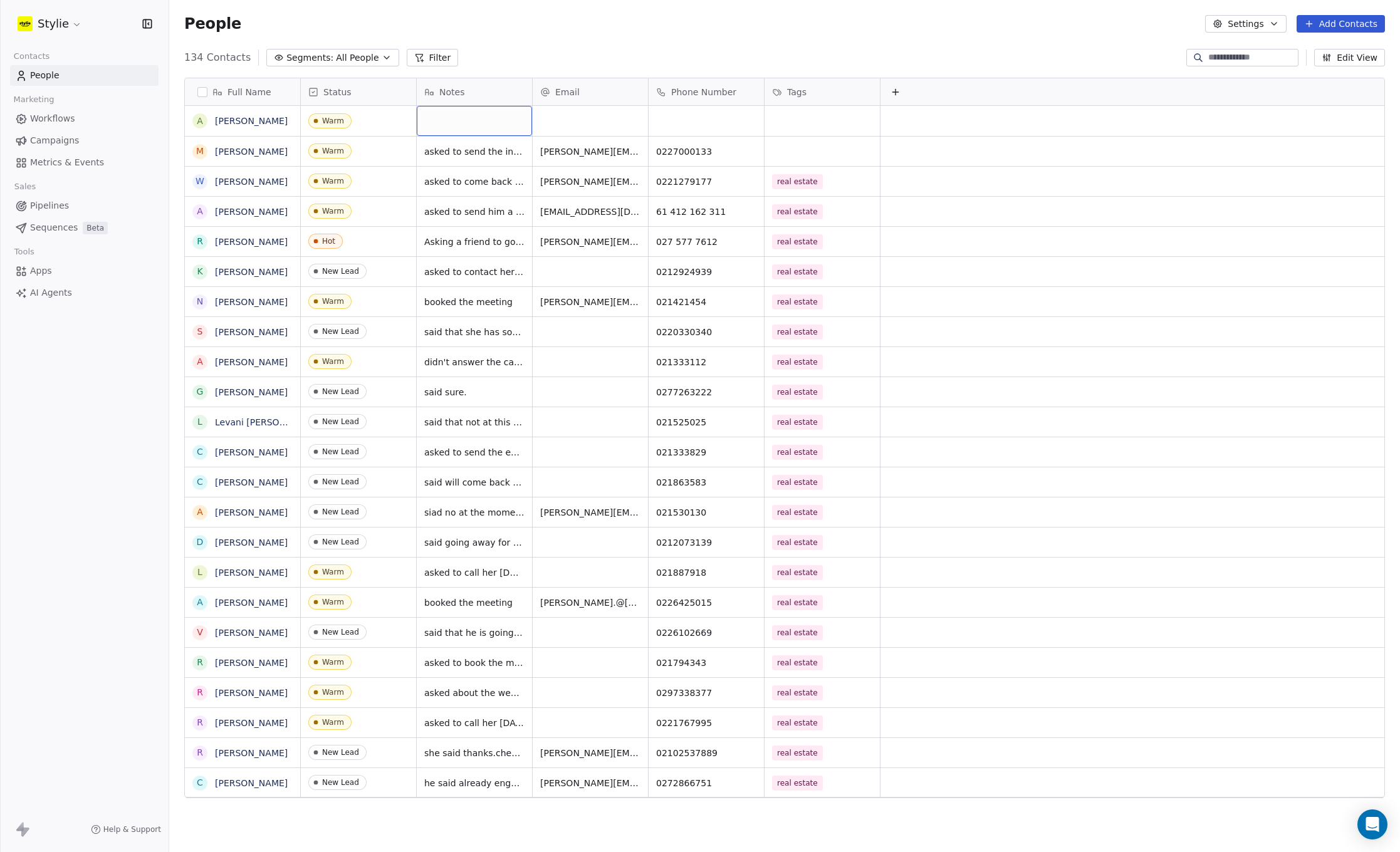
click at [456, 120] on div "grid" at bounding box center [474, 121] width 115 height 30
click at [438, 119] on textarea at bounding box center [474, 126] width 114 height 39
type textarea "**********"
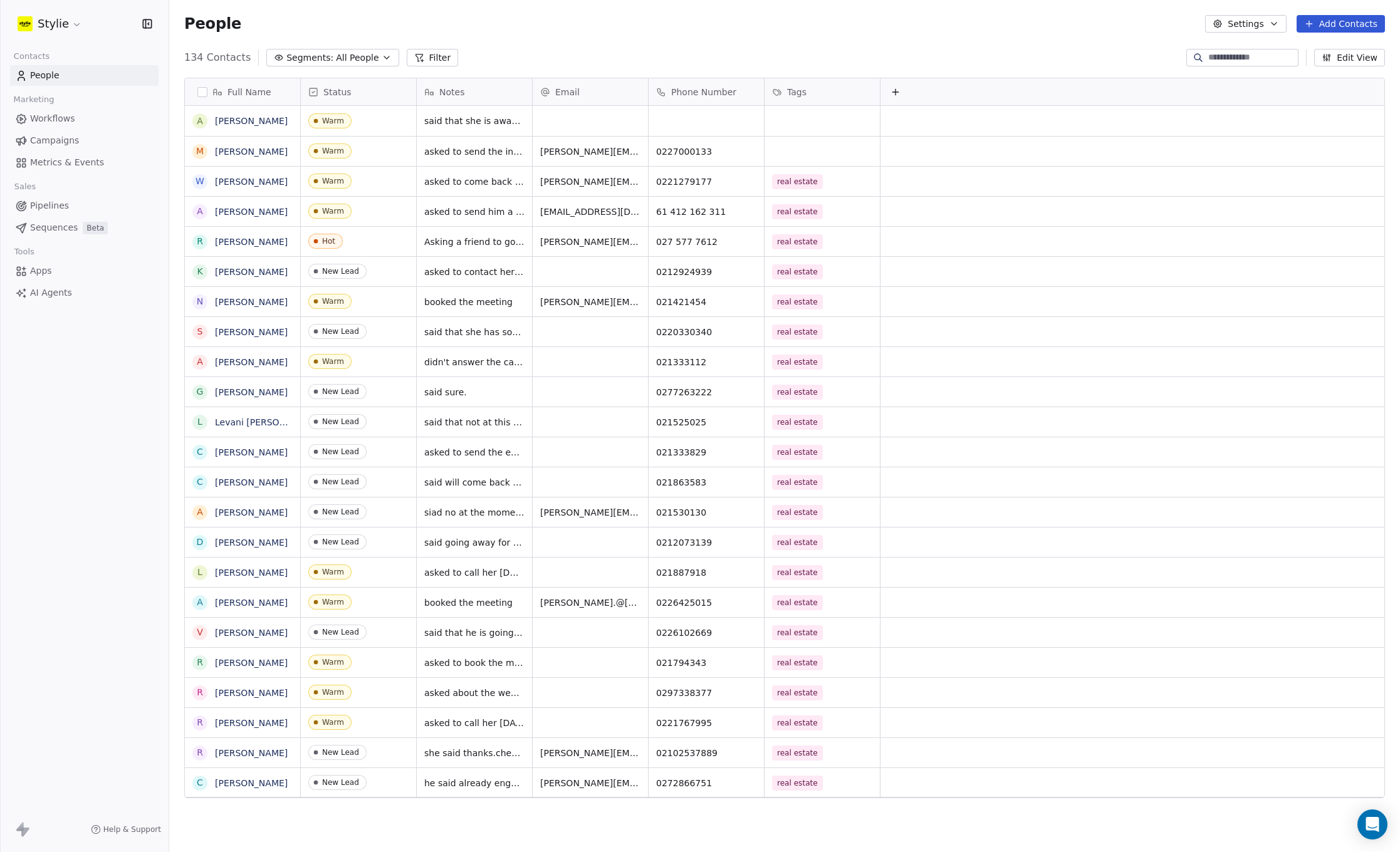
click at [603, 117] on html "Stylie Contacts People Marketing Workflows Campaigns Metrics & Events Sales Pip…" at bounding box center [700, 426] width 1400 height 852
click at [566, 122] on div "grid" at bounding box center [590, 121] width 115 height 30
click at [566, 122] on input "email" at bounding box center [591, 122] width 111 height 25
type input "**********"
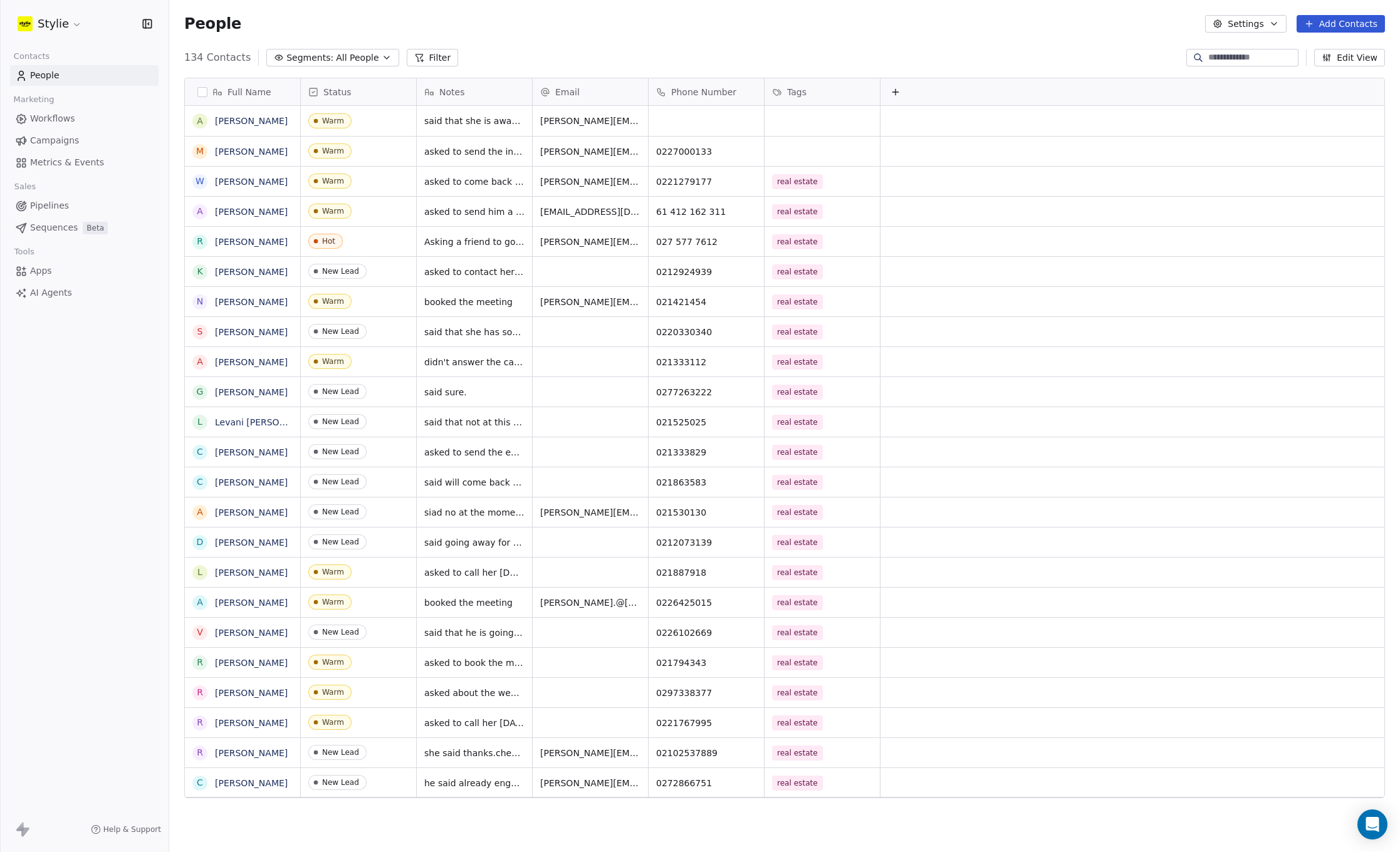
click at [676, 112] on html "Stylie Contacts People Marketing Workflows Campaigns Metrics & Events Sales Pip…" at bounding box center [700, 426] width 1400 height 852
click at [681, 122] on div "grid" at bounding box center [706, 121] width 115 height 30
type input "*********"
click at [806, 117] on html "Stylie Contacts People Marketing Workflows Campaigns Metrics & Events Sales Pip…" at bounding box center [700, 426] width 1400 height 852
click at [805, 119] on div "grid" at bounding box center [822, 121] width 115 height 30
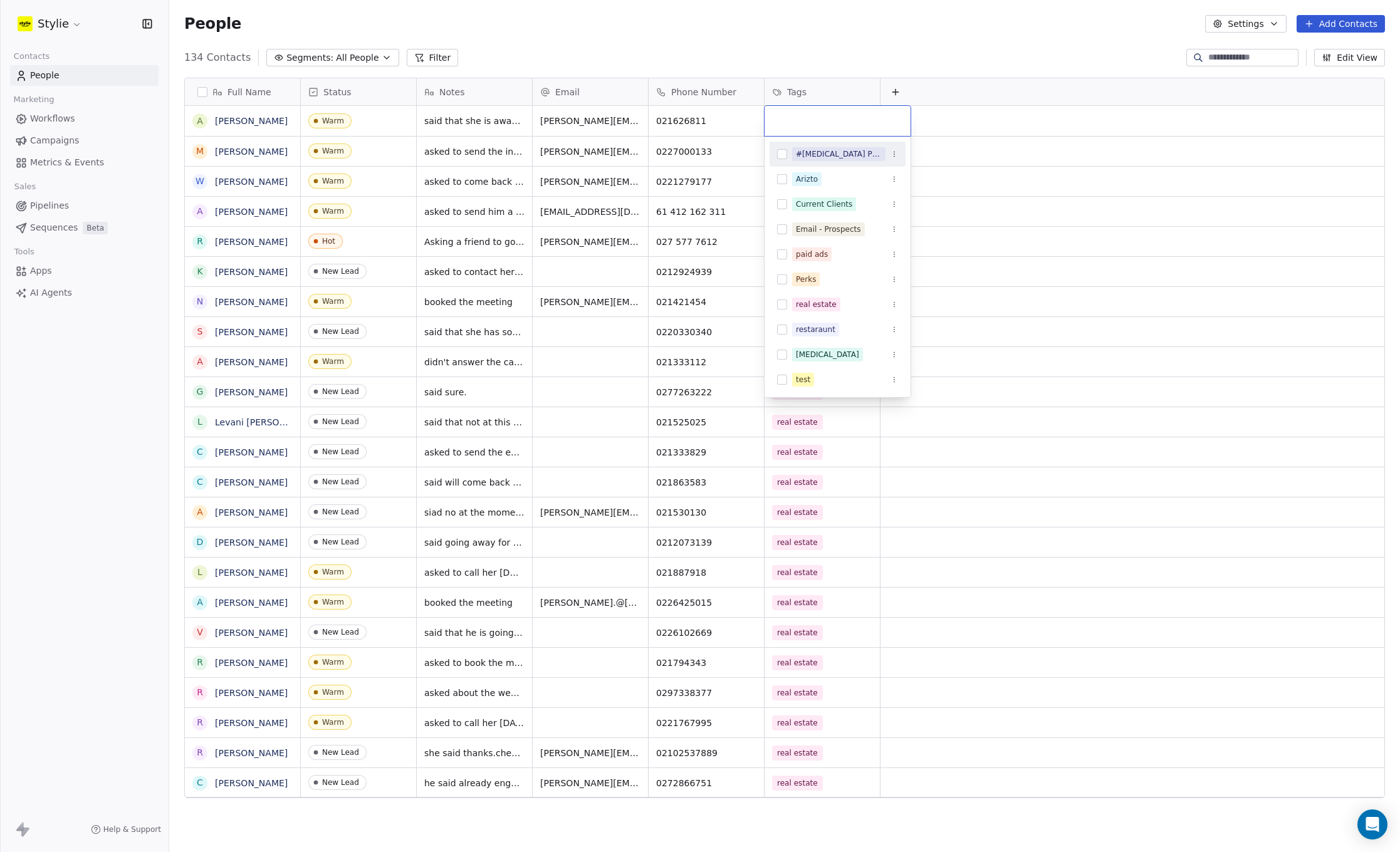
click at [805, 119] on input "text" at bounding box center [837, 120] width 131 height 14
click at [808, 308] on div "real estate" at bounding box center [816, 304] width 41 height 11
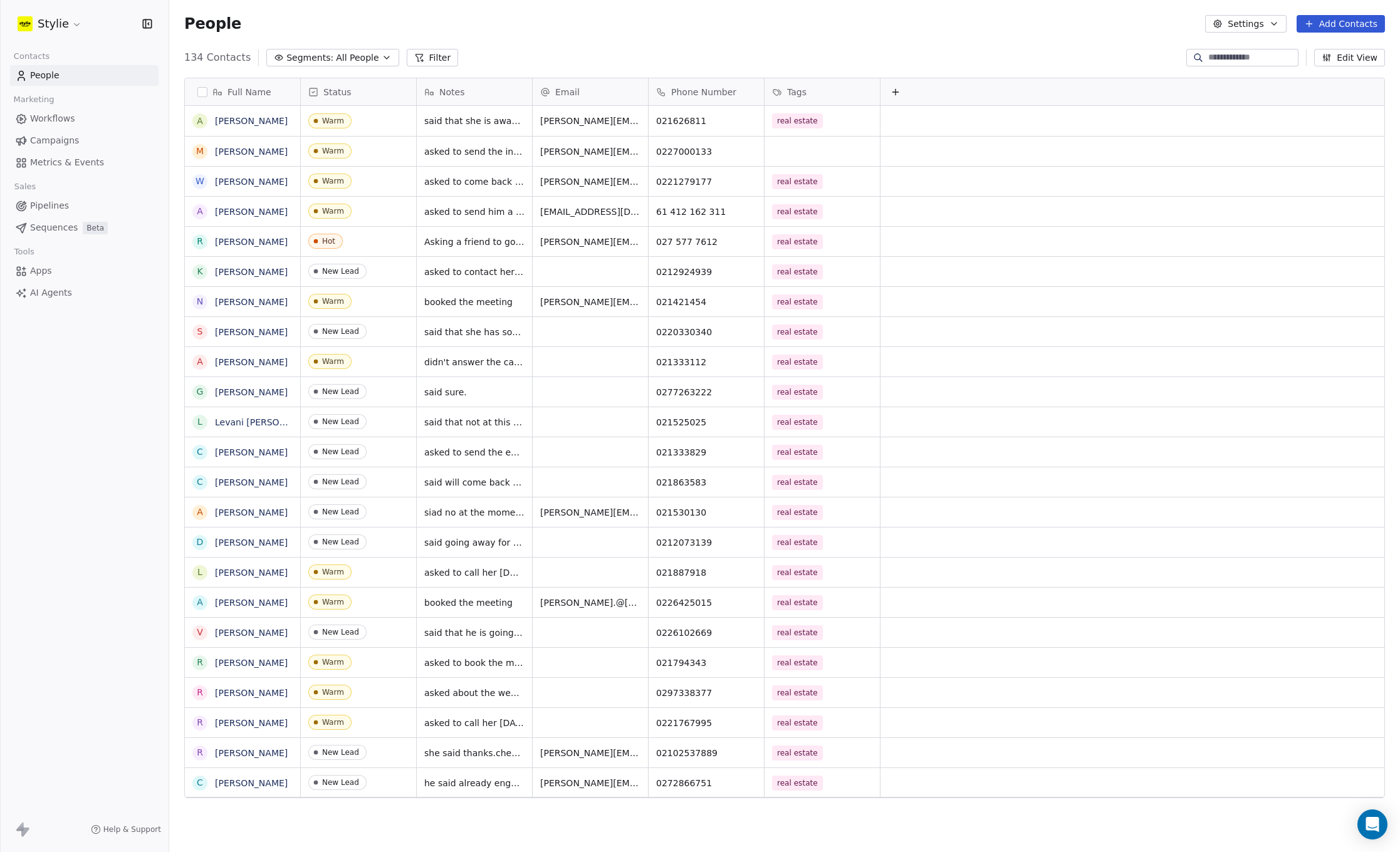
click at [992, 134] on html "Stylie Contacts People Marketing Workflows Campaigns Metrics & Events Sales Pip…" at bounding box center [700, 426] width 1400 height 852
click at [809, 154] on div "grid" at bounding box center [822, 151] width 115 height 29
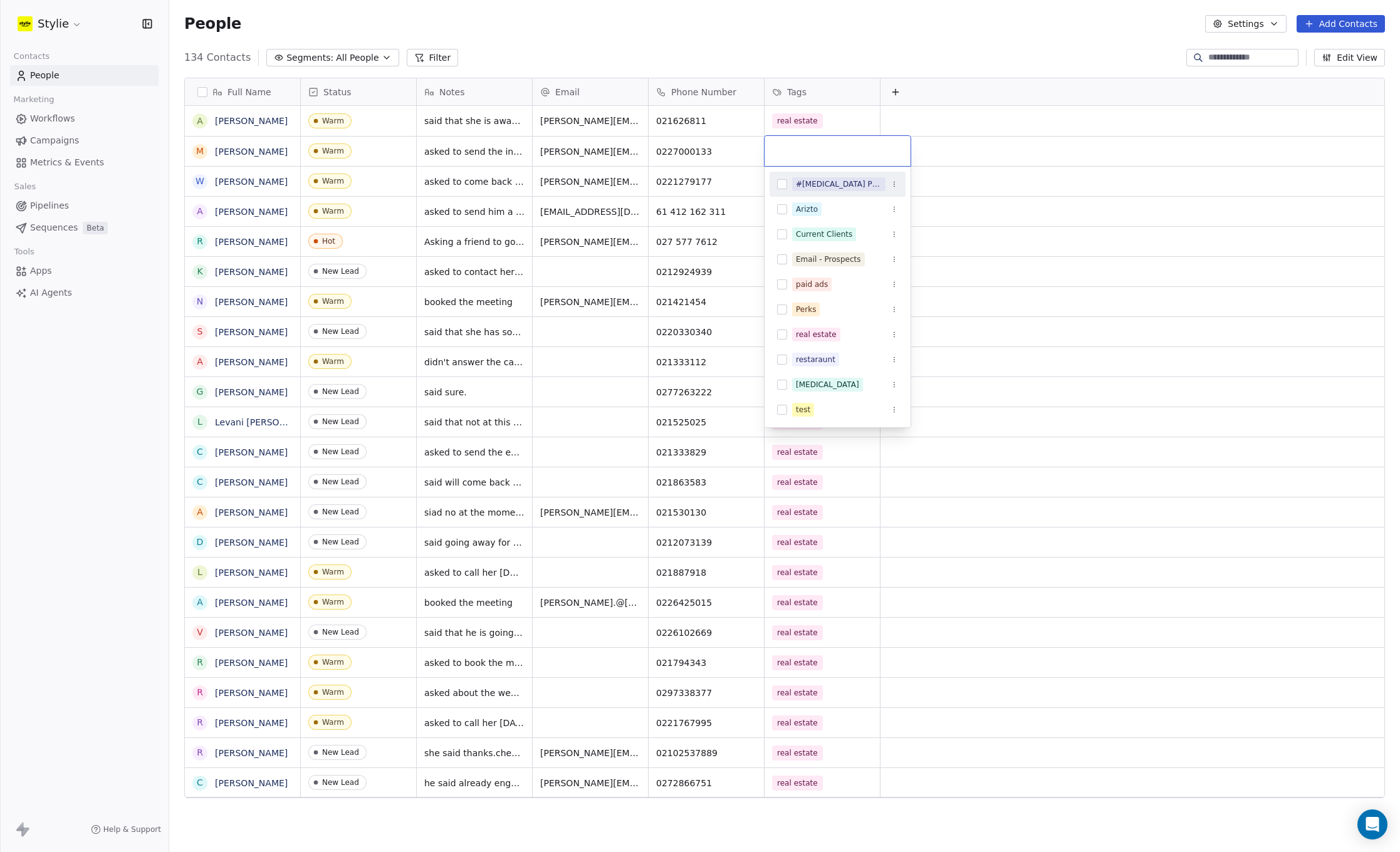
click at [809, 154] on input "text" at bounding box center [837, 150] width 131 height 14
click at [796, 330] on div "real estate" at bounding box center [816, 334] width 41 height 11
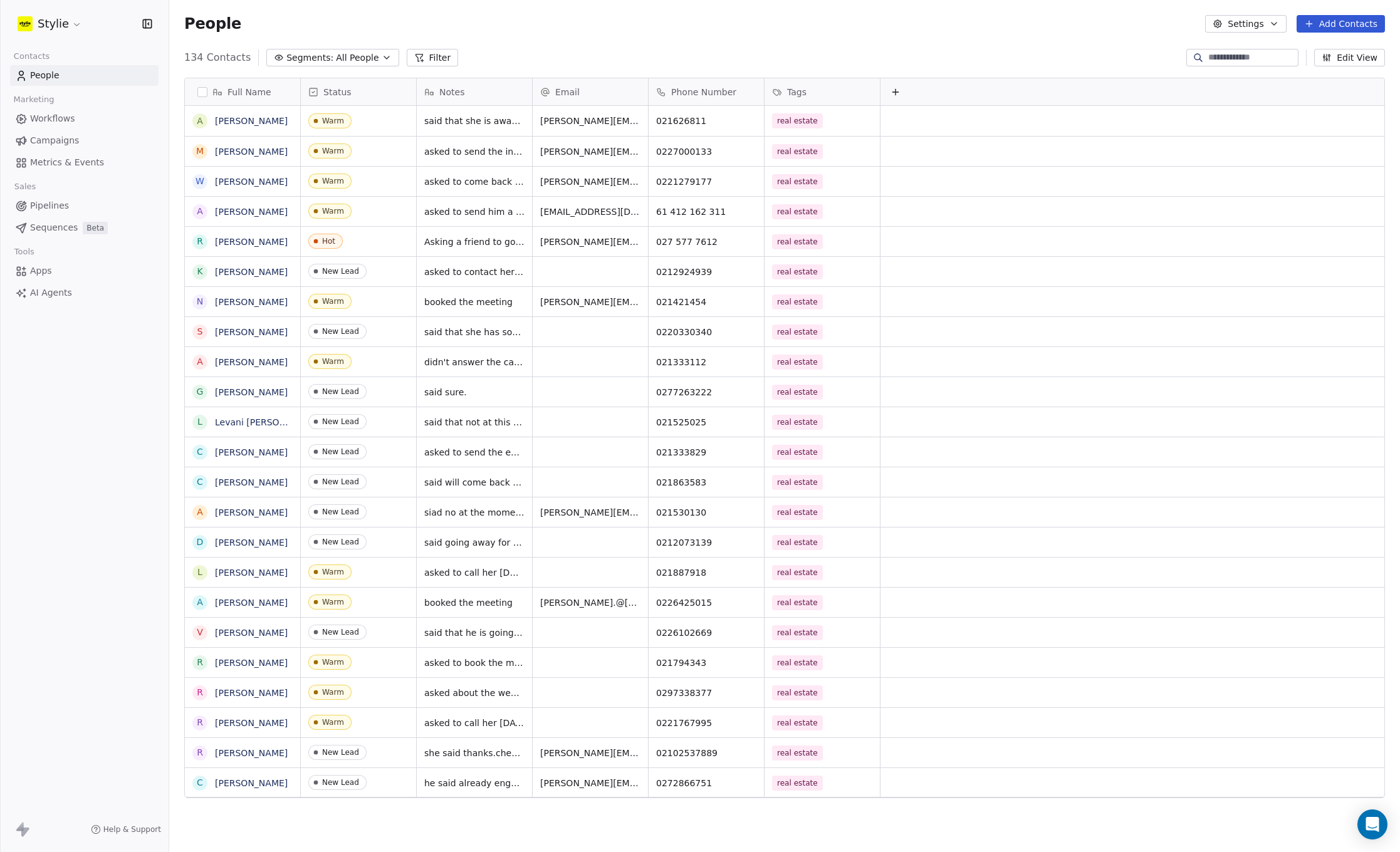
click at [979, 131] on html "Stylie Contacts People Marketing Workflows Campaigns Metrics & Events Sales Pip…" at bounding box center [700, 426] width 1400 height 852
click at [230, 121] on link "[PERSON_NAME]" at bounding box center [251, 120] width 73 height 10
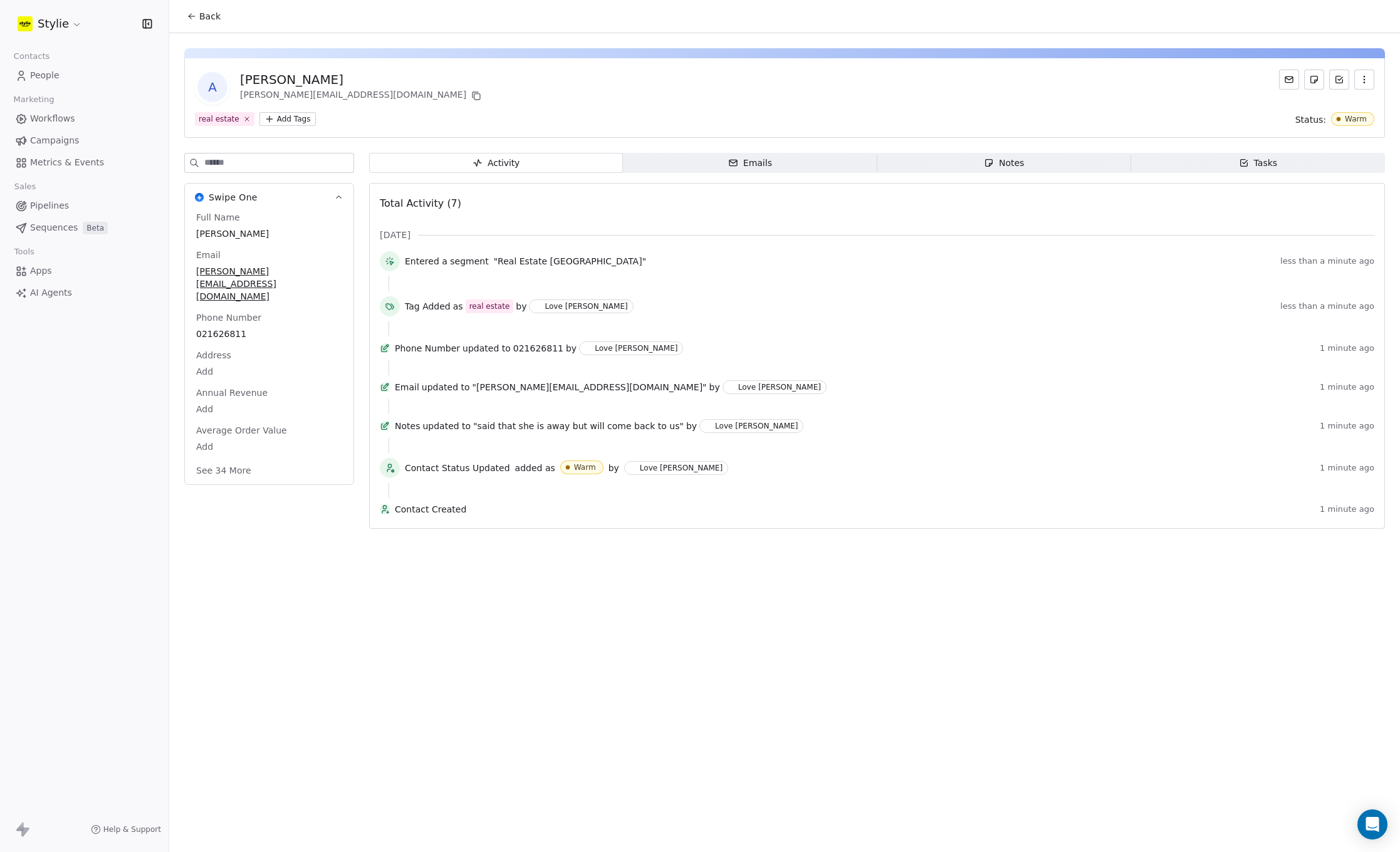
click at [1241, 161] on icon "button" at bounding box center [1244, 162] width 10 height 10
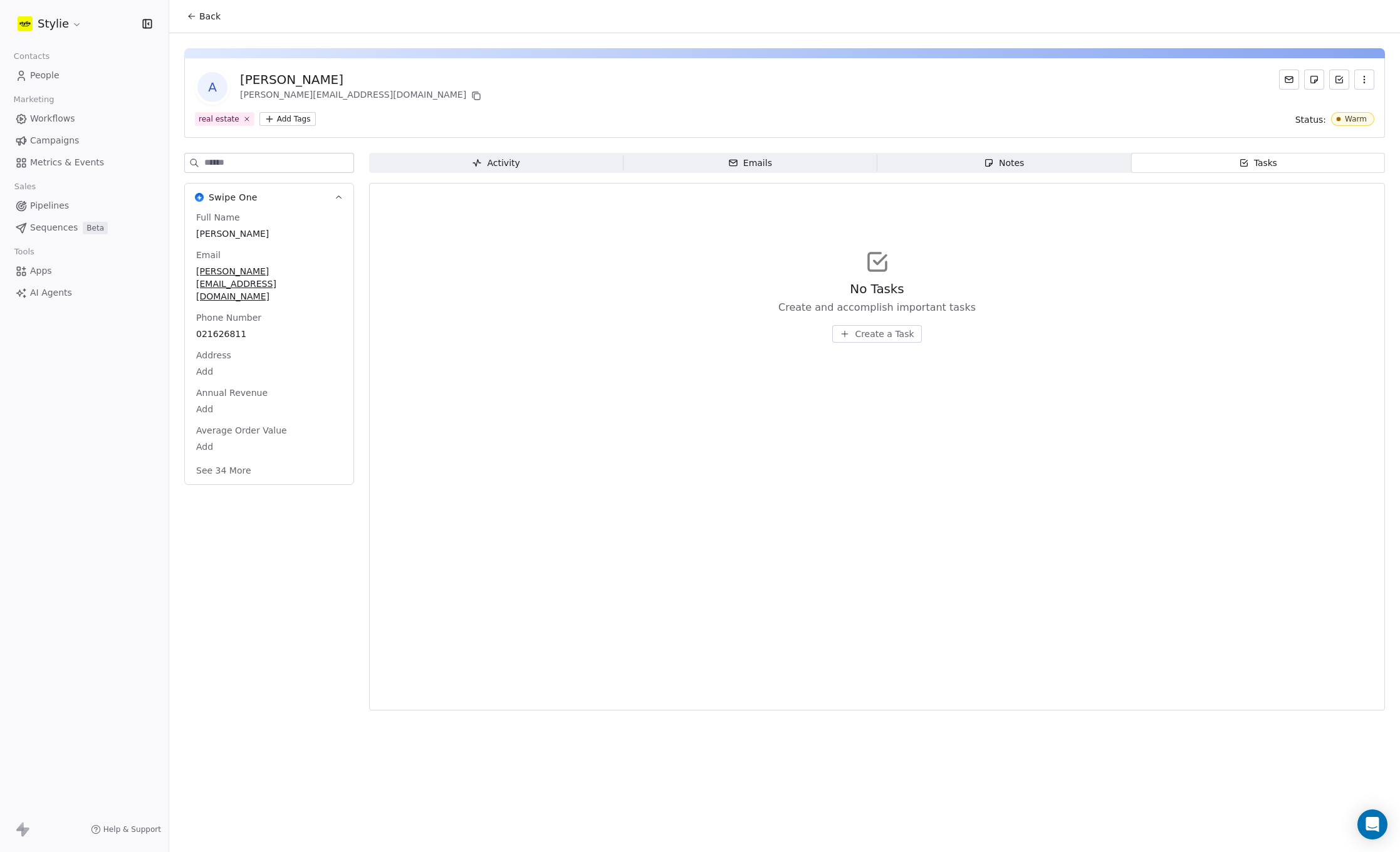
click at [886, 334] on span "Create a Task" at bounding box center [884, 333] width 59 height 12
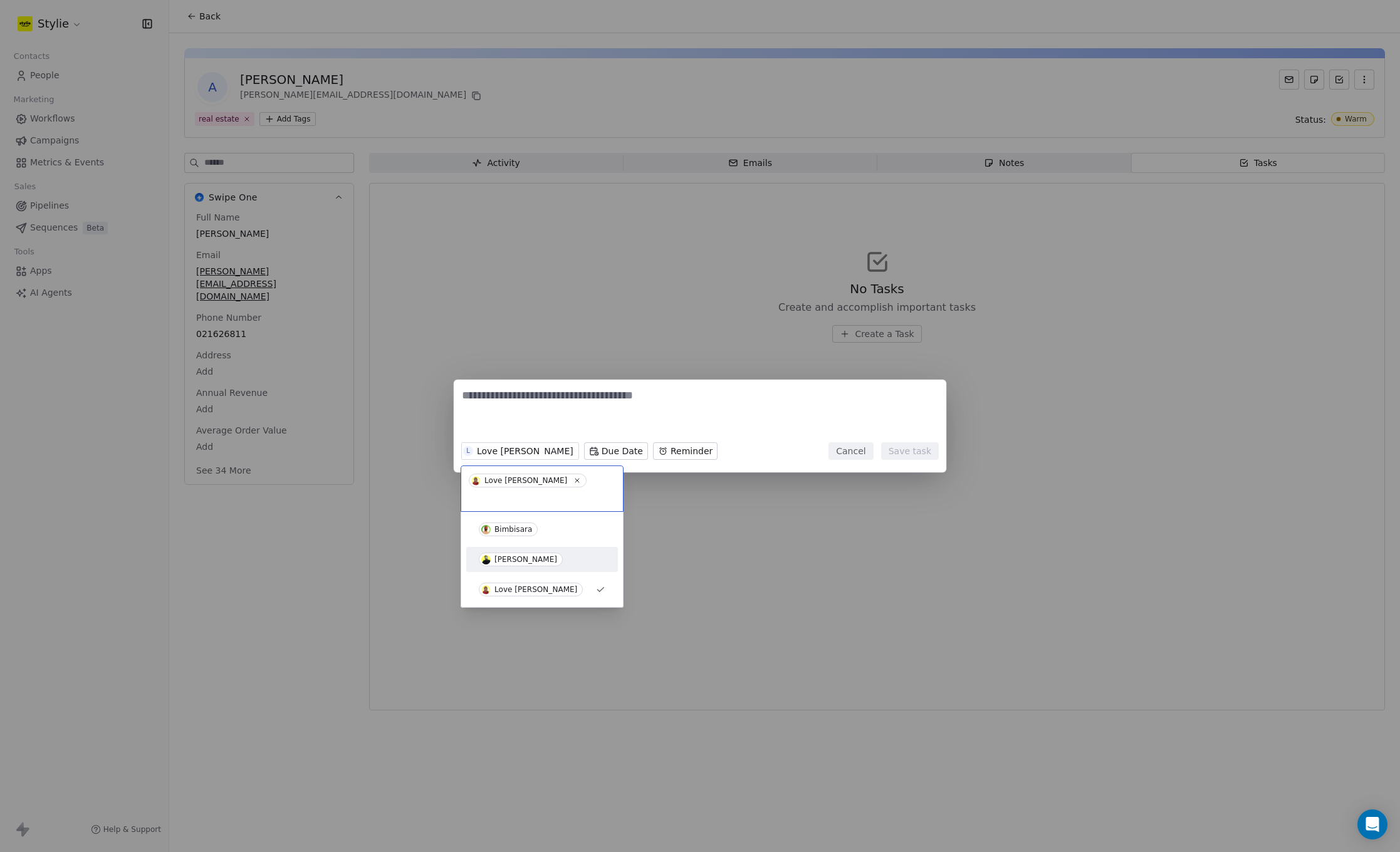
drag, startPoint x: 529, startPoint y: 540, endPoint x: 533, endPoint y: 526, distance: 14.6
click at [529, 553] on span "[PERSON_NAME]" at bounding box center [521, 559] width 84 height 14
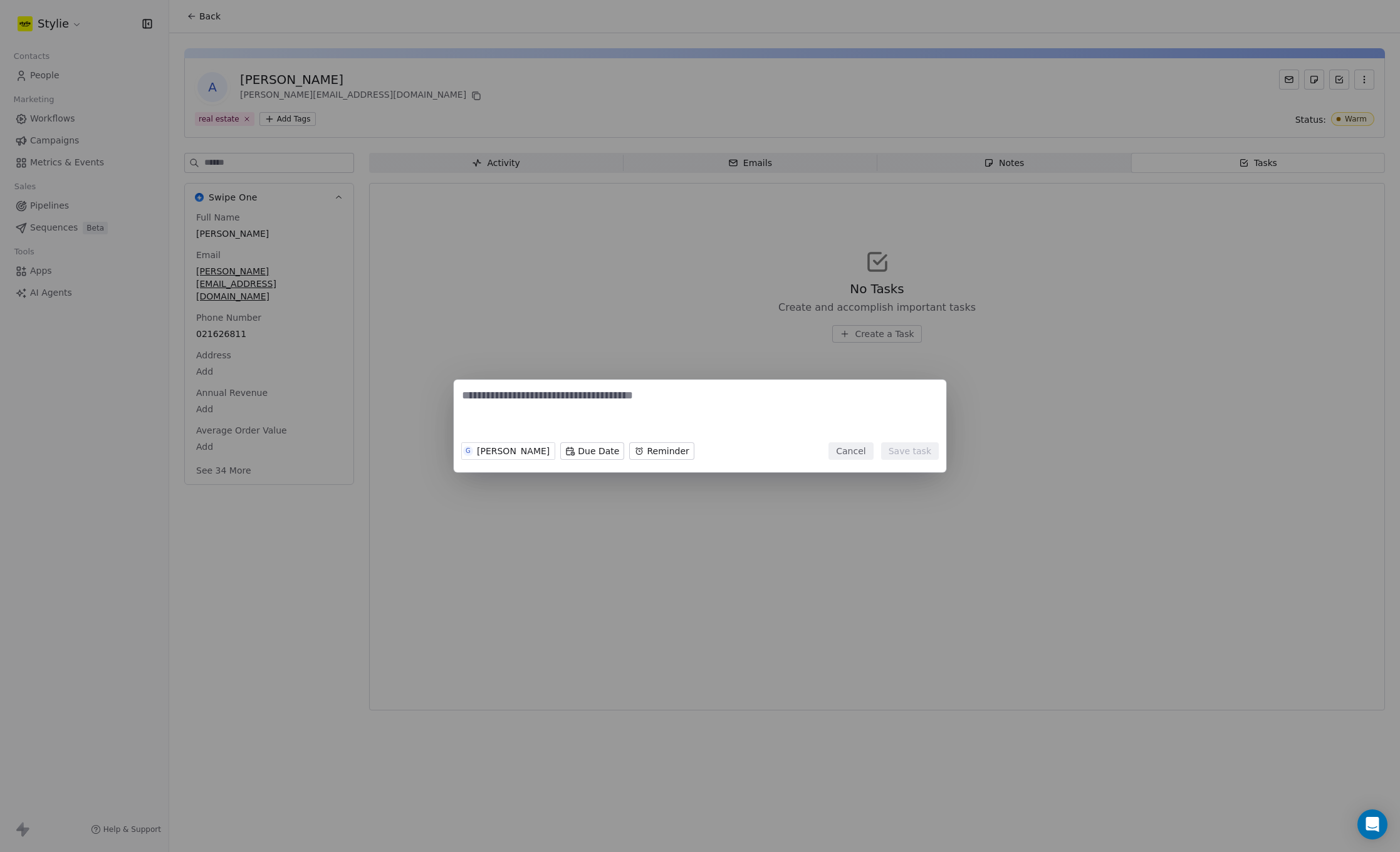
click at [519, 416] on textarea at bounding box center [700, 412] width 476 height 49
type textarea "**********"
click at [650, 452] on div "**********" at bounding box center [700, 426] width 1400 height 93
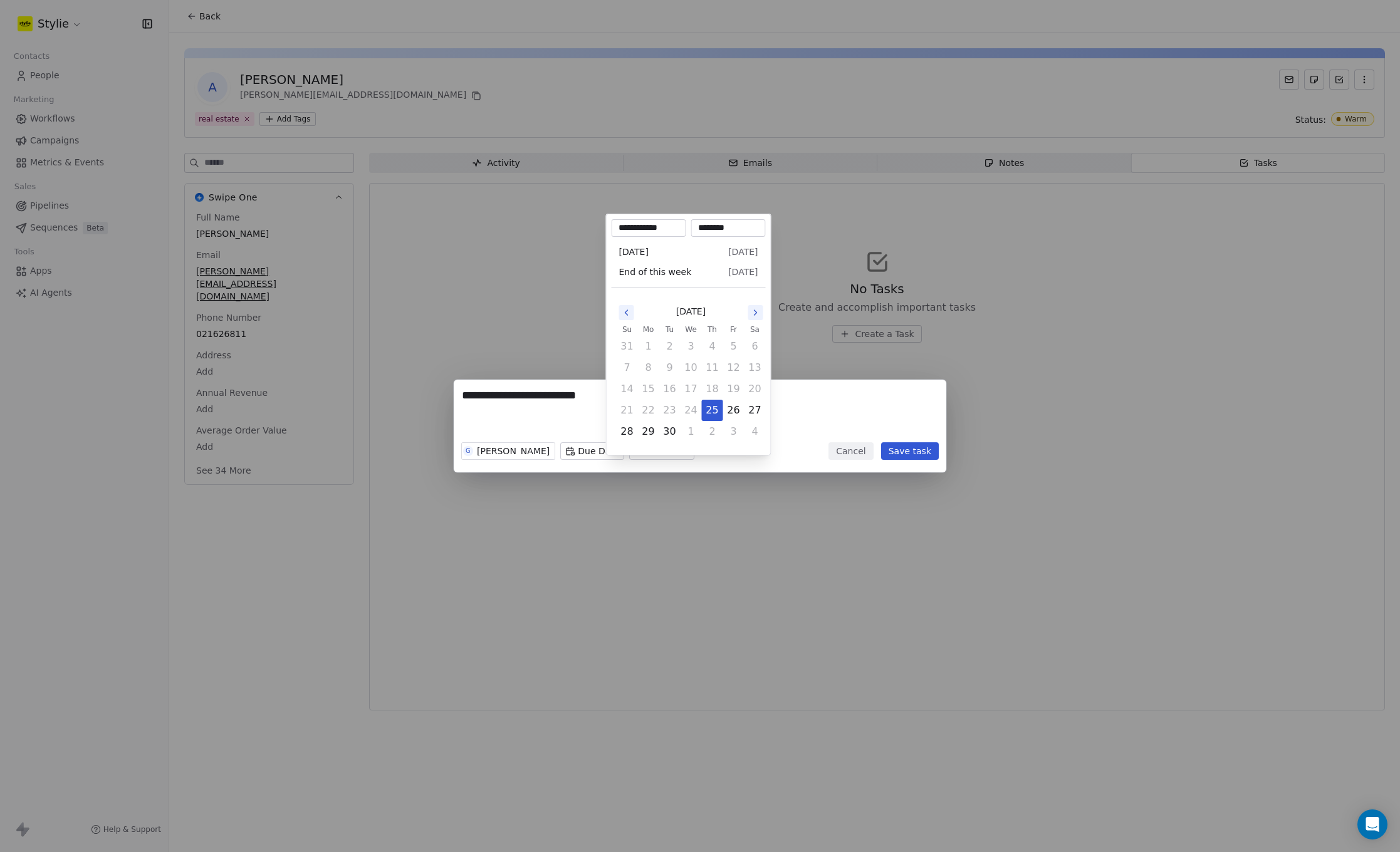
scroll to position [1, 0]
click at [752, 309] on icon "Go to the Next Month" at bounding box center [755, 312] width 10 height 10
click at [689, 389] on button "15" at bounding box center [691, 388] width 20 height 20
click at [688, 408] on button "22" at bounding box center [691, 410] width 20 height 20
type input "**********"
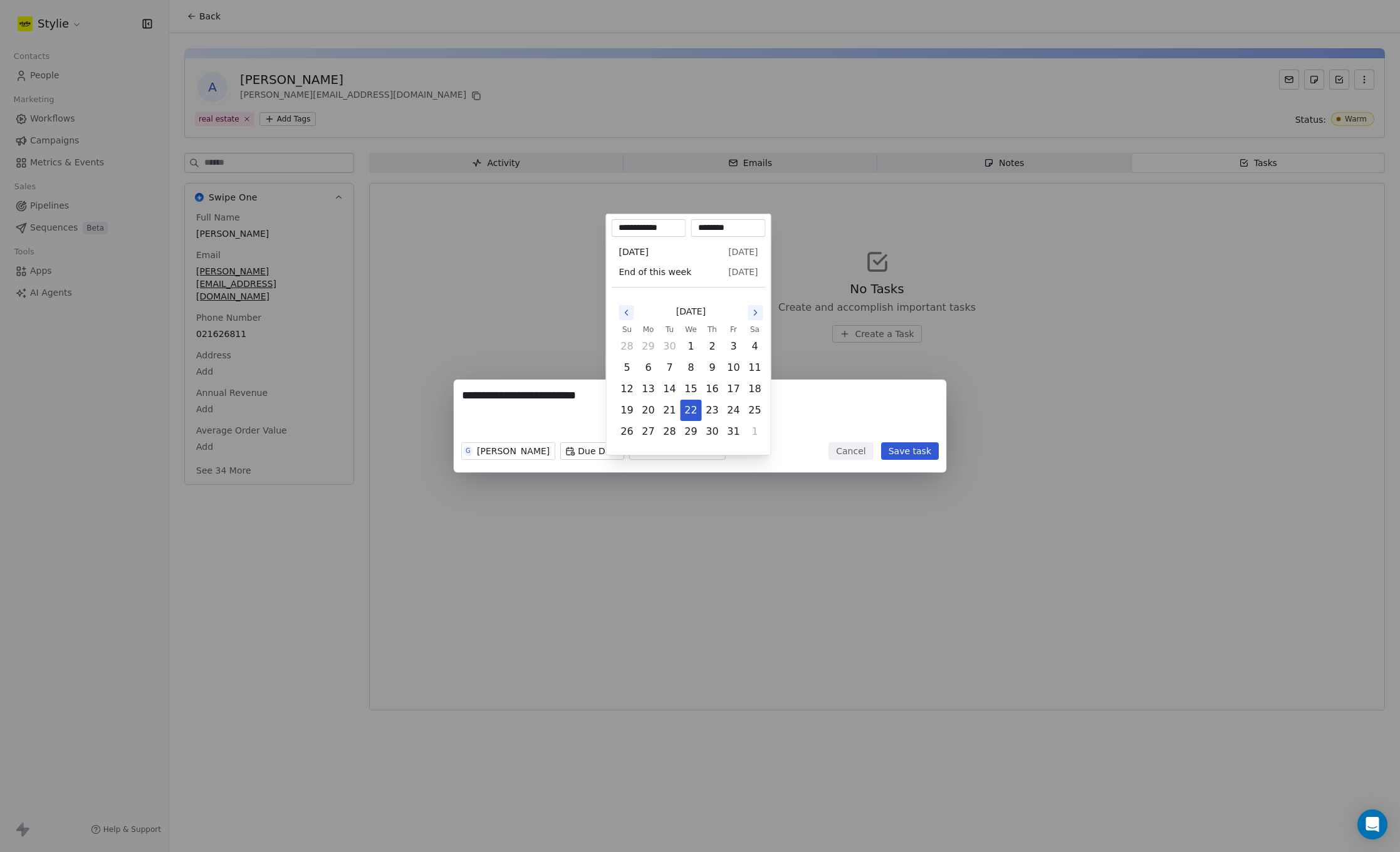
click at [574, 447] on div "**********" at bounding box center [700, 426] width 1400 height 93
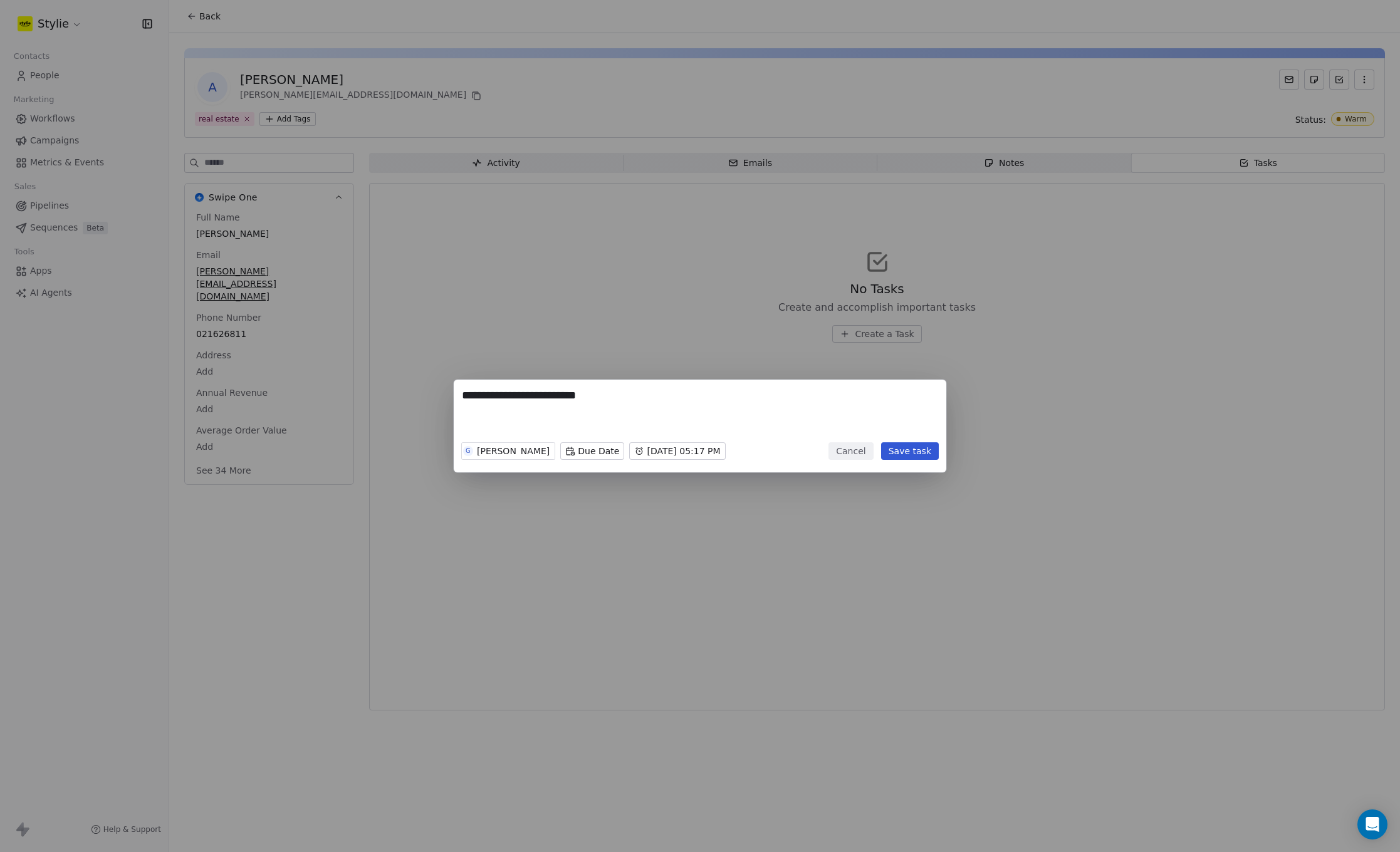
click at [578, 449] on body "**********" at bounding box center [700, 426] width 1400 height 852
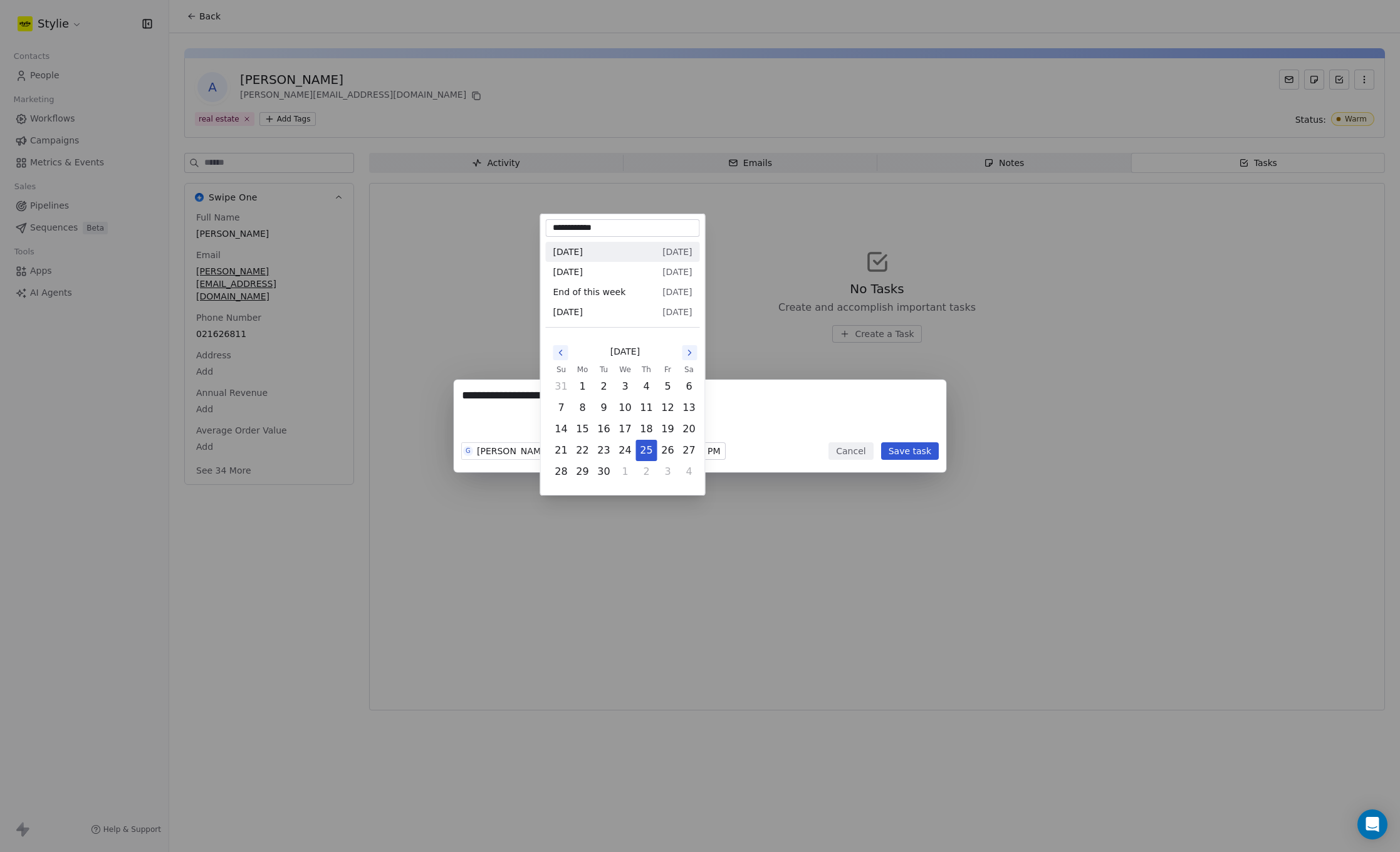
click at [684, 356] on button "Go to the Next Month" at bounding box center [690, 352] width 15 height 15
click at [626, 453] on button "22" at bounding box center [625, 450] width 20 height 20
type input "**********"
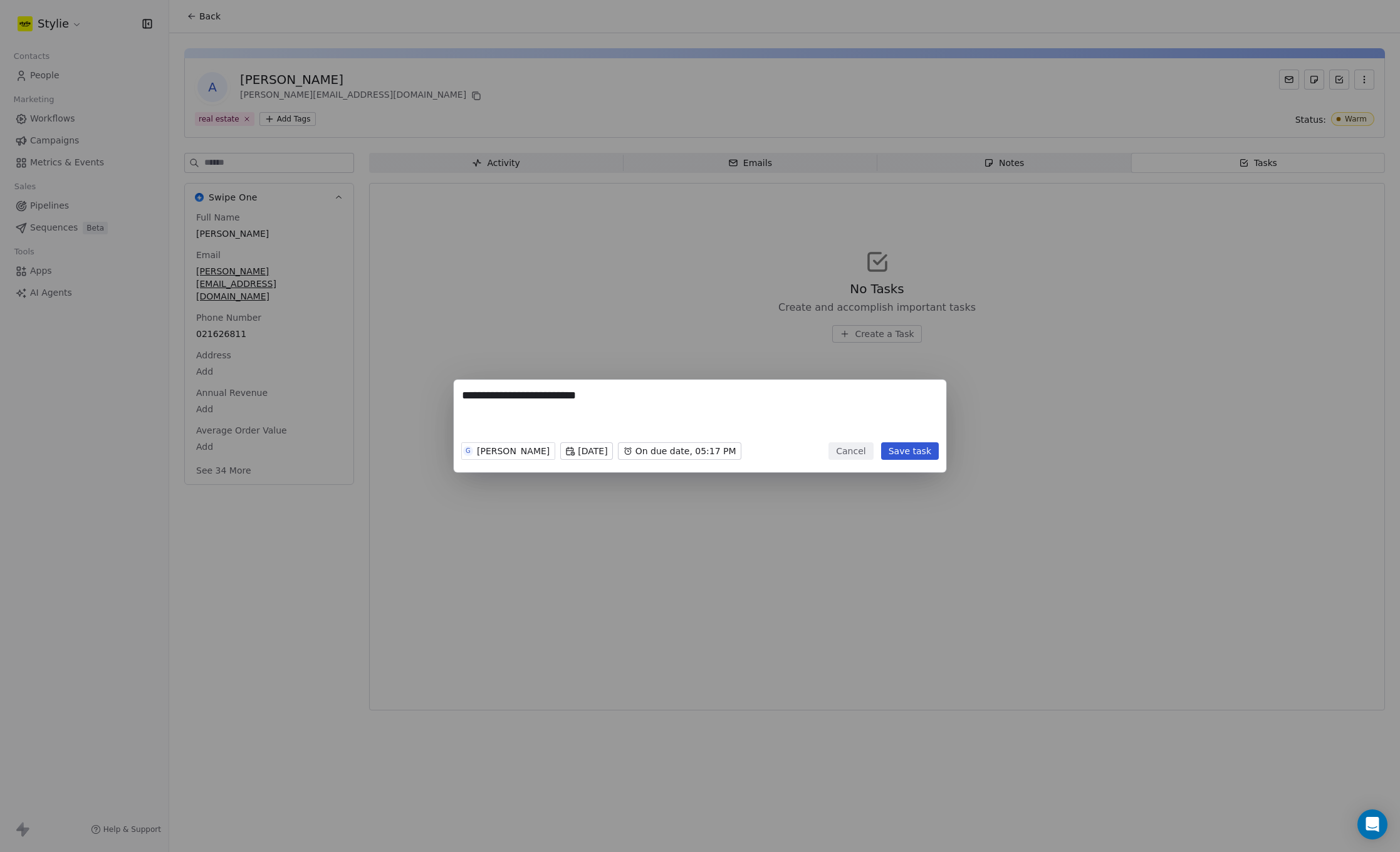
click at [726, 409] on textarea "**********" at bounding box center [700, 412] width 476 height 49
click at [906, 455] on button "Save task" at bounding box center [910, 451] width 58 height 18
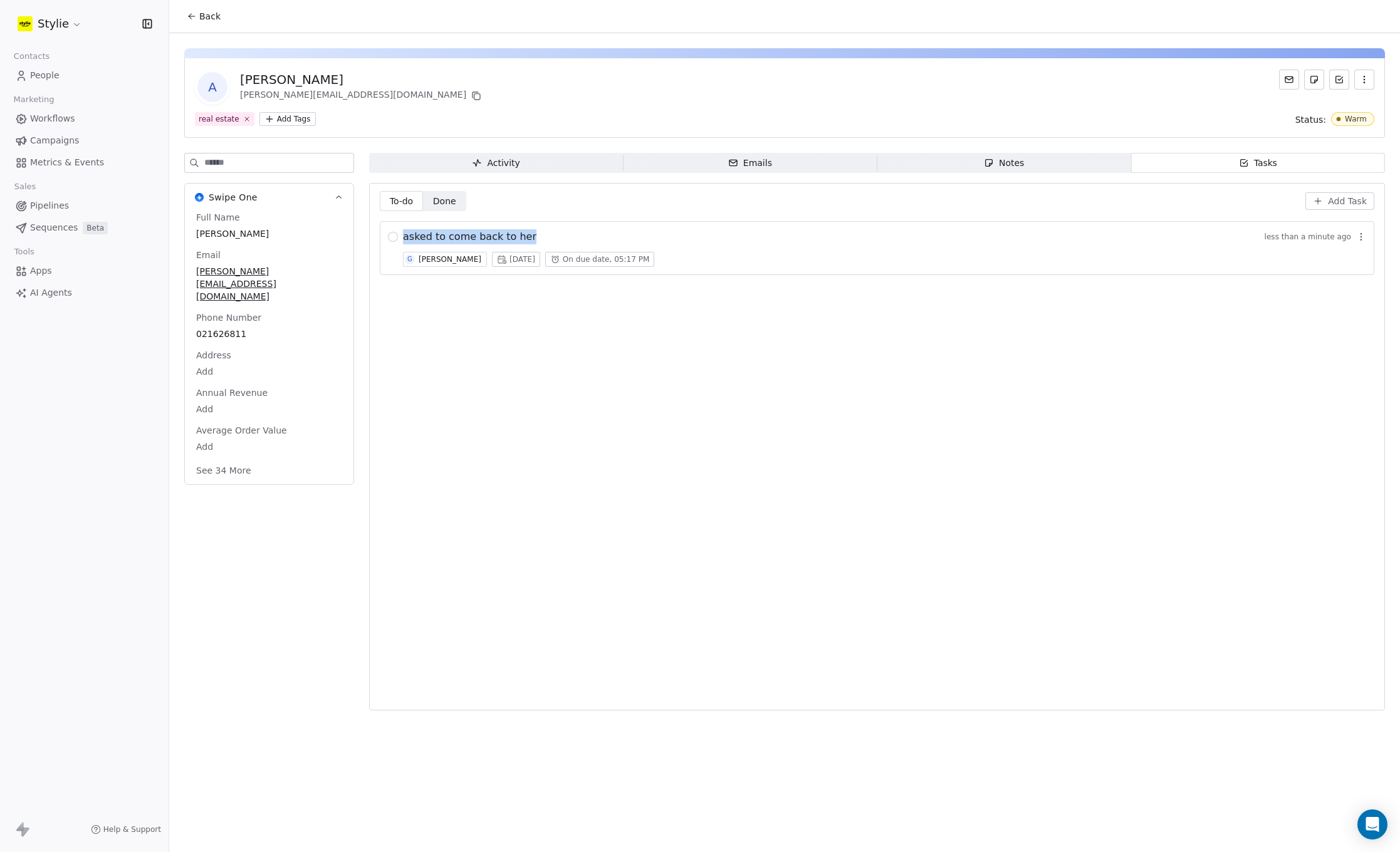
drag, startPoint x: 547, startPoint y: 235, endPoint x: 410, endPoint y: 239, distance: 137.1
click at [402, 236] on div "asked to come back to her less than a minute ago G [PERSON_NAME] [DATE] On due …" at bounding box center [877, 248] width 994 height 54
copy span "asked to come back to her"
click at [1327, 201] on button "Add Task" at bounding box center [1339, 201] width 69 height 18
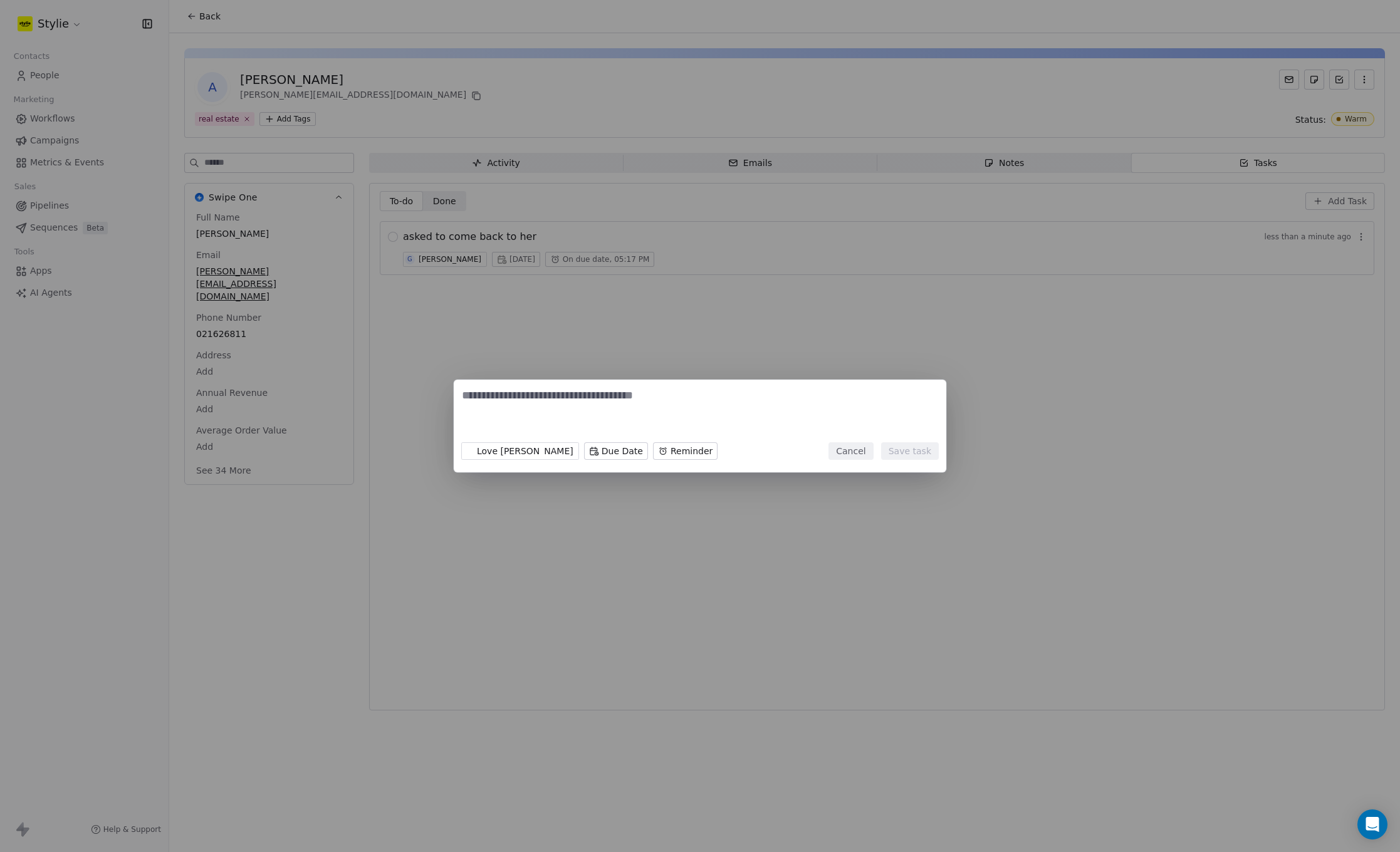
click at [575, 408] on textarea at bounding box center [700, 412] width 476 height 49
type textarea "**********"
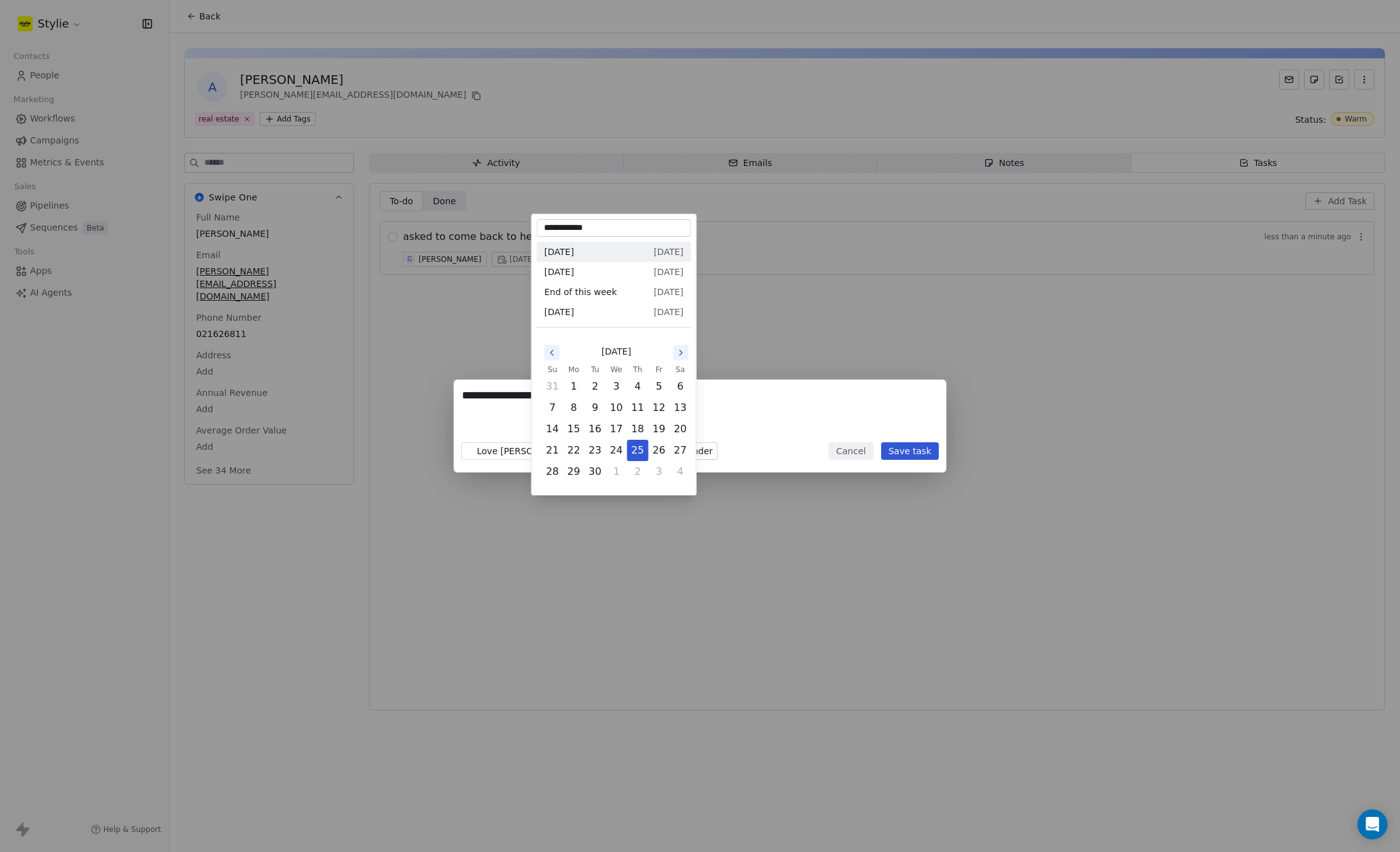
click at [567, 451] on body "**********" at bounding box center [700, 426] width 1400 height 852
click at [680, 354] on icon "Go to the Next Month" at bounding box center [681, 352] width 3 height 5
drag, startPoint x: 620, startPoint y: 443, endPoint x: 627, endPoint y: 445, distance: 7.3
click at [620, 443] on button "22" at bounding box center [616, 450] width 20 height 20
type input "**********"
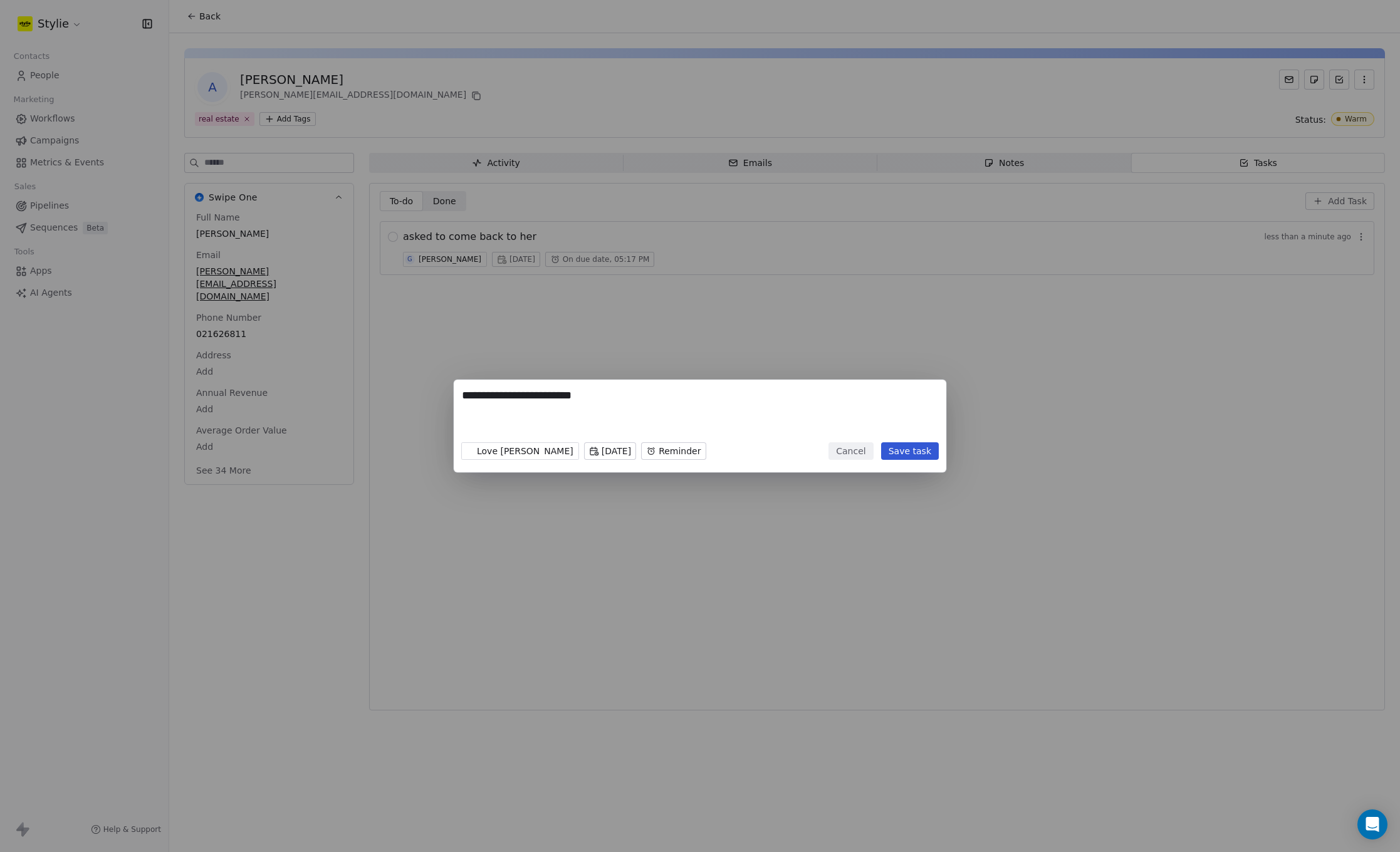
click at [652, 447] on body "**********" at bounding box center [700, 426] width 1400 height 852
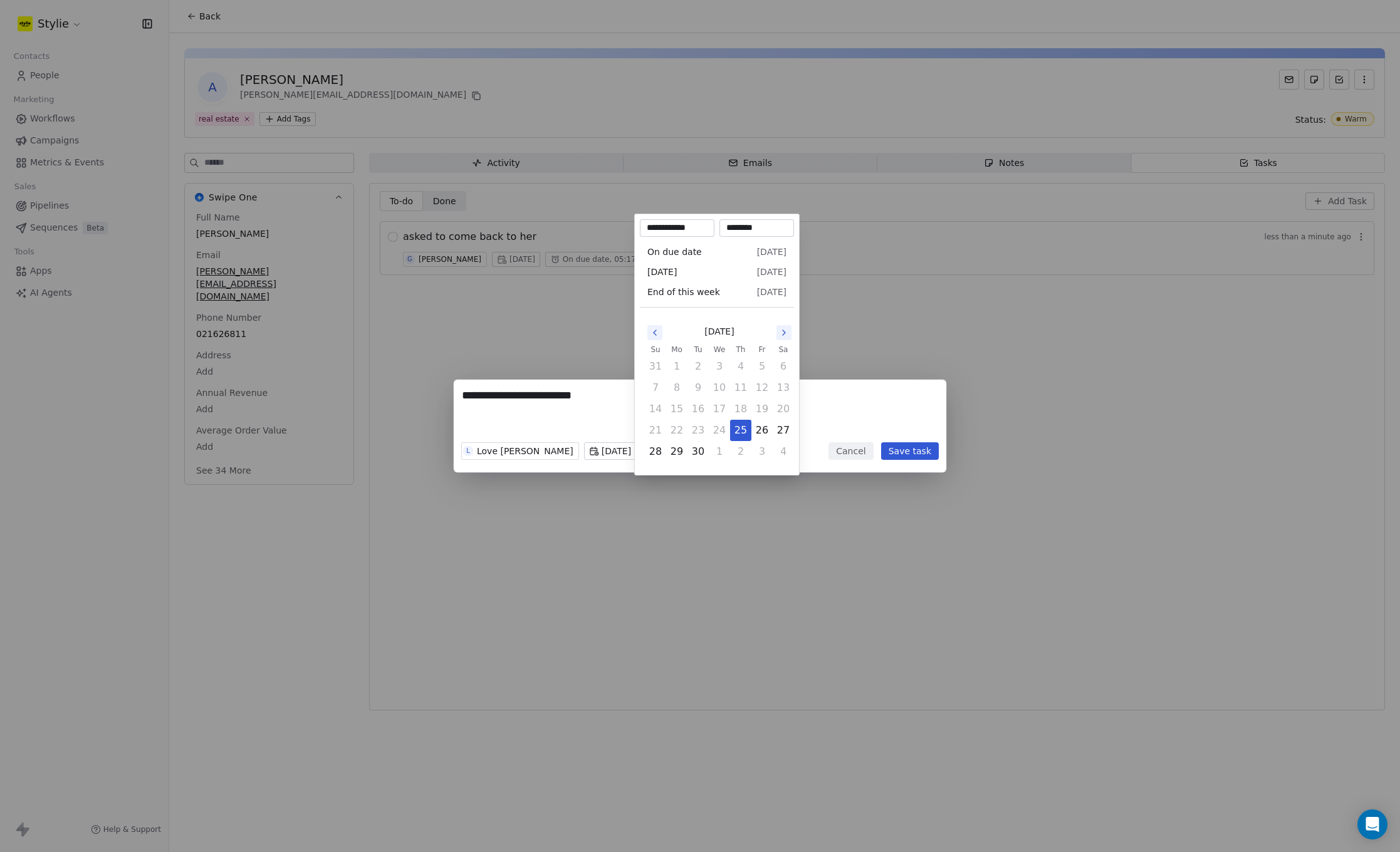
click at [782, 334] on icon "Go to the Next Month" at bounding box center [784, 332] width 10 height 10
click at [721, 410] on button "15" at bounding box center [719, 409] width 20 height 20
type input "**********"
click at [854, 418] on div "**********" at bounding box center [700, 426] width 1400 height 93
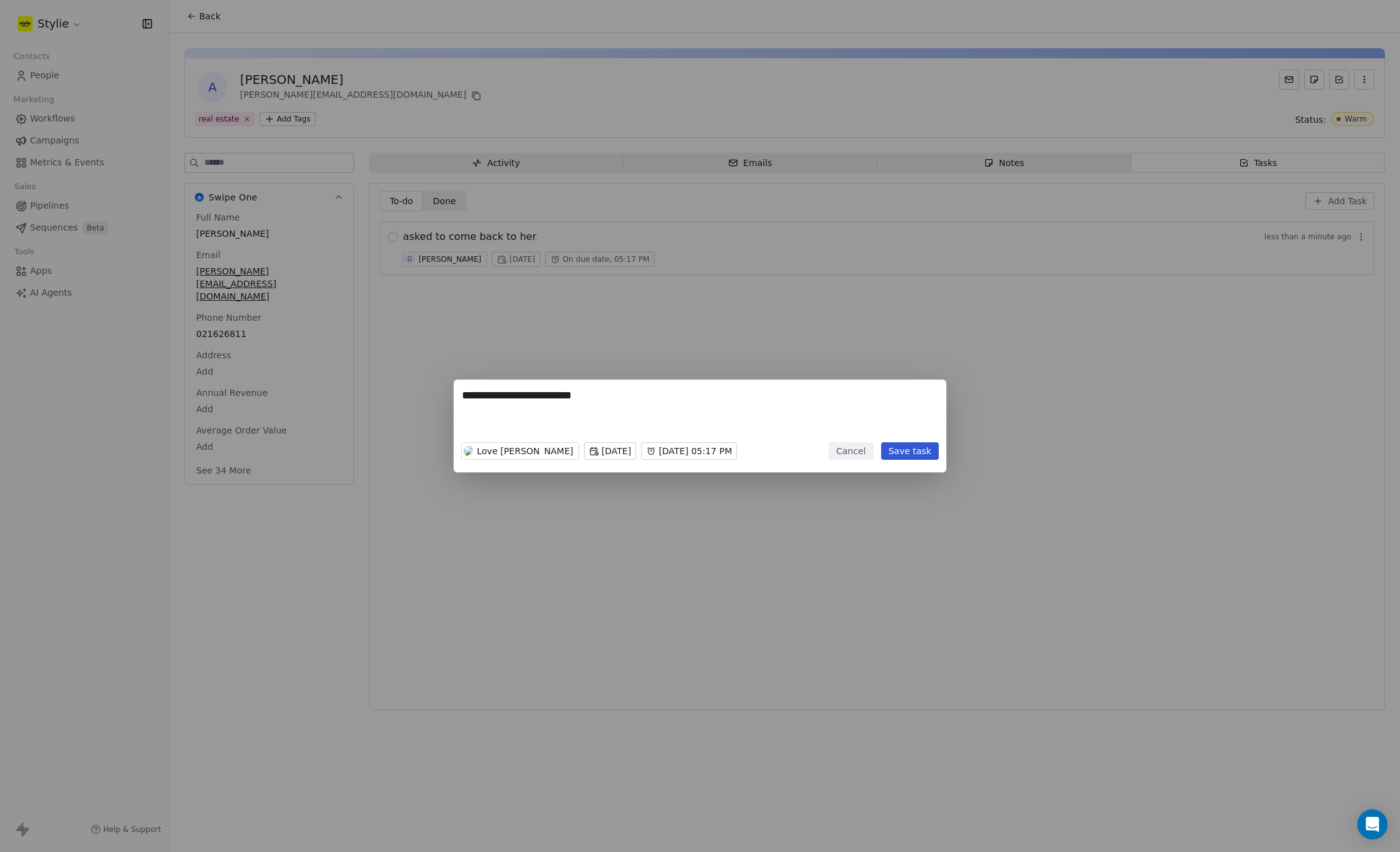
click at [919, 453] on button "Save task" at bounding box center [910, 451] width 58 height 18
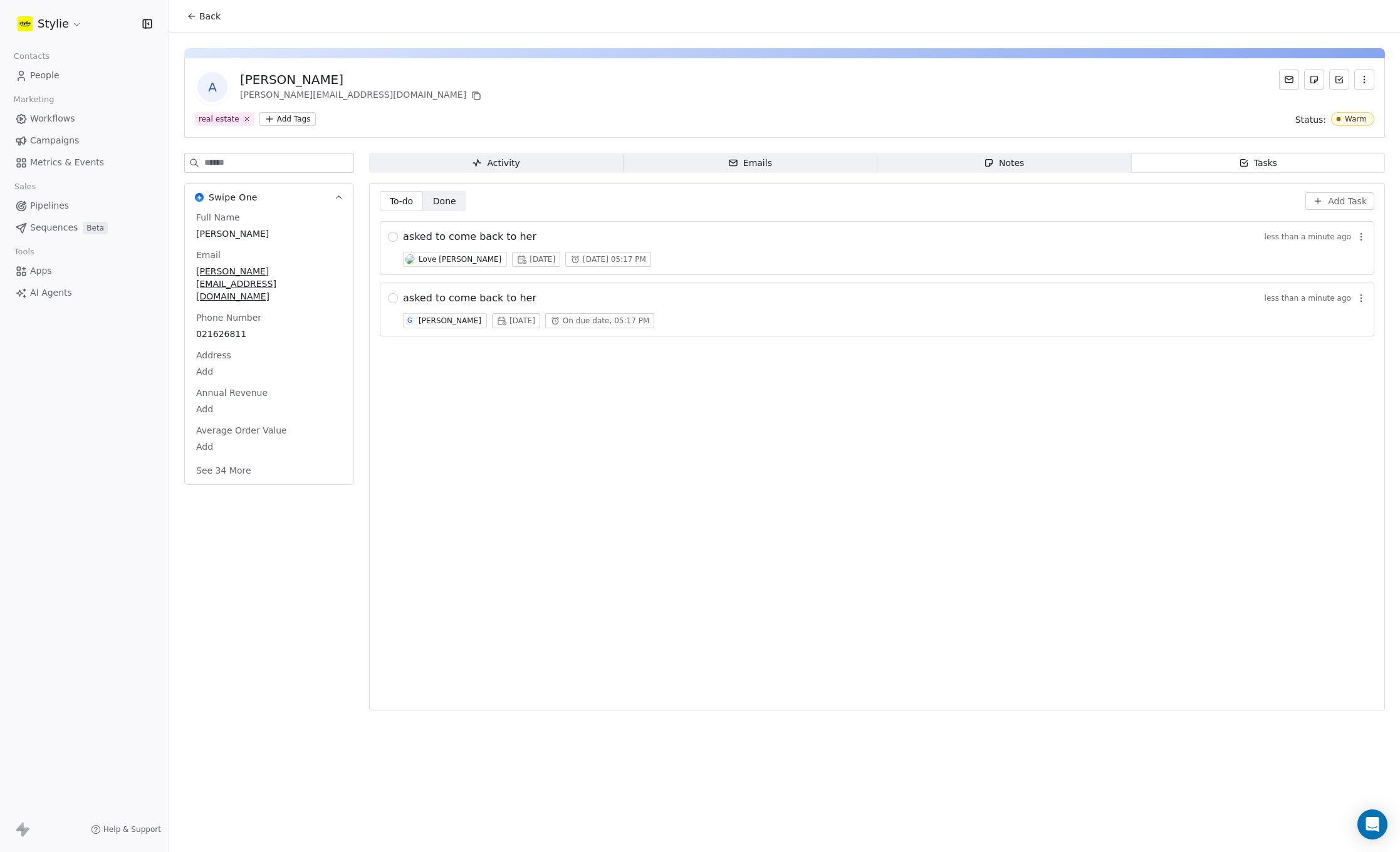
click at [47, 73] on span "People" at bounding box center [44, 75] width 29 height 13
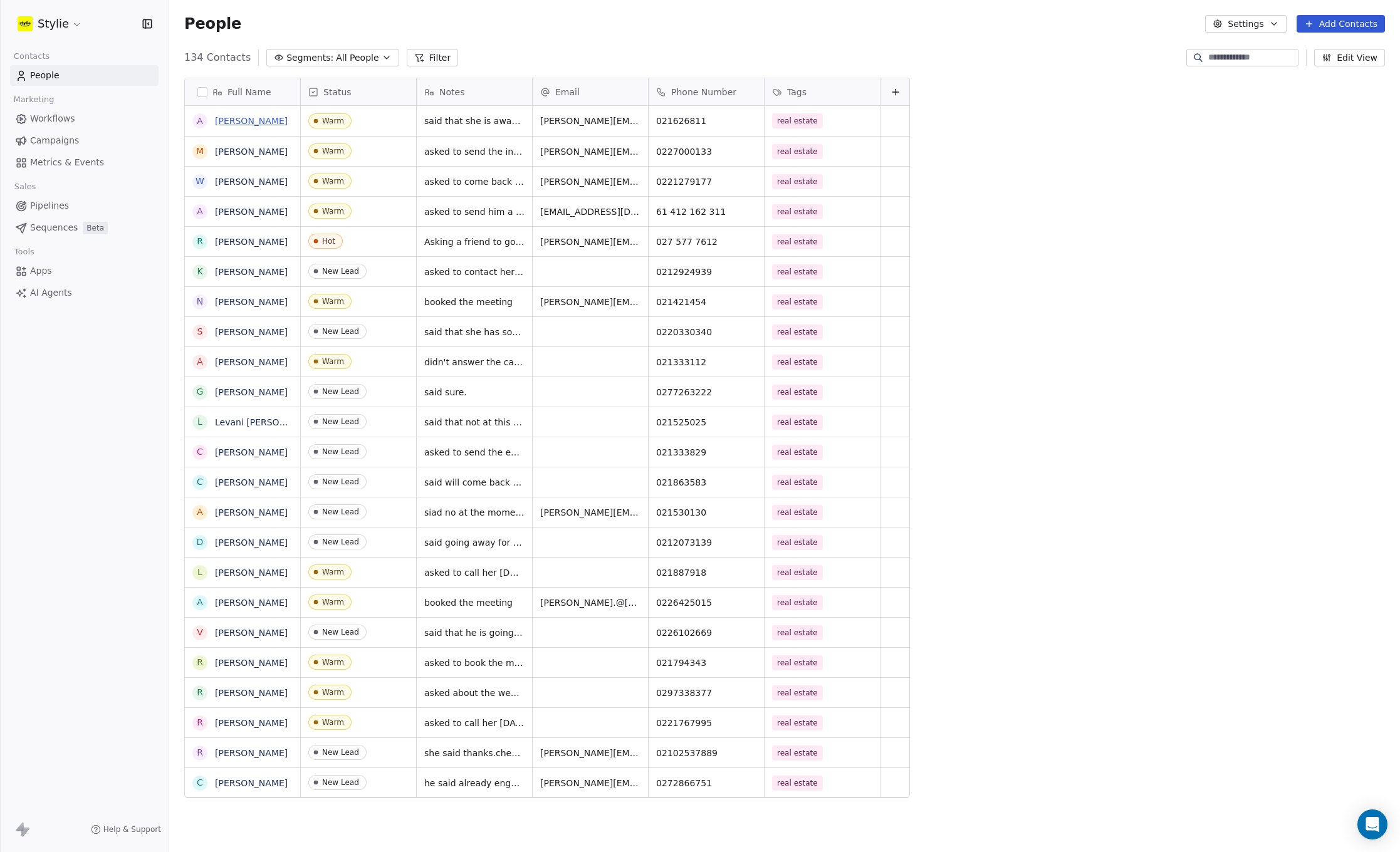
scroll to position [740, 1221]
click at [1344, 26] on button "Add Contacts" at bounding box center [1340, 24] width 88 height 18
click at [1316, 47] on span "Create new contact" at bounding box center [1344, 51] width 86 height 13
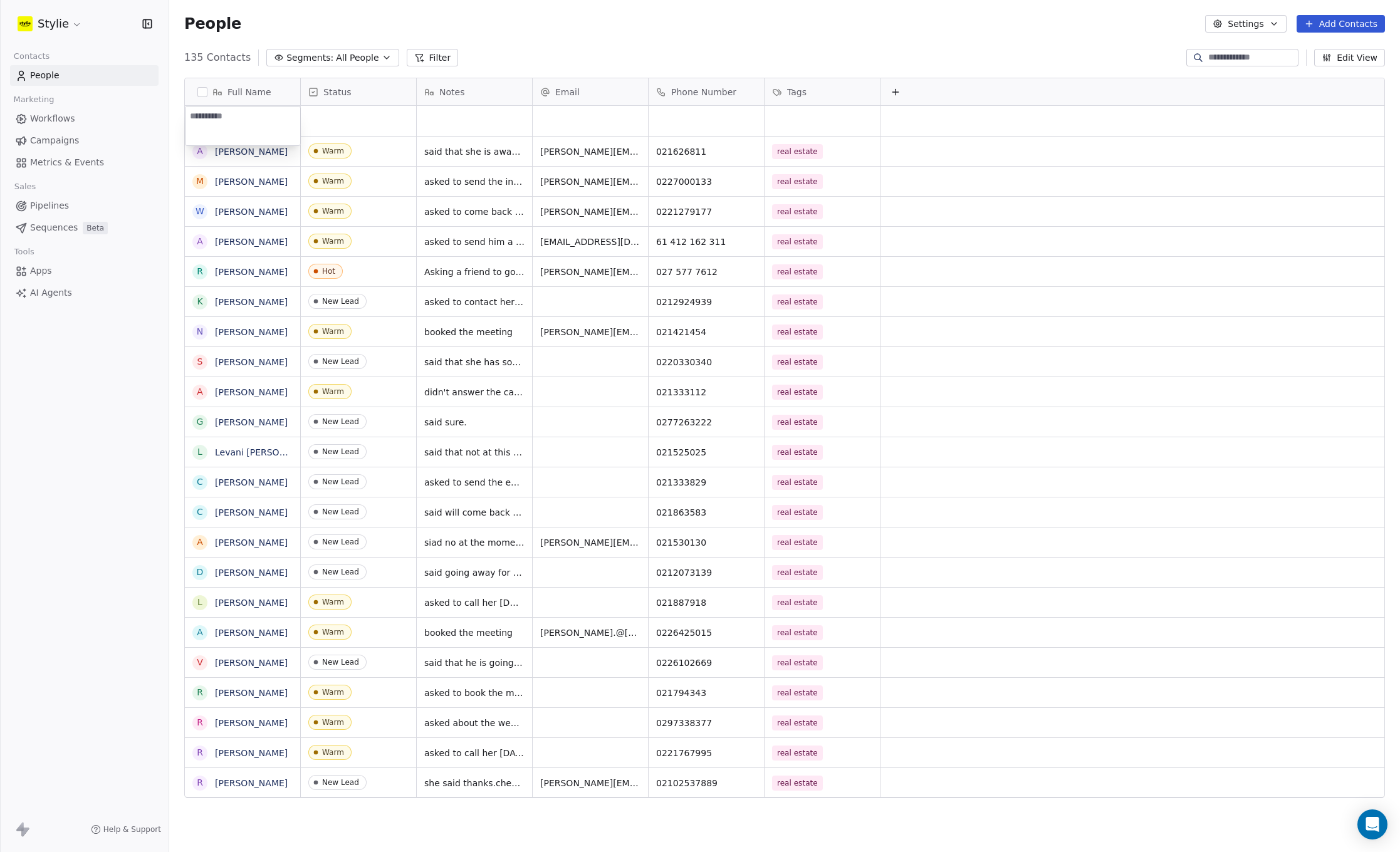
click at [249, 113] on textarea at bounding box center [243, 126] width 114 height 39
type textarea "**********"
click at [370, 118] on html "Stylie Contacts People Marketing Workflows Campaigns Metrics & Events Sales Pip…" at bounding box center [700, 426] width 1400 height 852
click at [349, 118] on div "grid" at bounding box center [359, 121] width 115 height 30
click at [466, 118] on div "grid" at bounding box center [474, 121] width 115 height 30
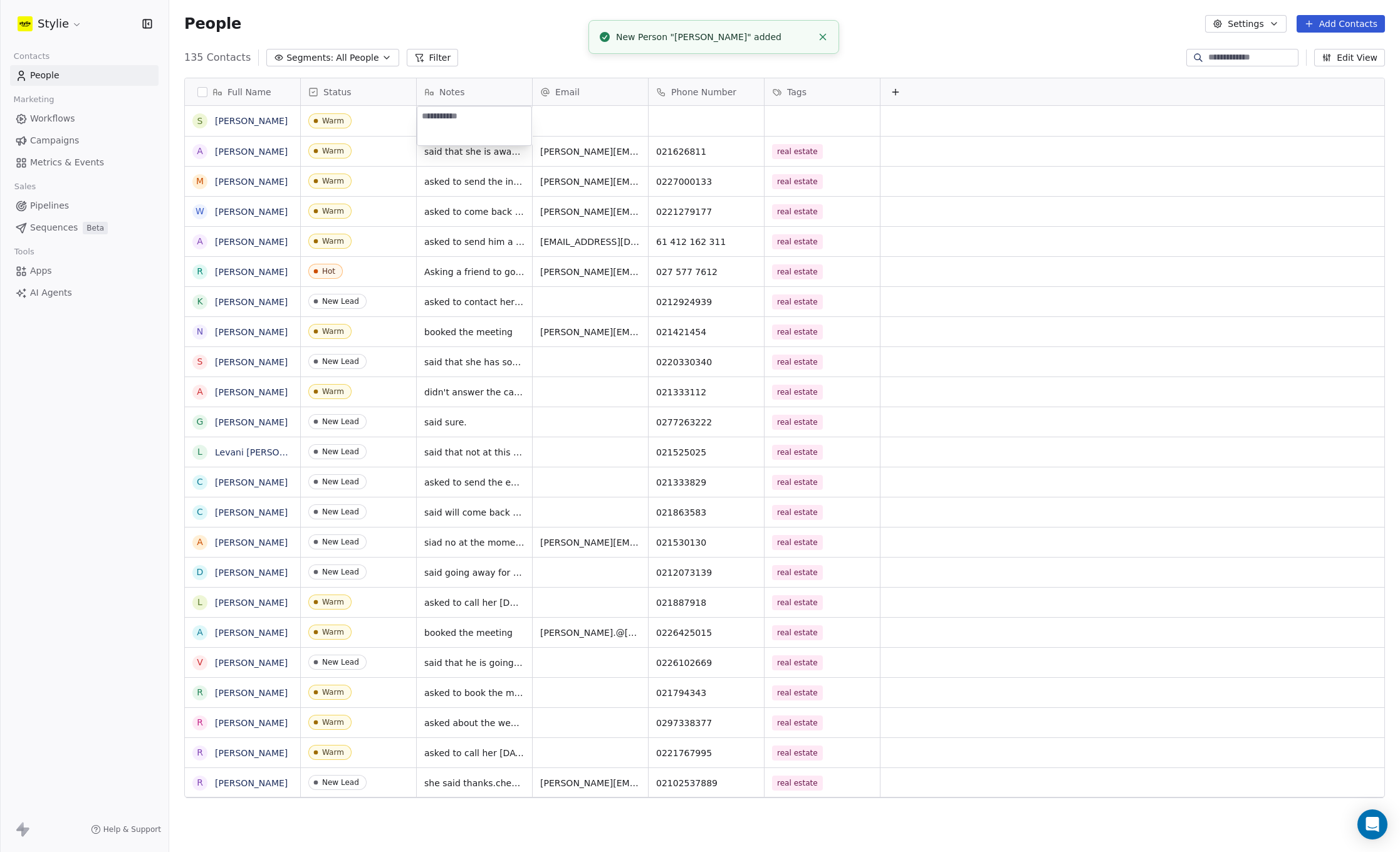
click at [466, 118] on textarea at bounding box center [474, 126] width 114 height 39
type textarea "**********"
click at [569, 125] on html "Stylie Contacts People Marketing Workflows Campaigns Metrics & Events Sales Pip…" at bounding box center [700, 426] width 1400 height 852
click at [576, 118] on div "grid" at bounding box center [590, 121] width 115 height 30
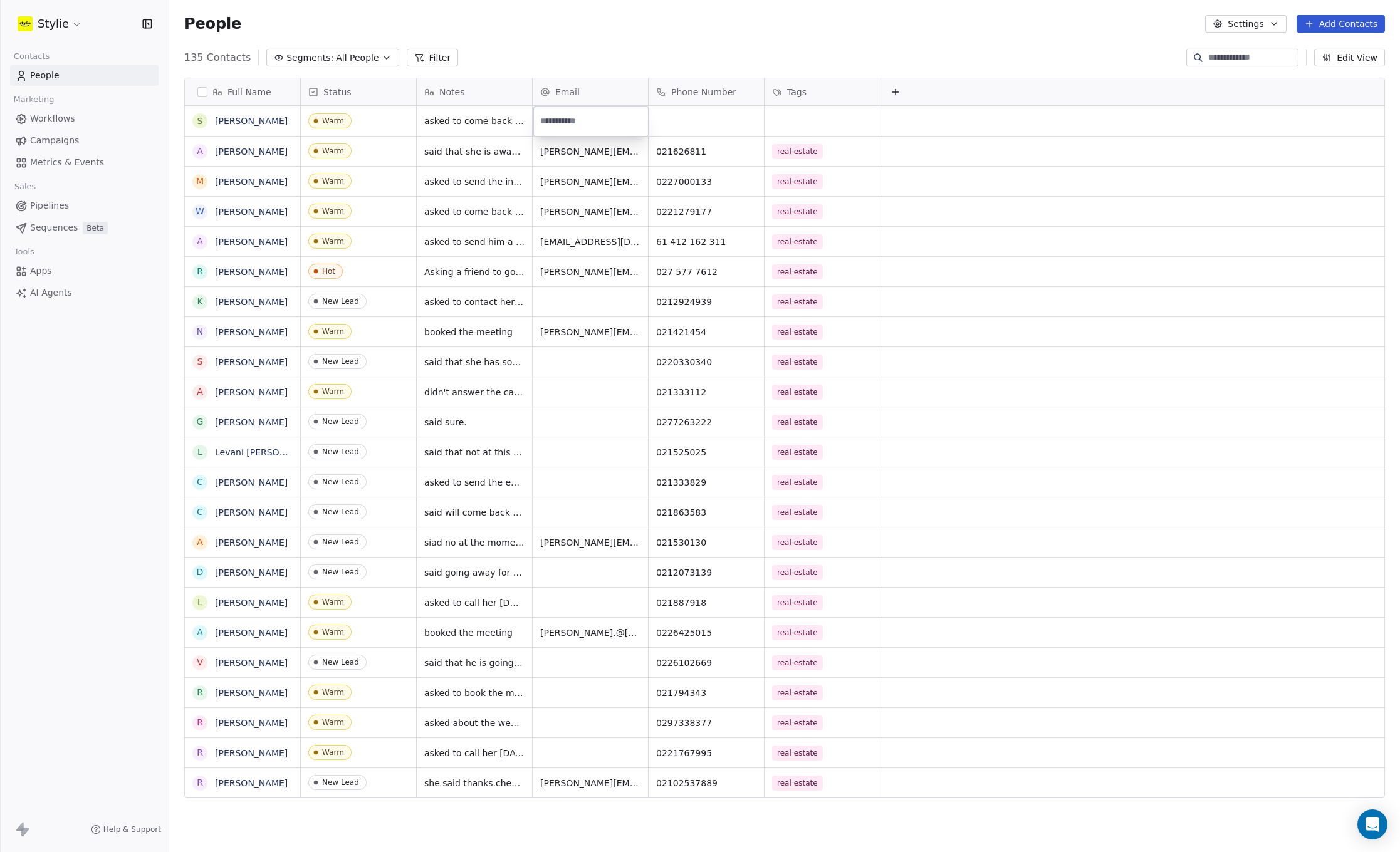
click at [576, 118] on input "email" at bounding box center [591, 122] width 111 height 25
click at [563, 116] on input "email" at bounding box center [591, 122] width 111 height 25
type input "**********"
click at [682, 115] on html "Stylie Contacts People Marketing Workflows Campaigns Metrics & Events Sales Pip…" at bounding box center [700, 426] width 1400 height 852
click at [682, 115] on div "grid" at bounding box center [706, 121] width 115 height 30
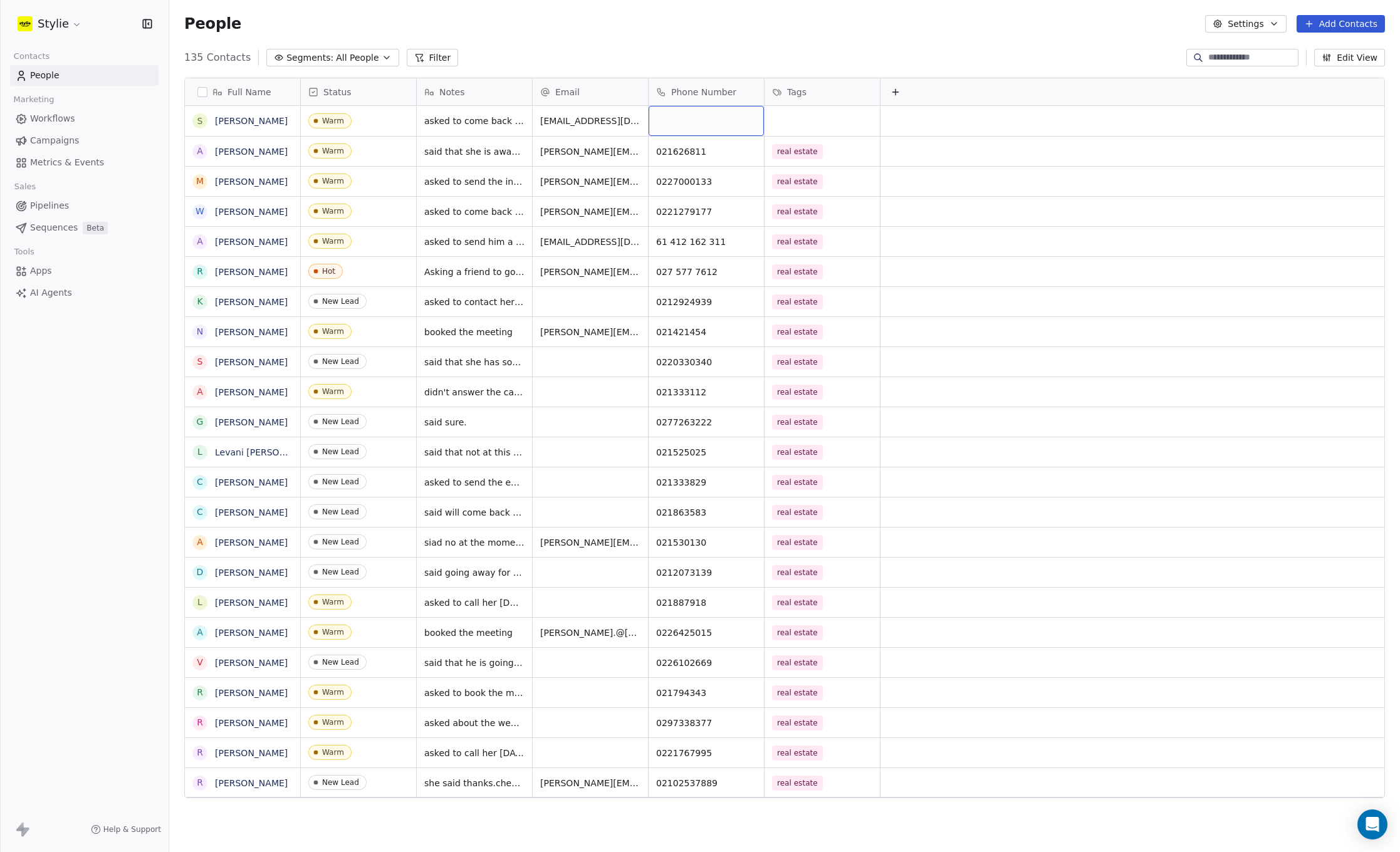
click at [682, 115] on div "grid" at bounding box center [706, 121] width 115 height 30
type input "**********"
click at [791, 111] on div "grid" at bounding box center [822, 121] width 115 height 30
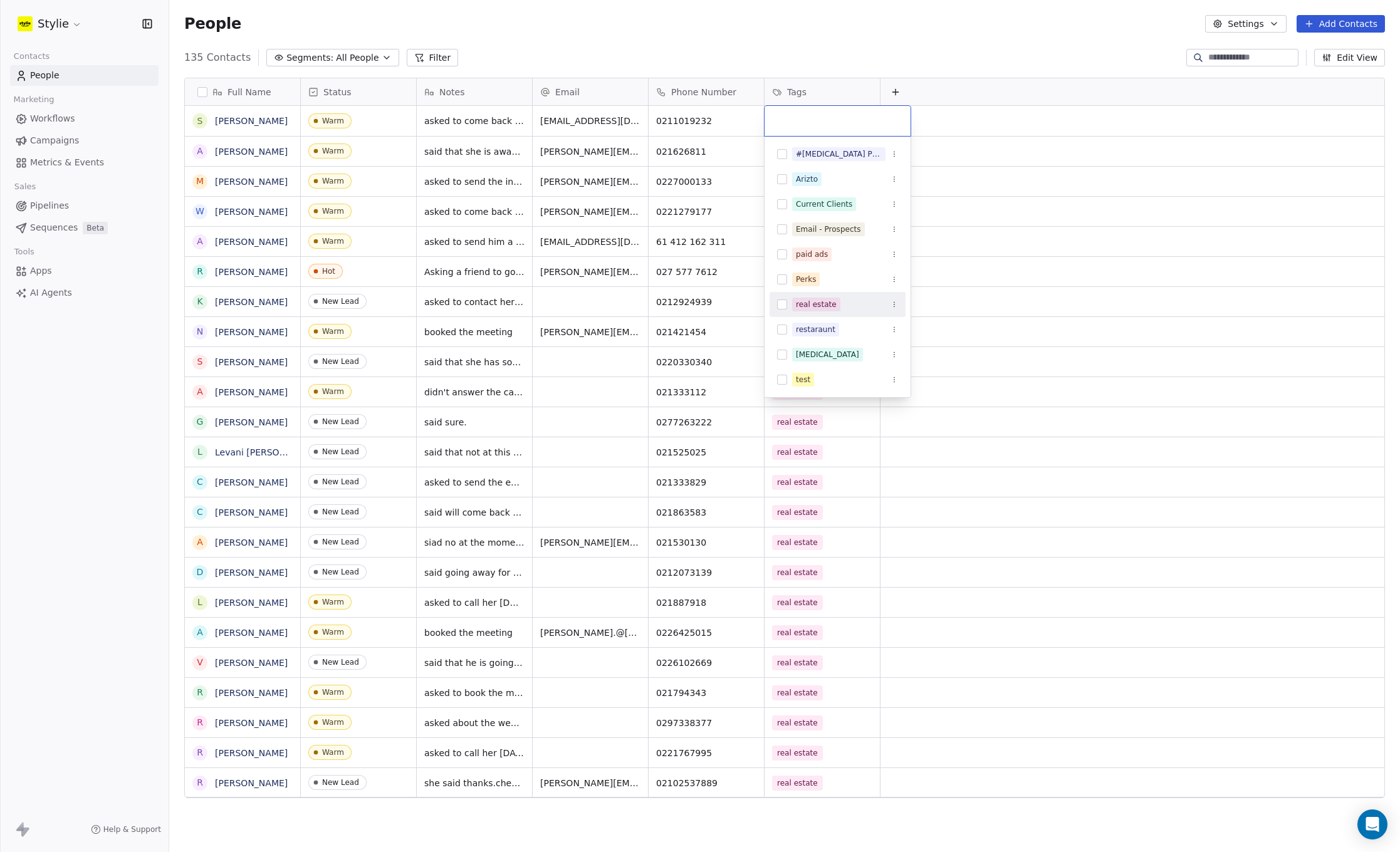
click at [810, 305] on div "real estate" at bounding box center [816, 304] width 41 height 11
click at [784, 303] on button "Suggestions" at bounding box center [782, 304] width 10 height 10
click at [854, 41] on html "Stylie Contacts People Marketing Workflows Campaigns Metrics & Events Sales Pip…" at bounding box center [700, 426] width 1400 height 852
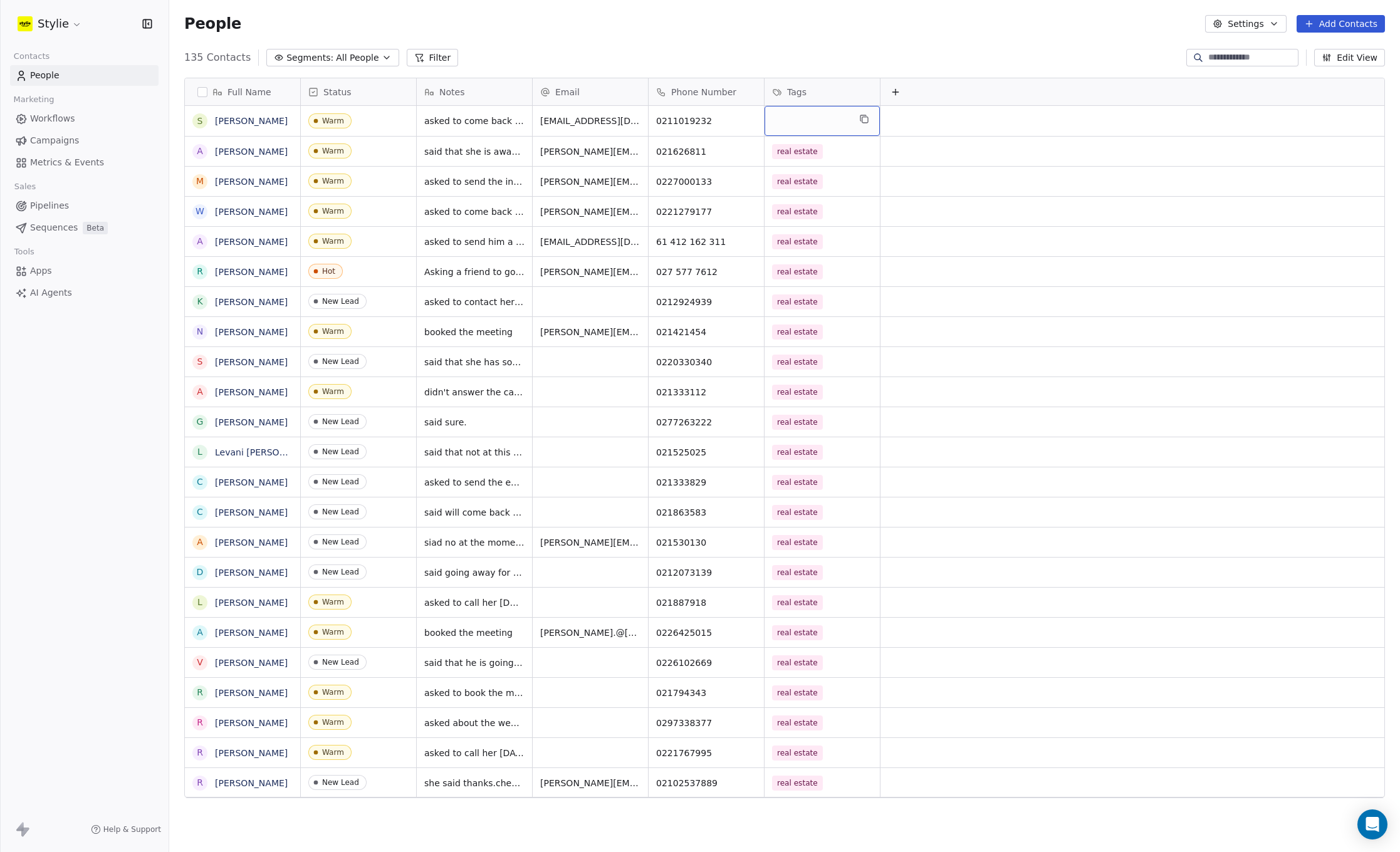
click at [813, 123] on div "grid" at bounding box center [822, 121] width 115 height 30
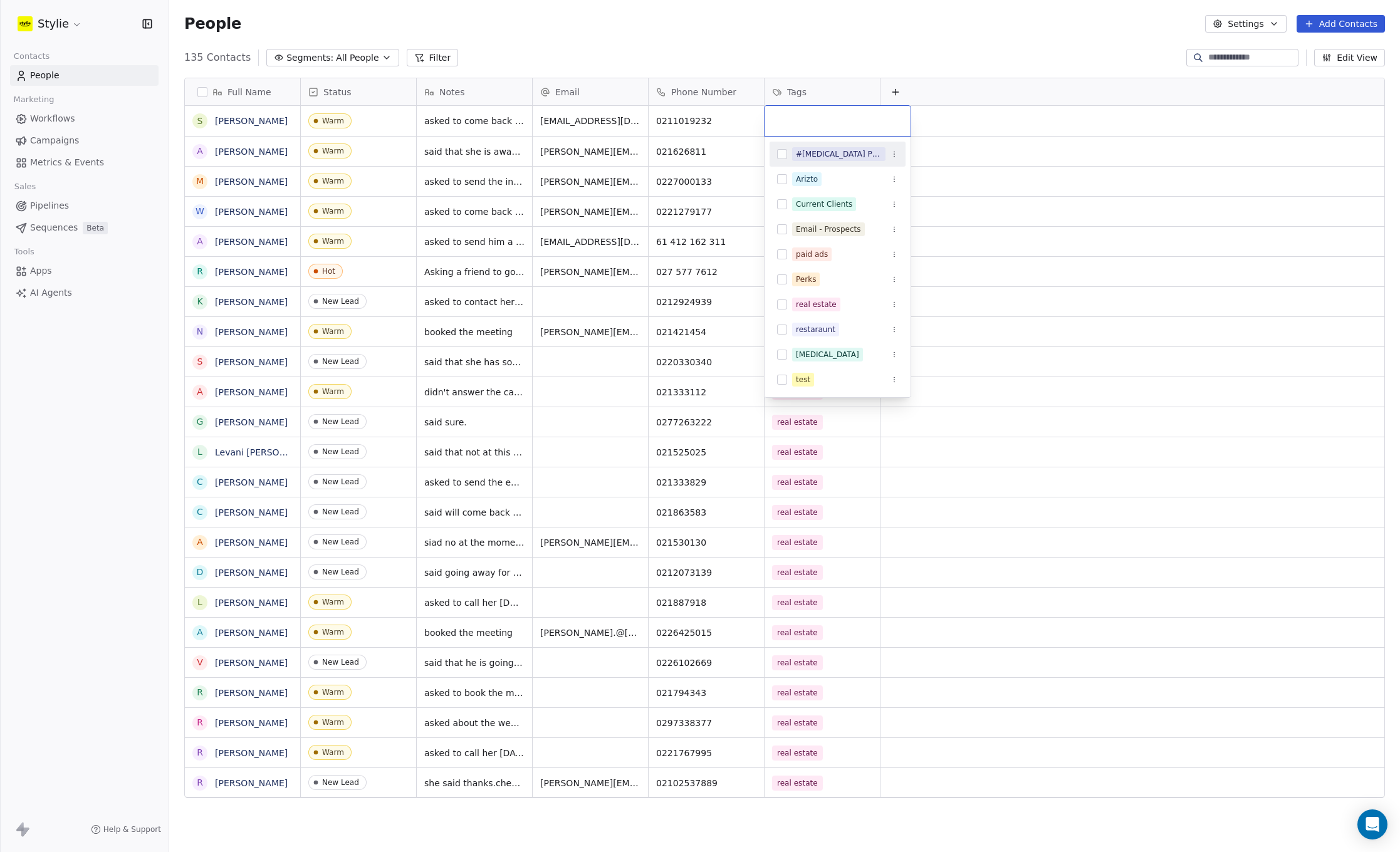
click at [814, 121] on input "text" at bounding box center [837, 120] width 131 height 14
click at [783, 306] on button "Suggestions" at bounding box center [782, 304] width 10 height 10
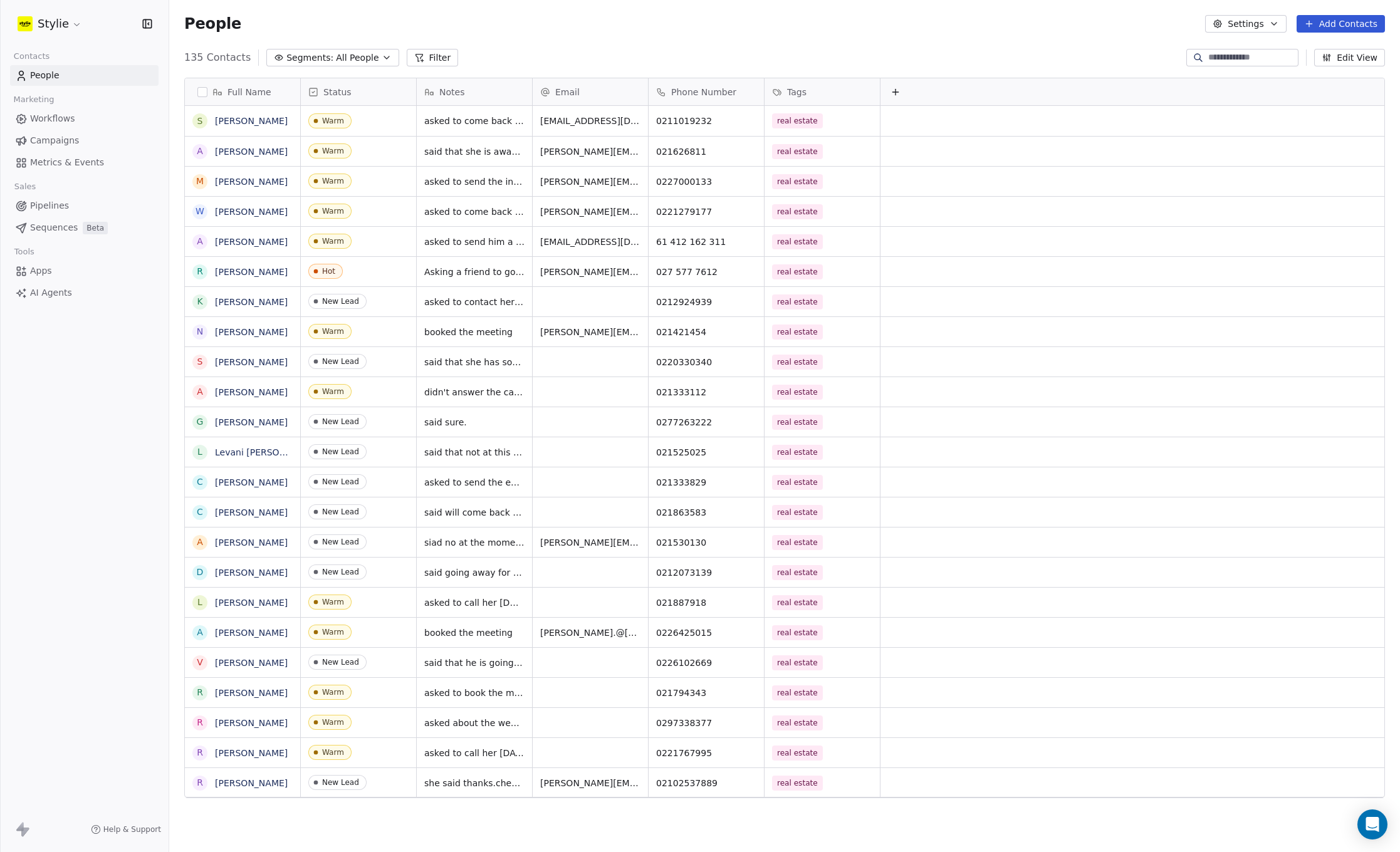
click at [876, 27] on html "Stylie Contacts People Marketing Workflows Campaigns Metrics & Events Sales Pip…" at bounding box center [700, 426] width 1400 height 852
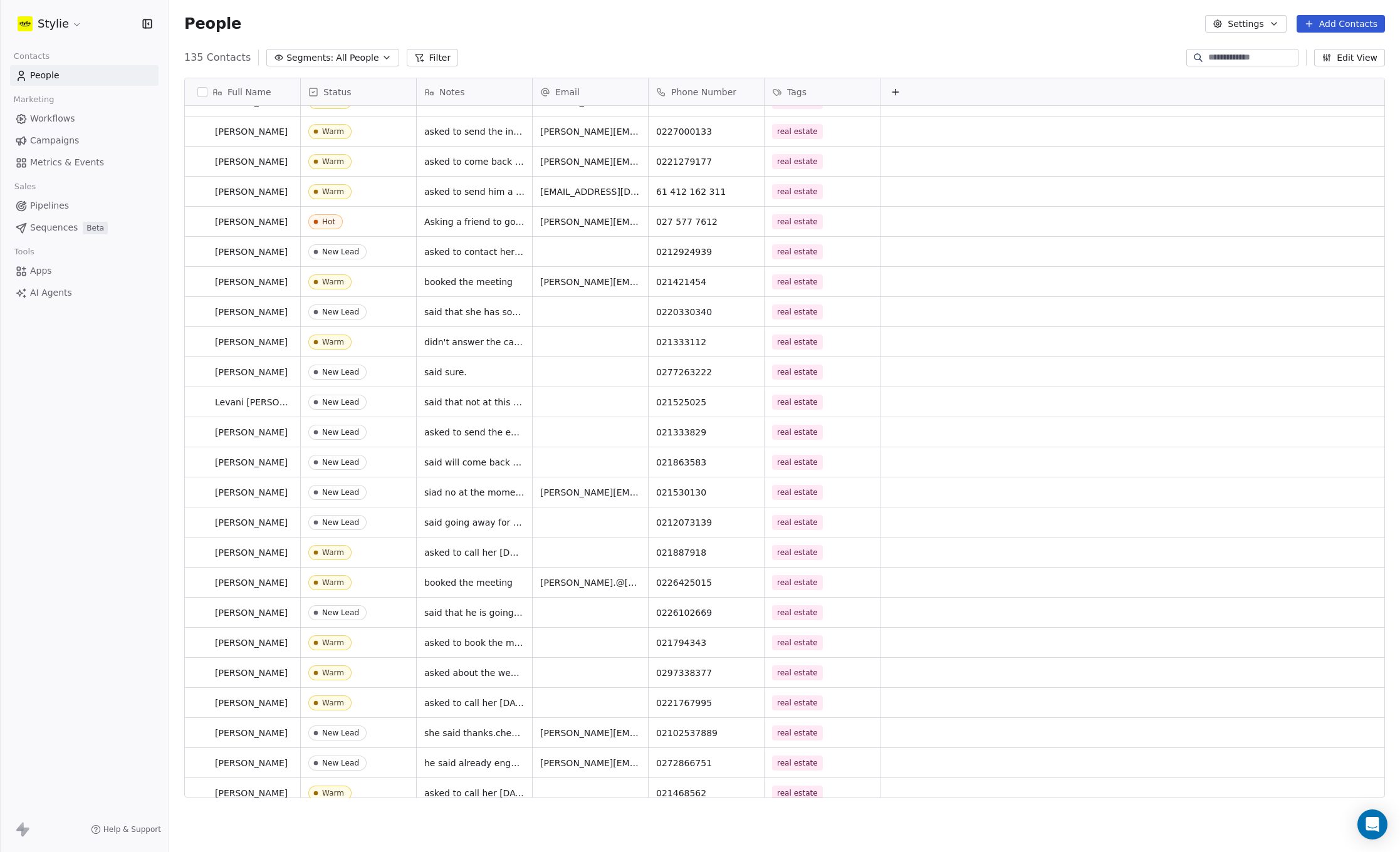
scroll to position [0, 0]
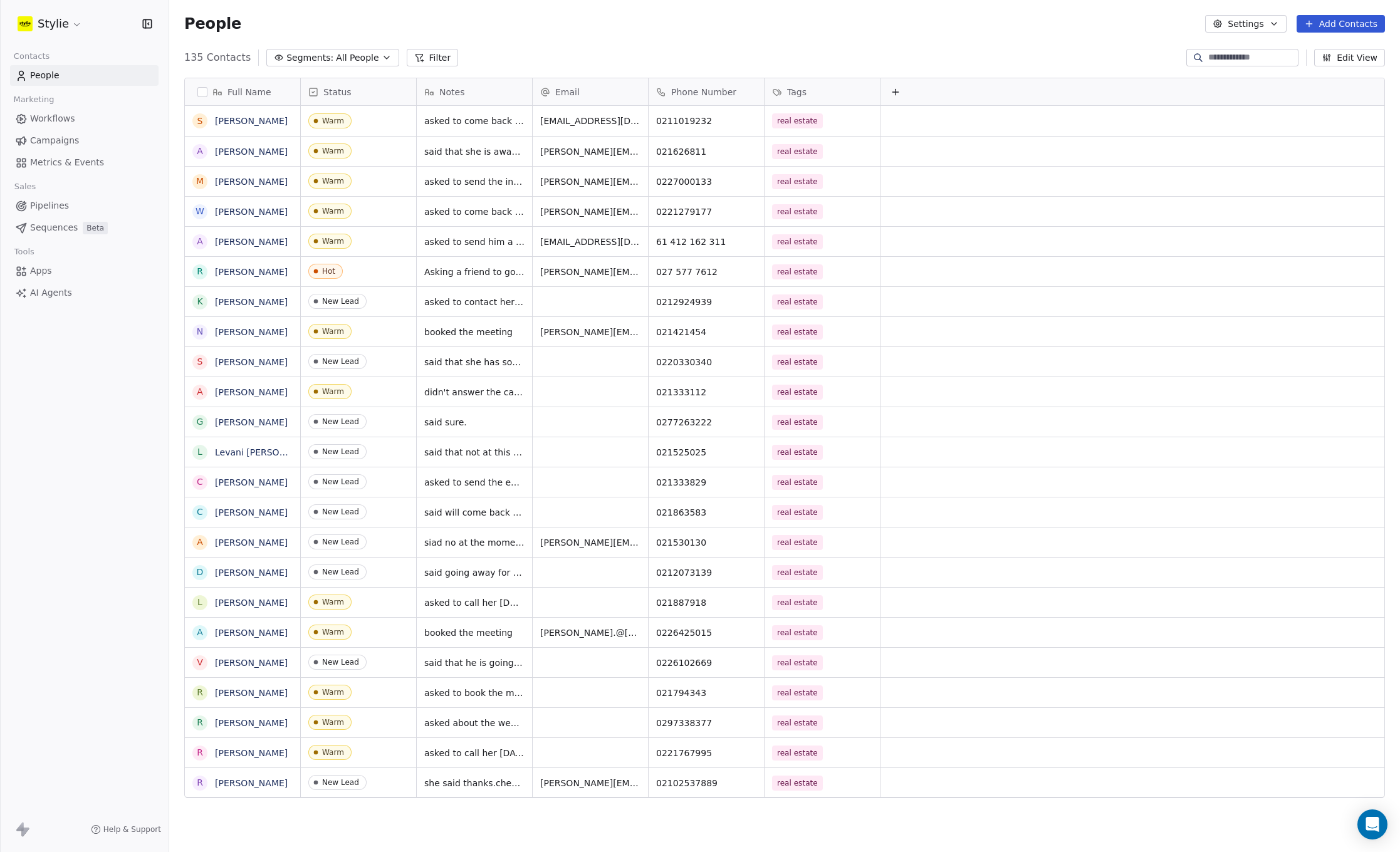
click at [1336, 24] on button "Add Contacts" at bounding box center [1340, 24] width 88 height 18
click at [1316, 53] on span "Create new contact" at bounding box center [1344, 51] width 86 height 13
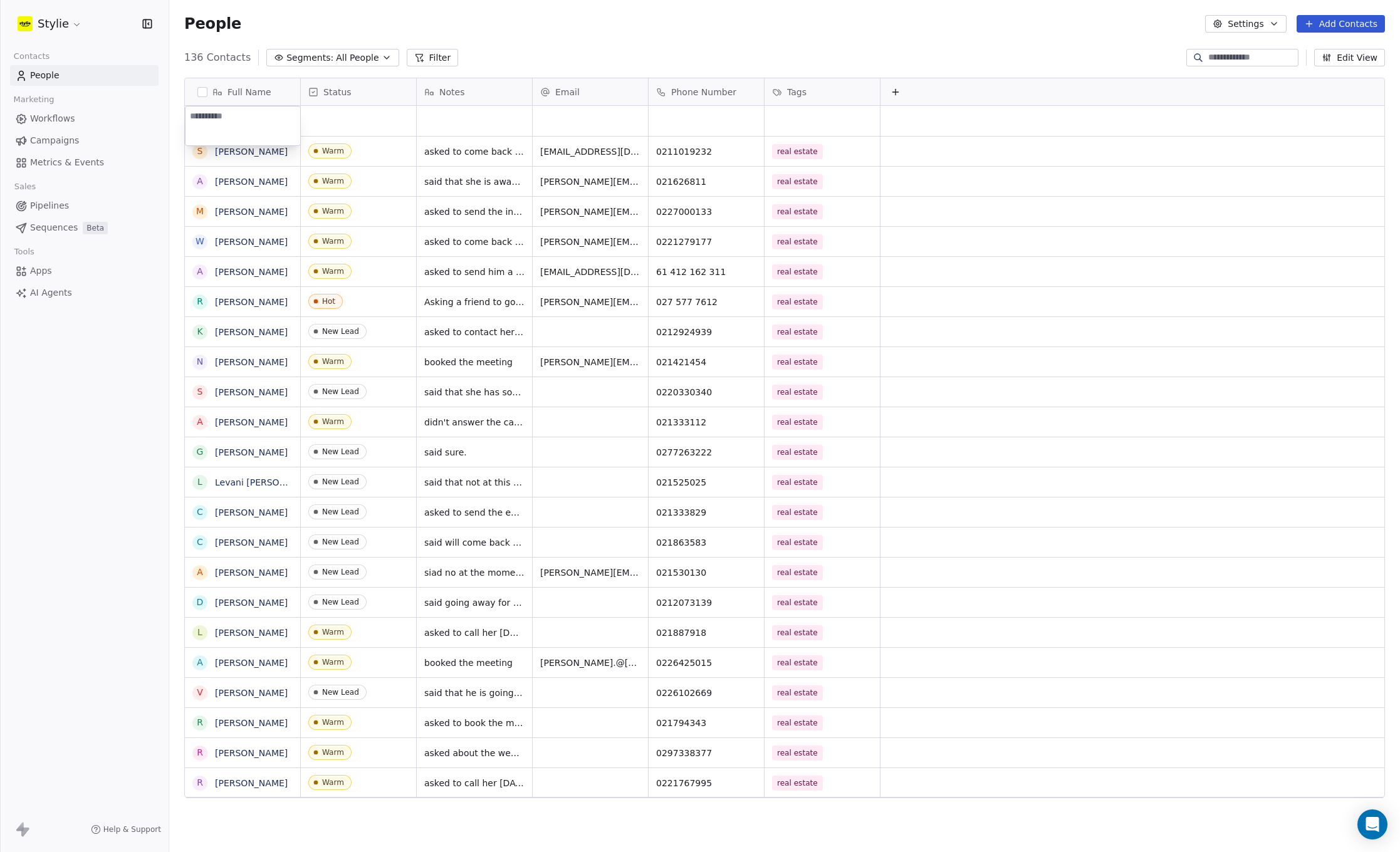
click at [263, 112] on textarea at bounding box center [243, 126] width 114 height 39
type textarea "******"
click at [360, 122] on html "[PERSON_NAME] Contacts People Marketing Workflows Campaigns Metrics & Events Sa…" at bounding box center [700, 426] width 1400 height 852
click at [354, 119] on div "grid" at bounding box center [359, 121] width 115 height 30
click at [491, 126] on div "grid" at bounding box center [474, 121] width 115 height 30
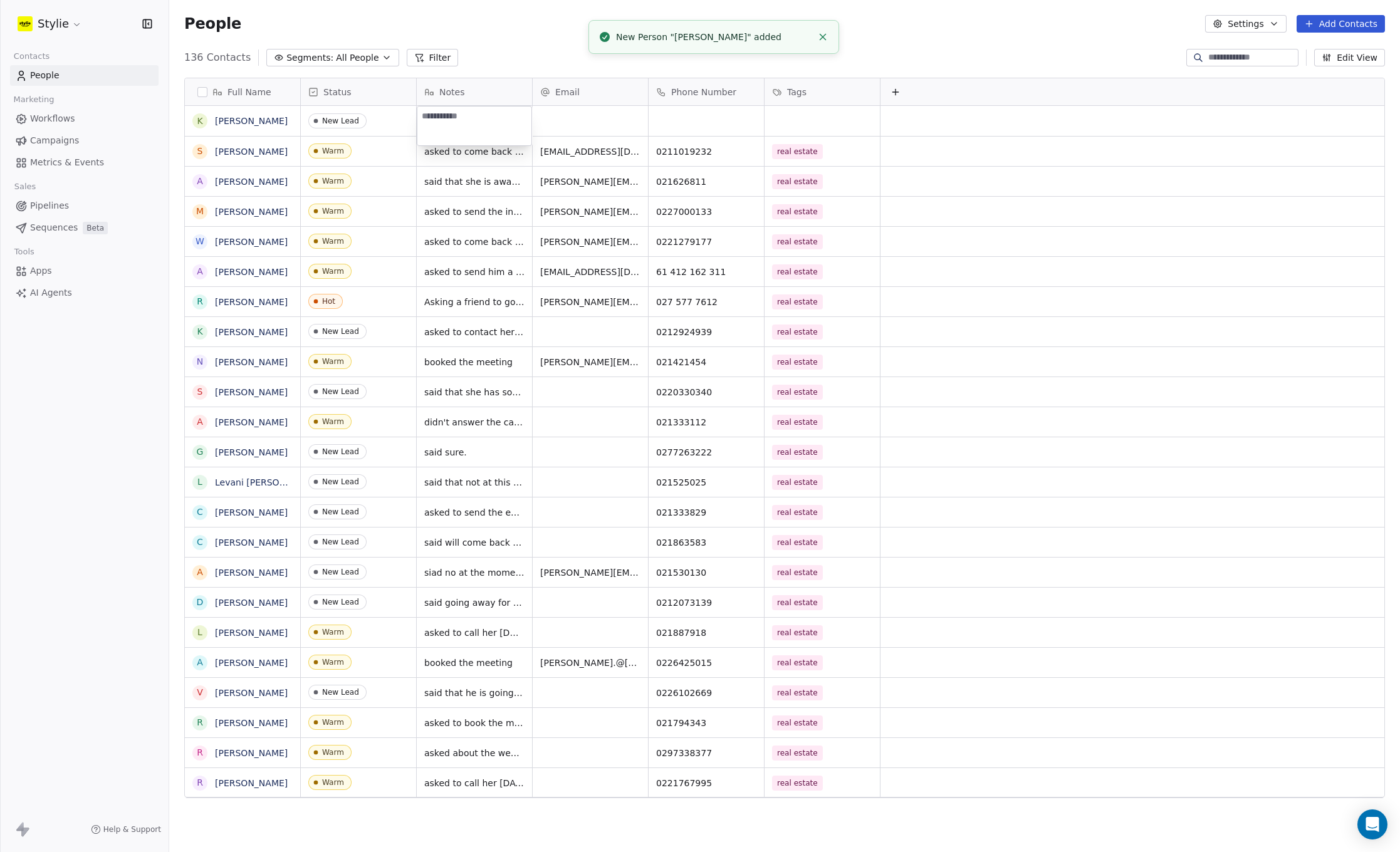
click at [468, 120] on textarea at bounding box center [474, 126] width 114 height 39
type textarea "**********"
click at [572, 124] on html "[PERSON_NAME] Contacts People Marketing Workflows Campaigns Metrics & Events Sa…" at bounding box center [700, 426] width 1400 height 852
click at [572, 124] on div "grid" at bounding box center [590, 121] width 115 height 30
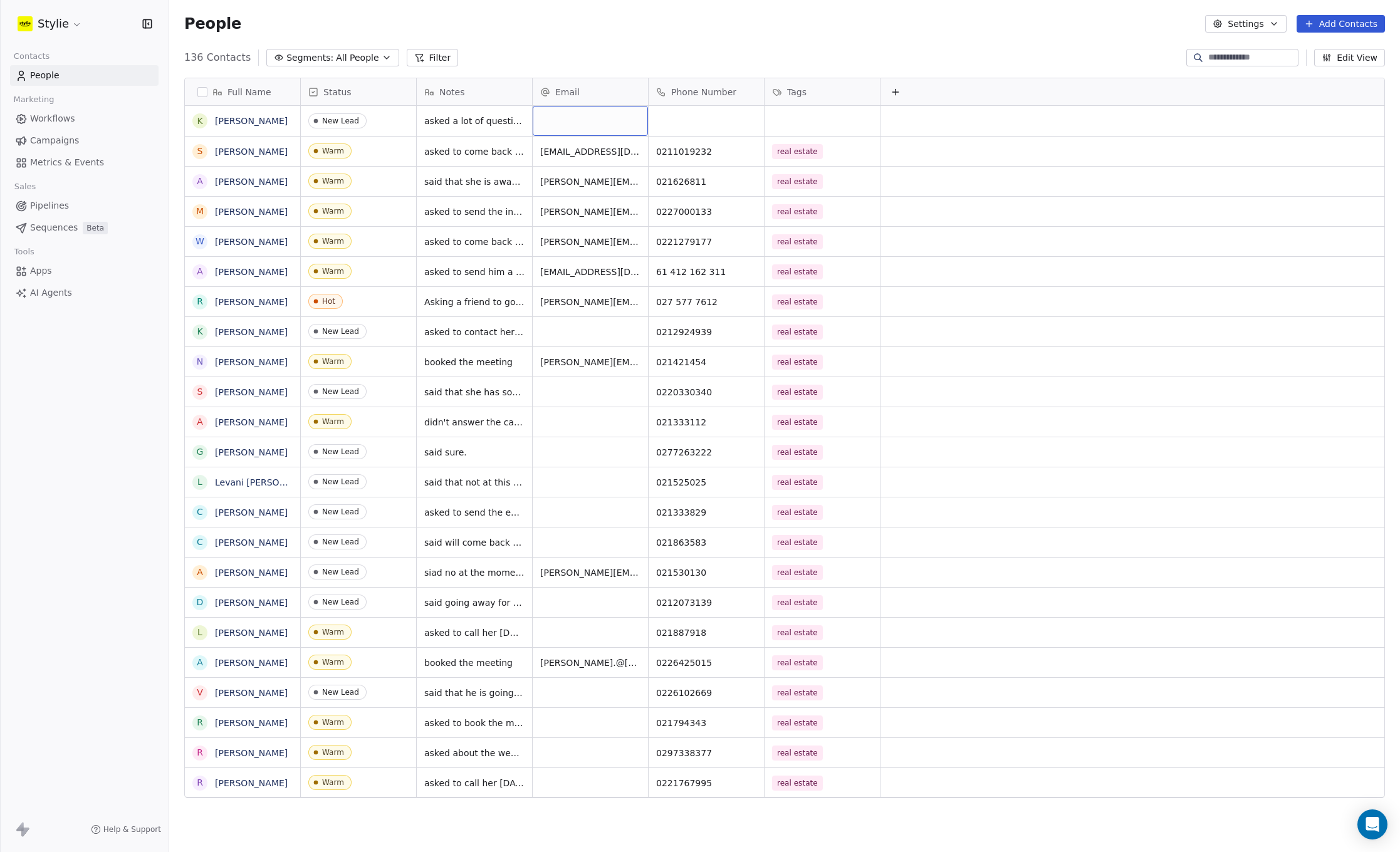
click at [572, 124] on div "grid" at bounding box center [590, 121] width 115 height 30
click at [572, 122] on input "email" at bounding box center [591, 122] width 111 height 25
click at [572, 118] on input "email" at bounding box center [591, 122] width 111 height 25
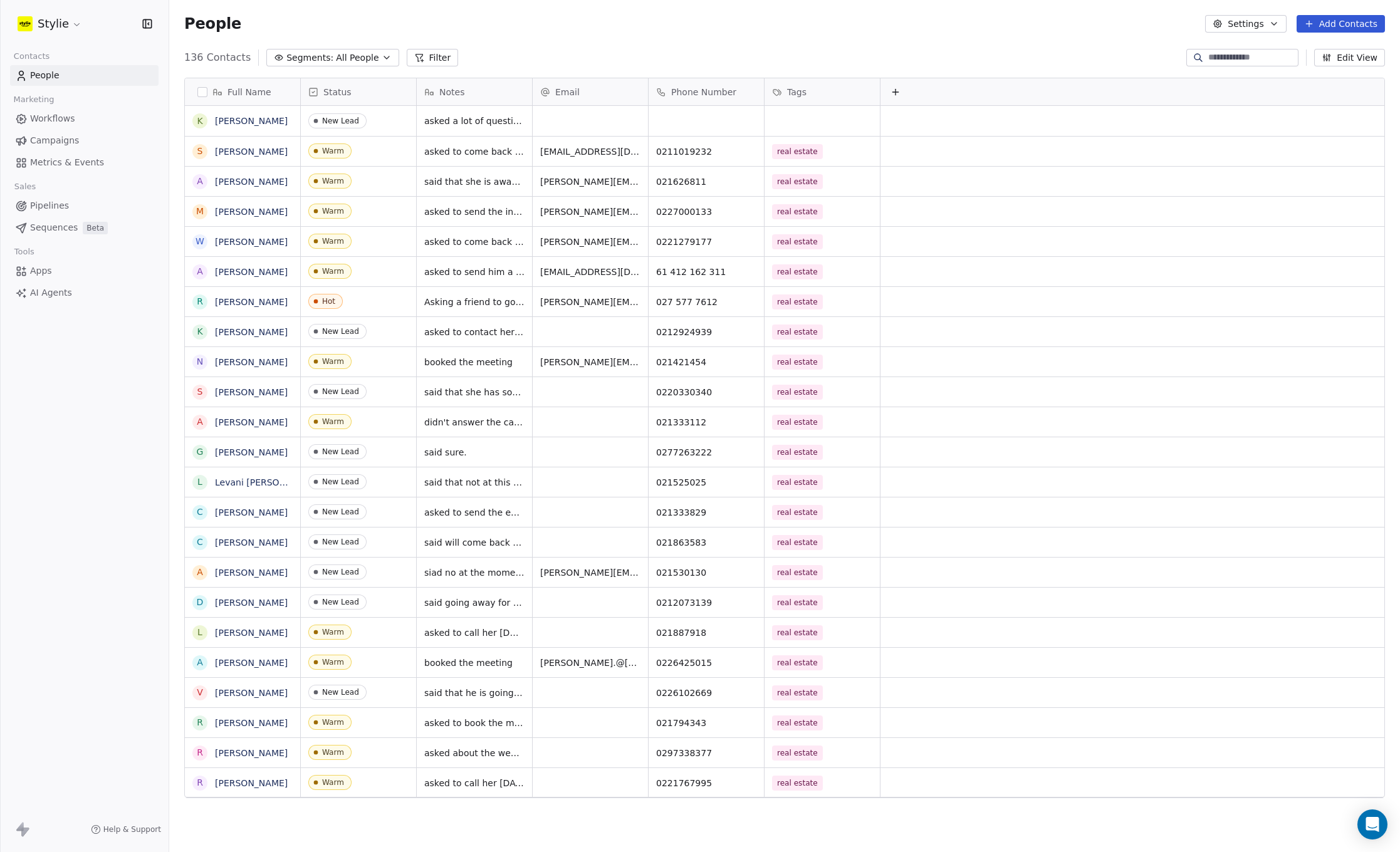
click at [675, 119] on html "[PERSON_NAME] Contacts People Marketing Workflows Campaigns Metrics & Events Sa…" at bounding box center [700, 426] width 1400 height 852
click at [675, 119] on div "grid" at bounding box center [706, 121] width 115 height 30
click at [710, 114] on div "grid" at bounding box center [706, 121] width 115 height 30
click at [686, 122] on input at bounding box center [706, 122] width 111 height 25
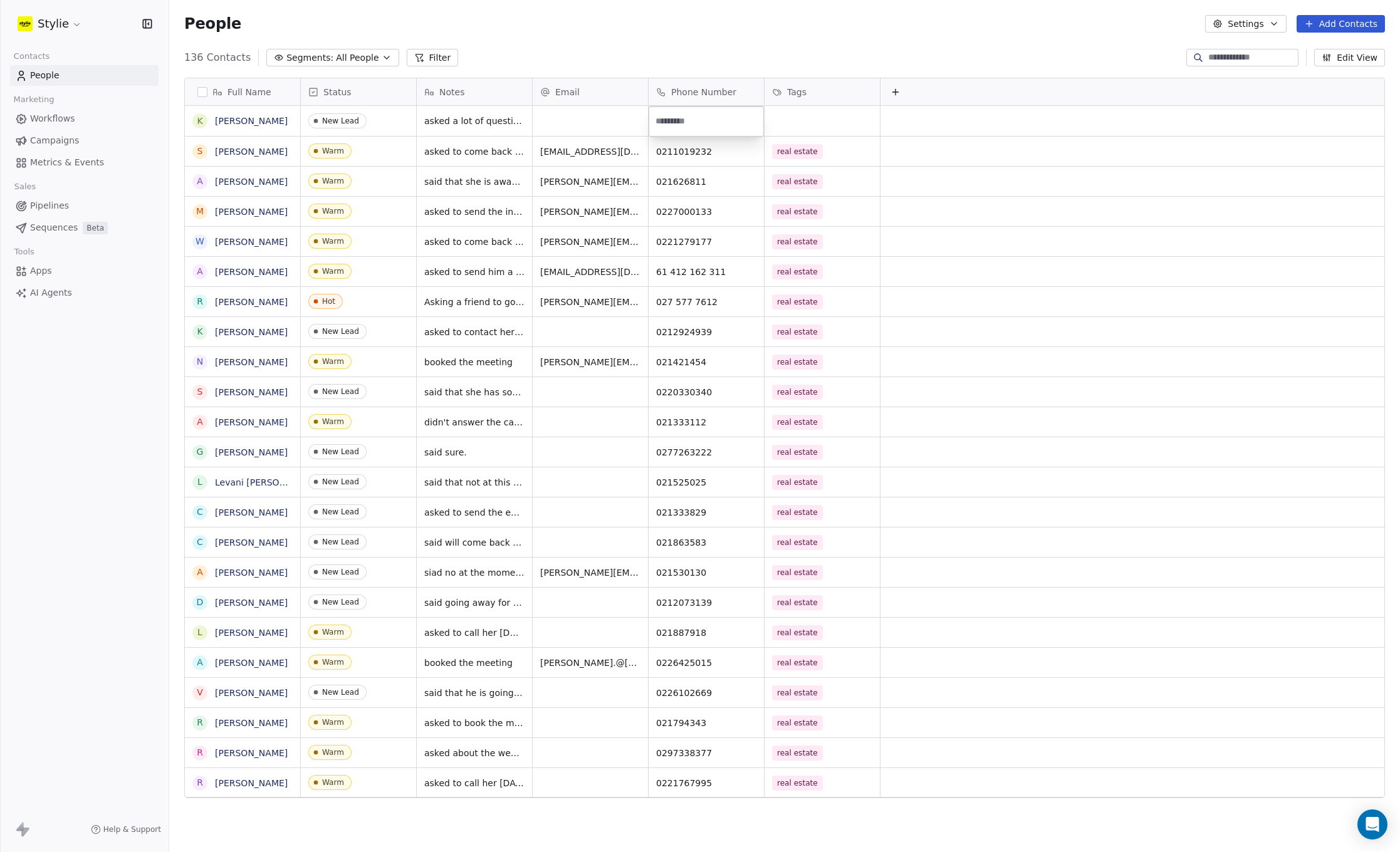
click at [686, 122] on input at bounding box center [706, 122] width 111 height 25
type input "**********"
click at [790, 122] on html "[PERSON_NAME] Contacts People Marketing Workflows Campaigns Metrics & Events Sa…" at bounding box center [700, 426] width 1400 height 852
click at [790, 122] on div "grid" at bounding box center [822, 121] width 115 height 30
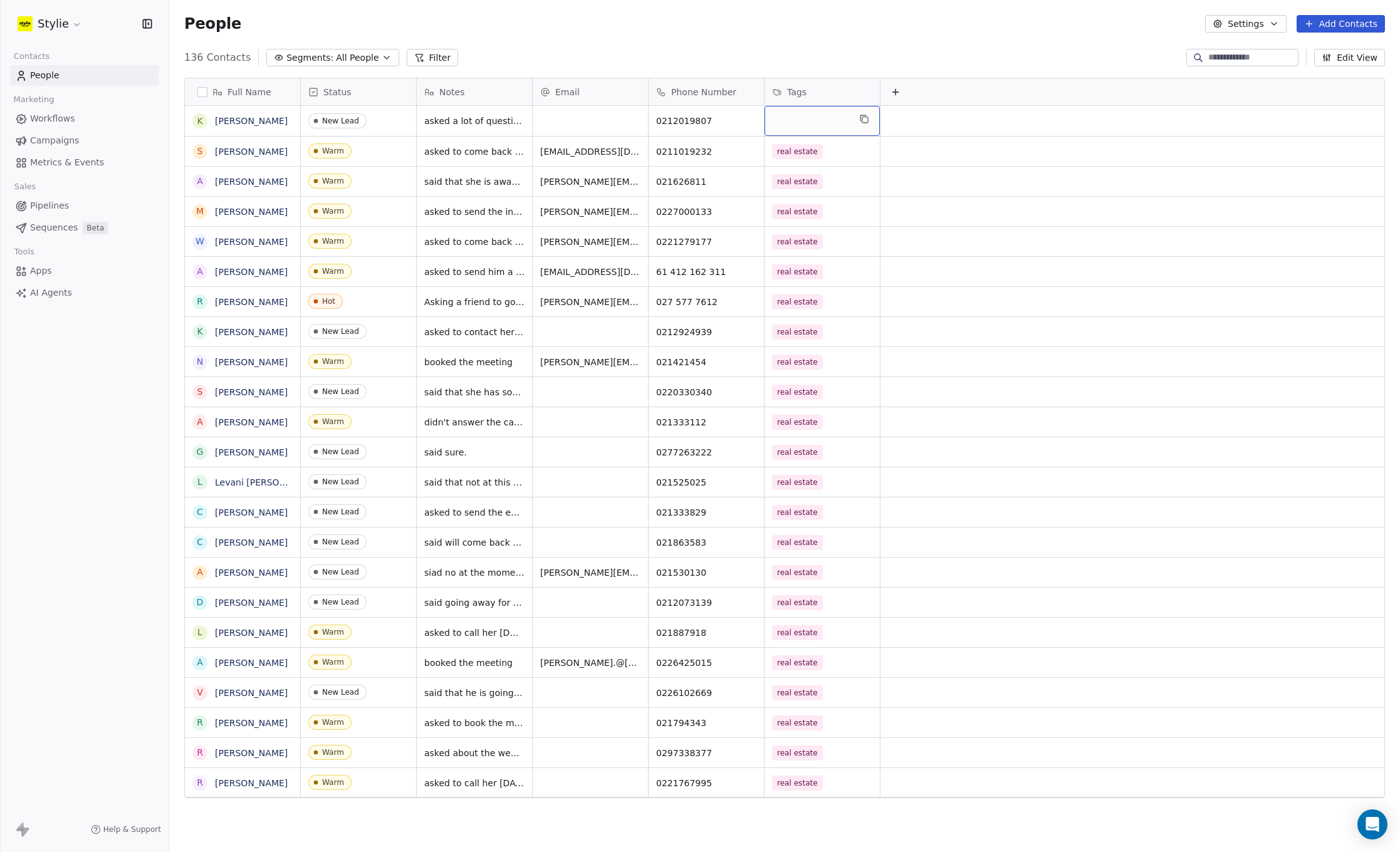
click at [790, 122] on div "grid" at bounding box center [822, 121] width 115 height 30
click at [790, 122] on div "grid" at bounding box center [822, 121] width 115 height 30
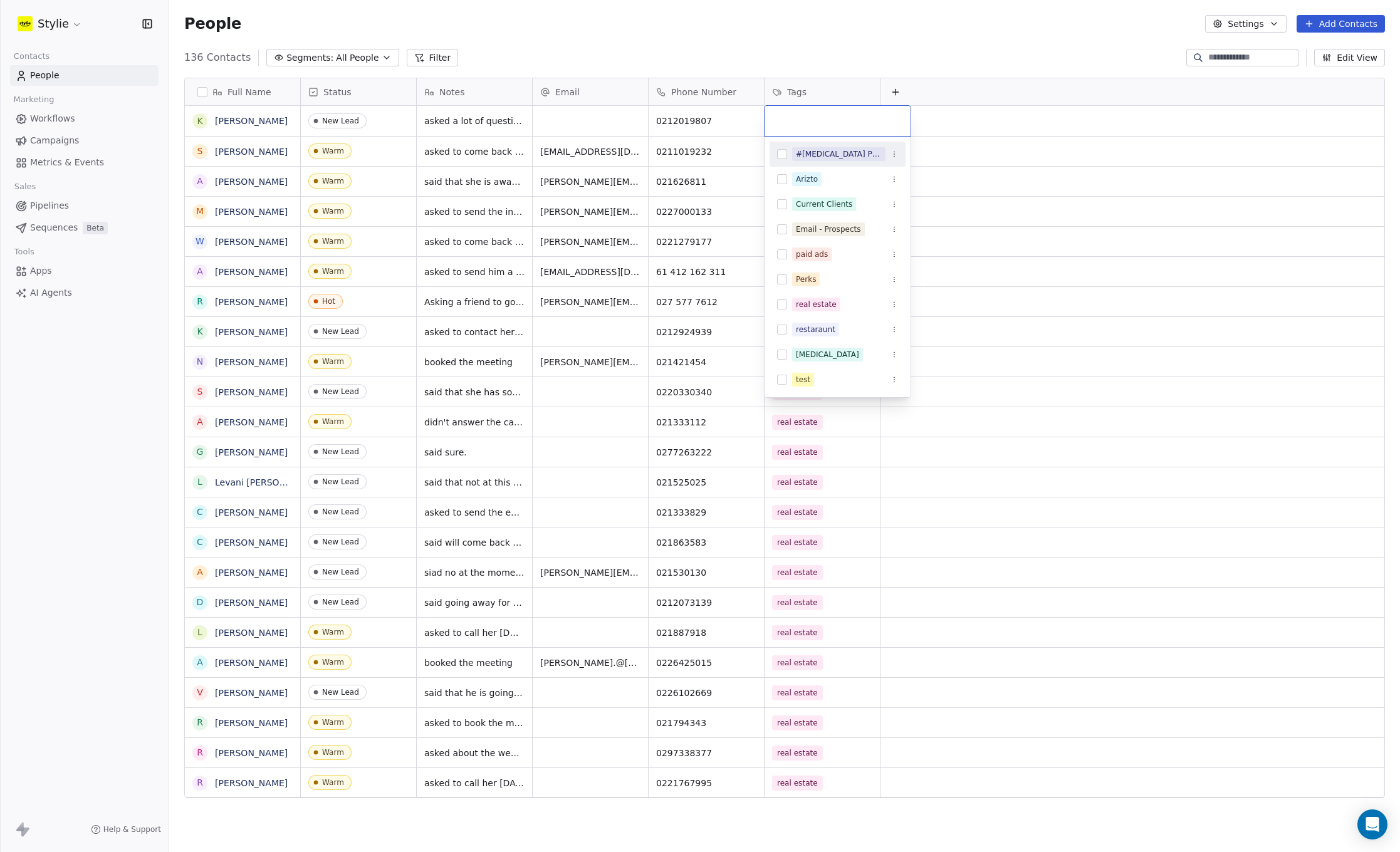
click at [820, 122] on input "text" at bounding box center [837, 120] width 131 height 14
click at [780, 304] on button "Suggestions" at bounding box center [782, 304] width 10 height 10
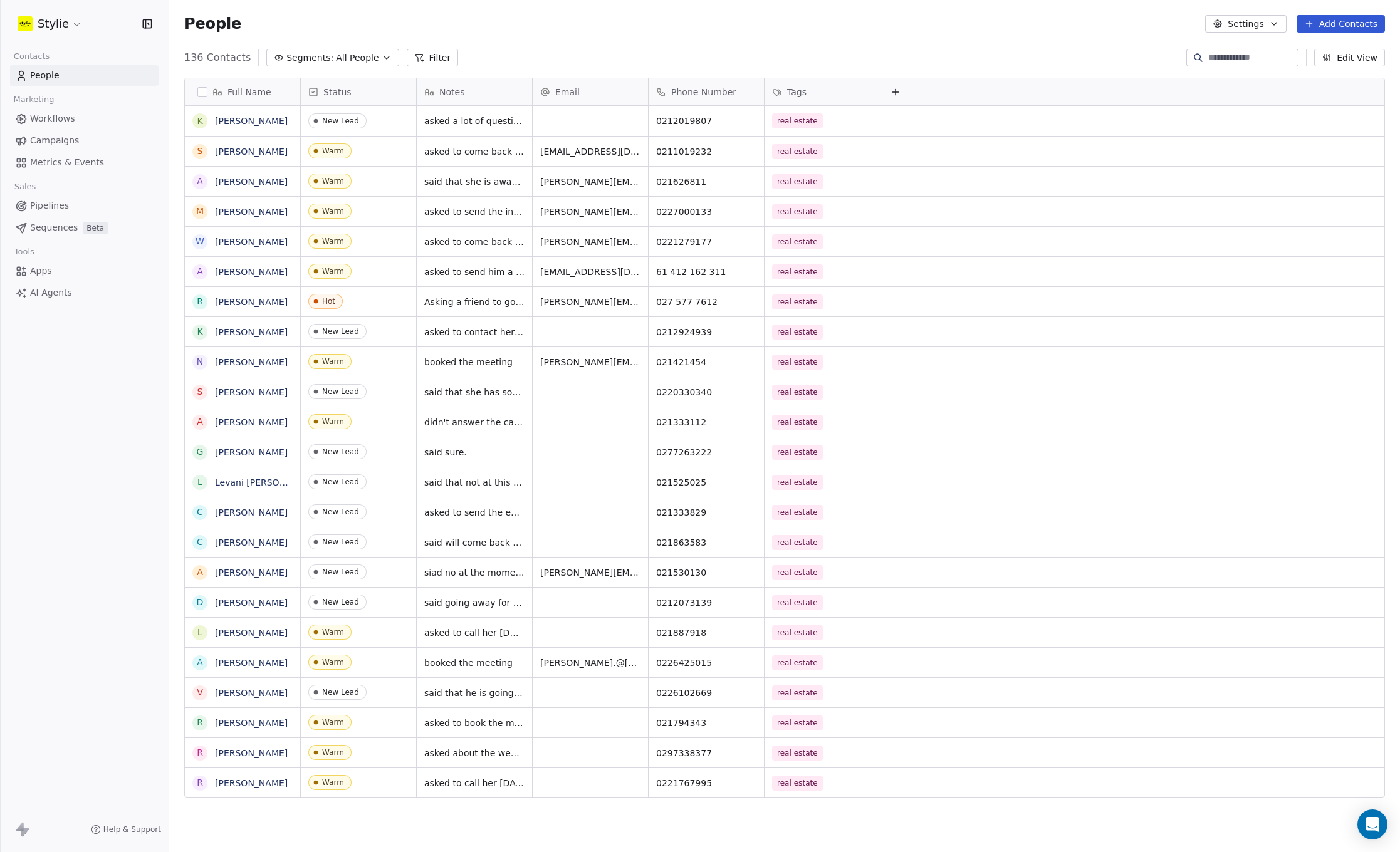
click at [936, 37] on html "[PERSON_NAME] Contacts People Marketing Workflows Campaigns Metrics & Events Sa…" at bounding box center [700, 426] width 1400 height 852
click at [557, 118] on div "grid" at bounding box center [590, 121] width 115 height 30
click at [700, 61] on html "[PERSON_NAME] Contacts People Marketing Workflows Campaigns Metrics & Events Sa…" at bounding box center [700, 426] width 1400 height 852
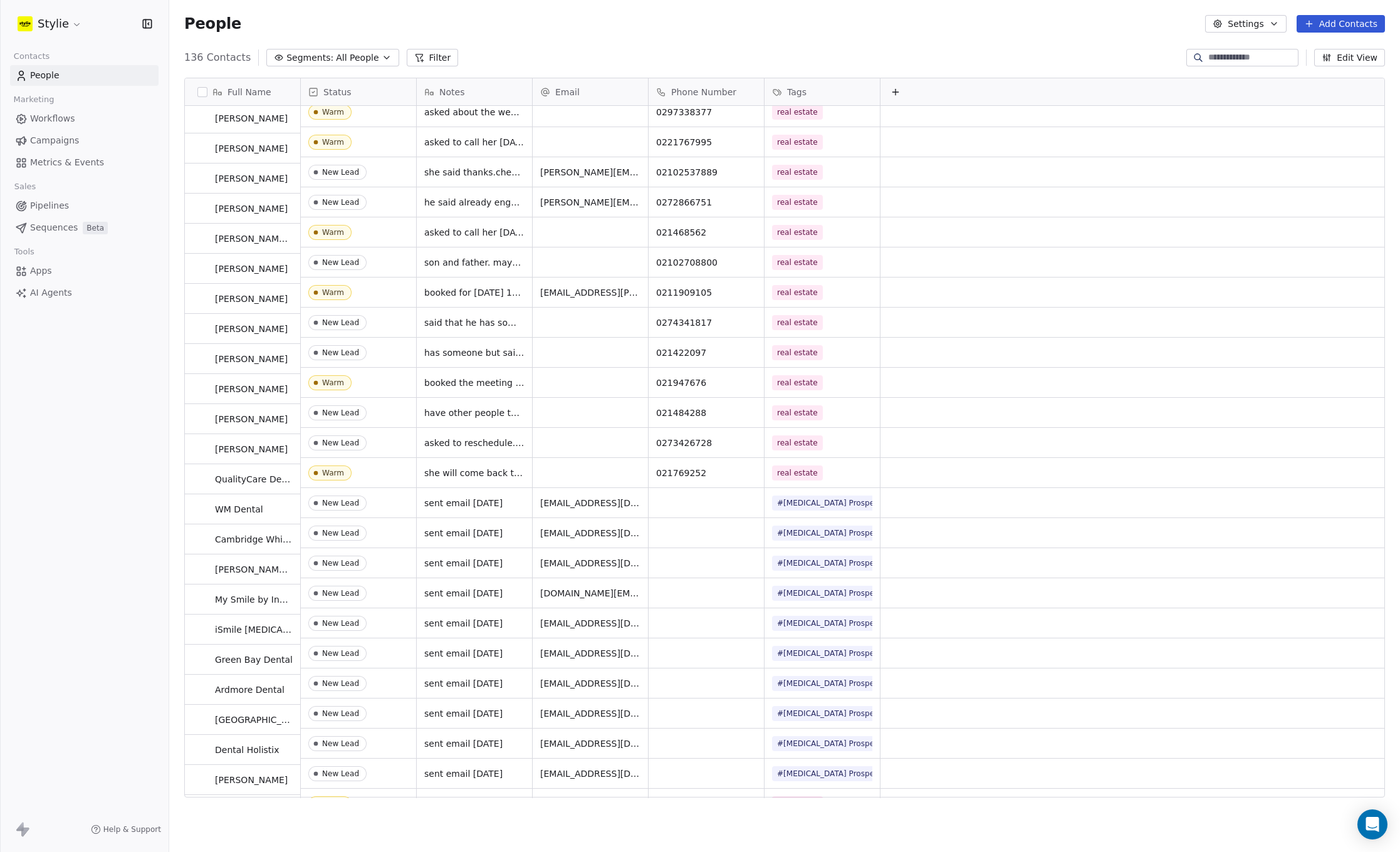
scroll to position [664, 0]
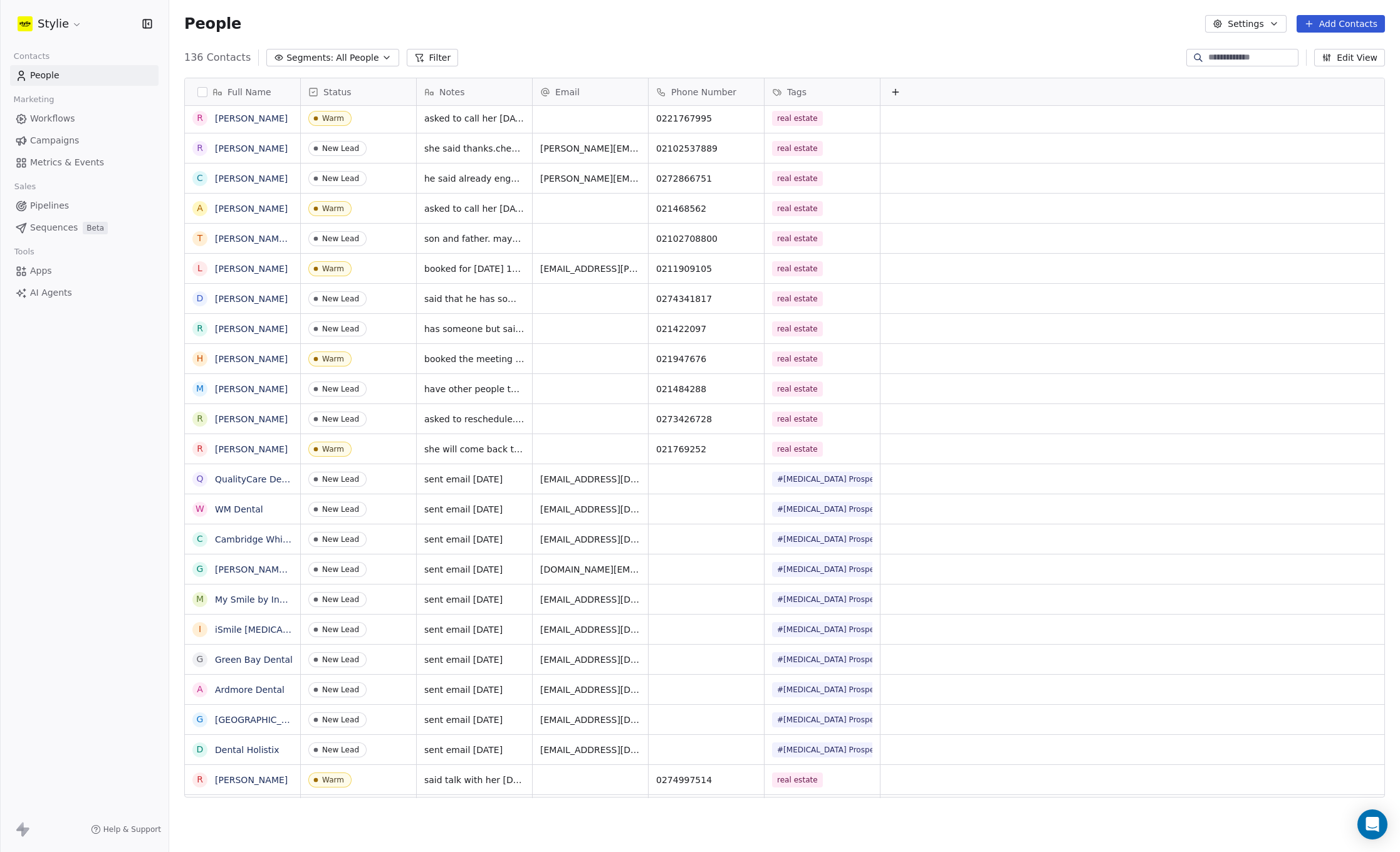
click at [338, 358] on div "Warm" at bounding box center [333, 358] width 22 height 9
click at [330, 359] on div "Warm" at bounding box center [333, 358] width 22 height 9
click at [360, 360] on div "Warm" at bounding box center [359, 358] width 115 height 29
click at [370, 360] on div "Warm" at bounding box center [359, 358] width 115 height 29
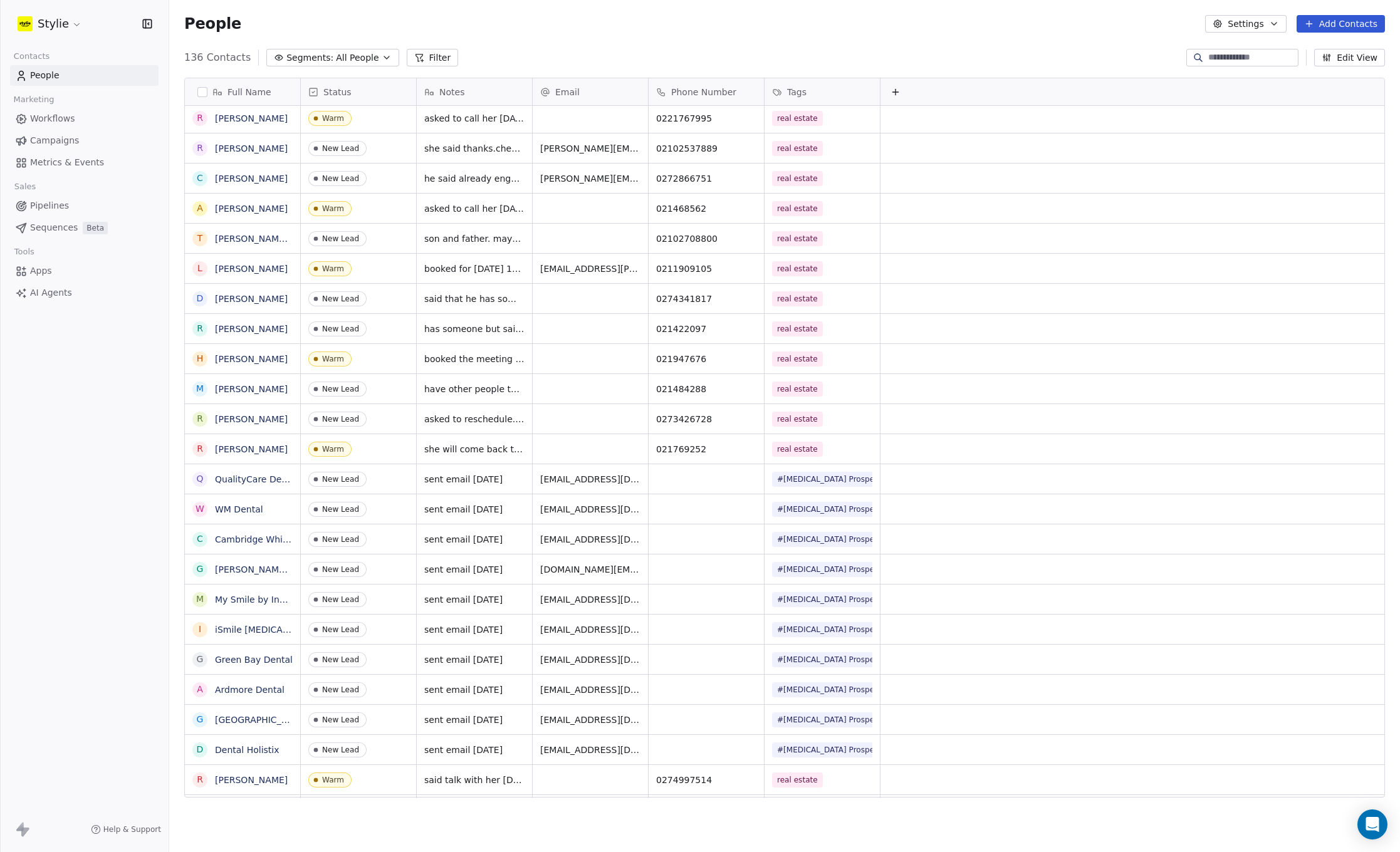
click at [370, 360] on div "Warm" at bounding box center [359, 358] width 115 height 29
click at [371, 360] on div "Warm" at bounding box center [359, 358] width 115 height 29
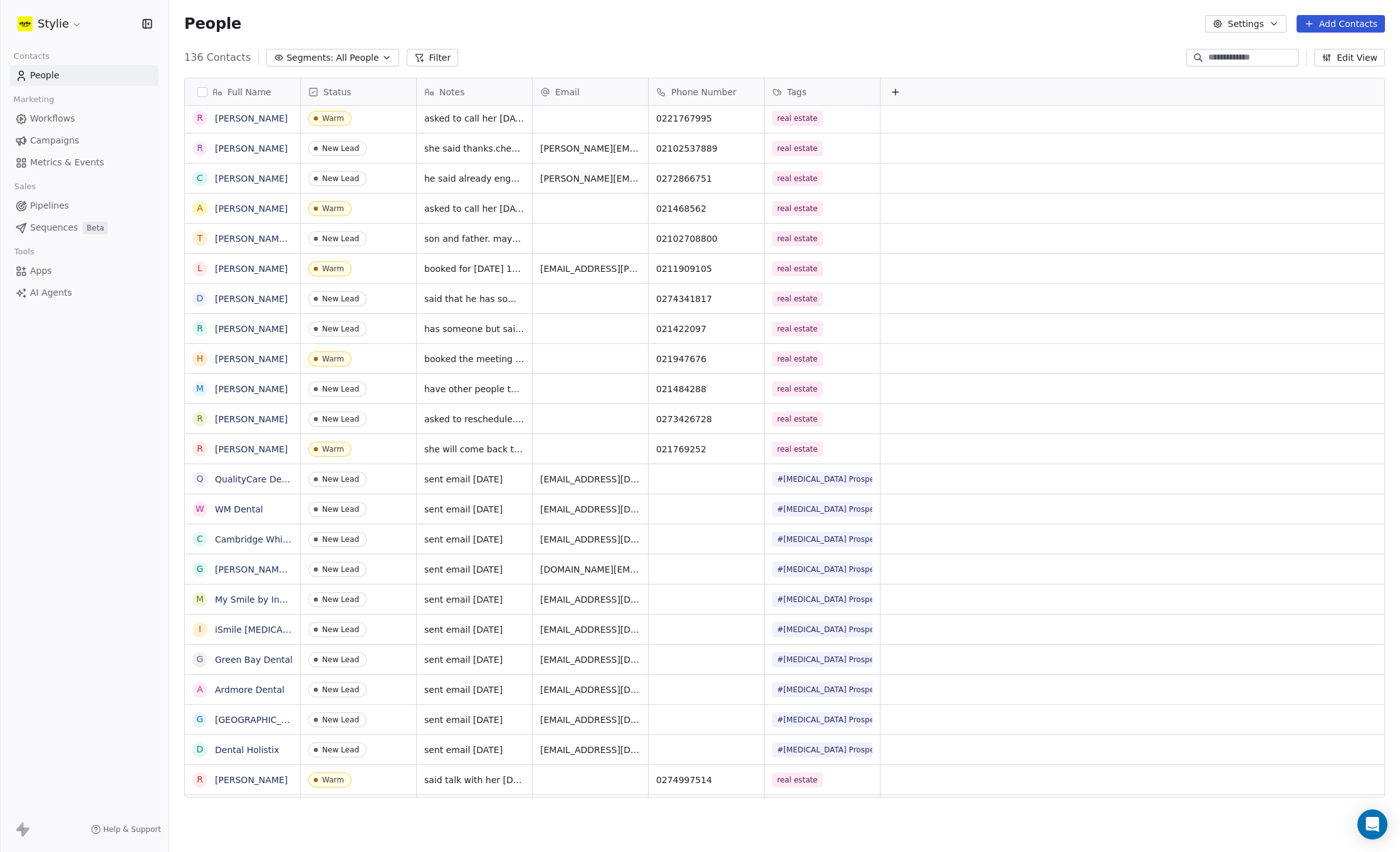
click at [371, 360] on div "Warm" at bounding box center [359, 358] width 115 height 29
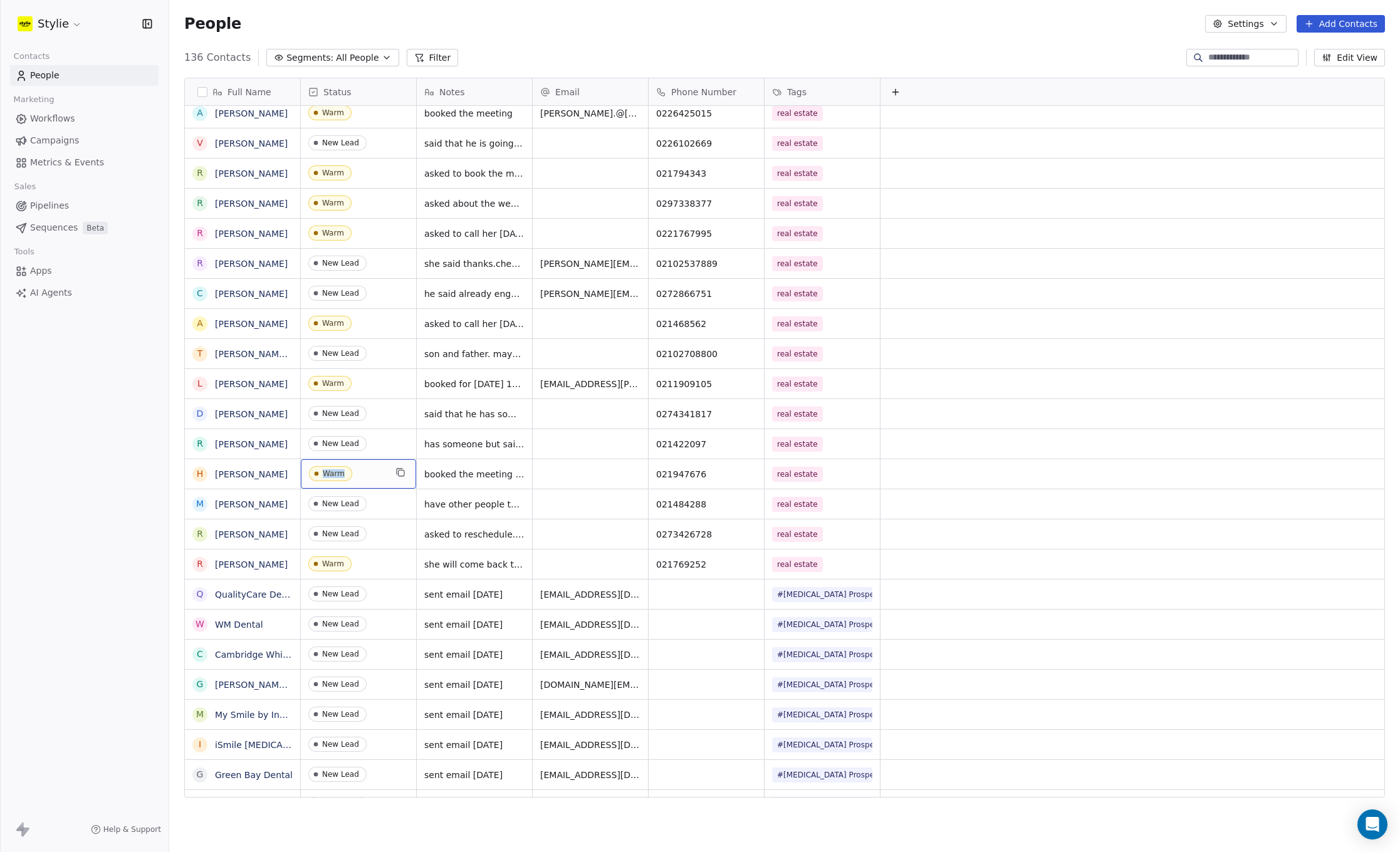
click at [371, 462] on div "Warm" at bounding box center [359, 473] width 115 height 29
click at [381, 483] on div "Warm" at bounding box center [381, 473] width 162 height 30
click at [337, 604] on div "Hot" at bounding box center [334, 604] width 13 height 9
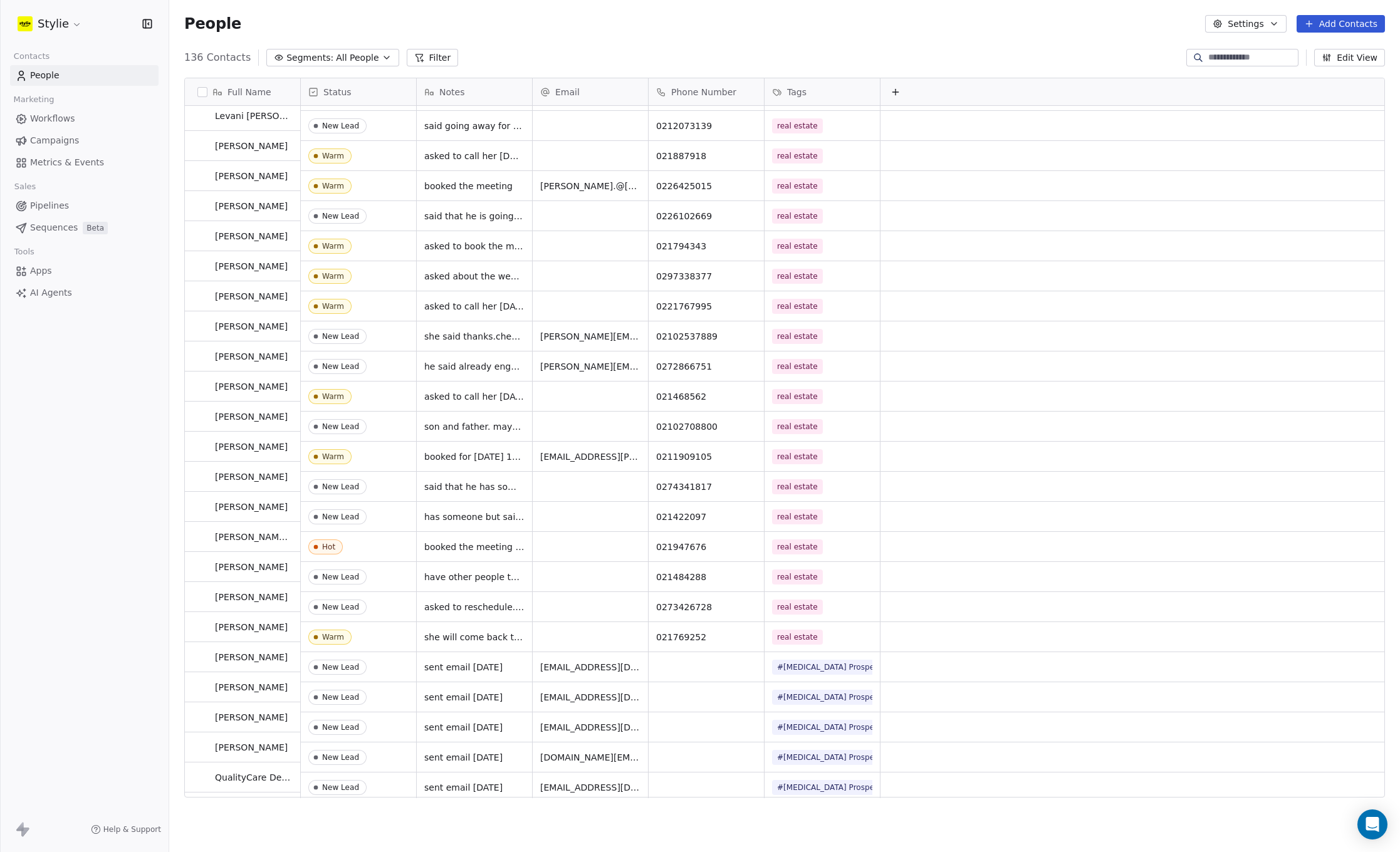
scroll to position [0, 0]
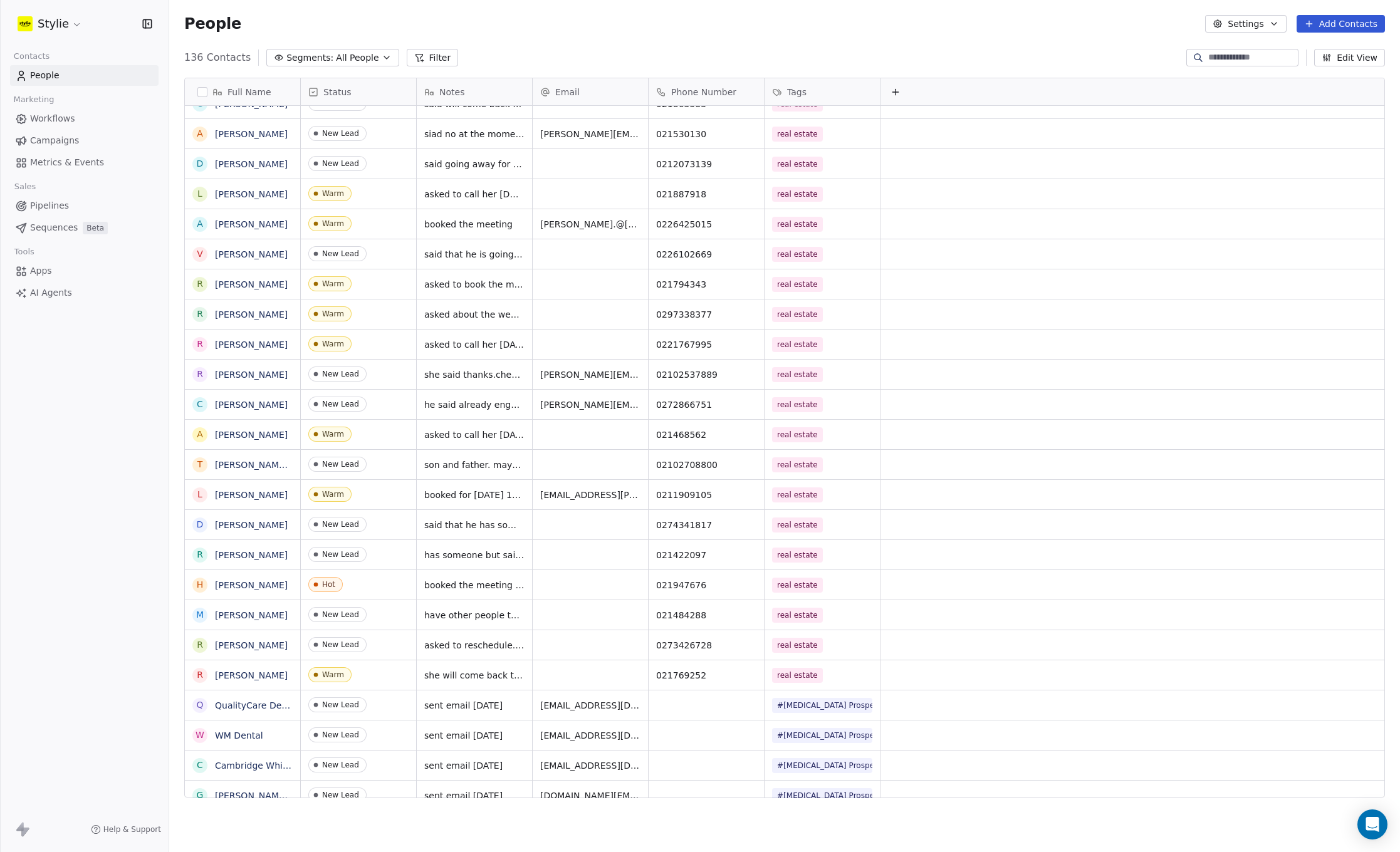
click at [126, 488] on div "Stylie Contacts People Marketing Workflows Campaigns Metrics & Events Sales Pip…" at bounding box center [84, 426] width 169 height 852
click at [511, 588] on span "booked the meeting with him" at bounding box center [489, 585] width 129 height 12
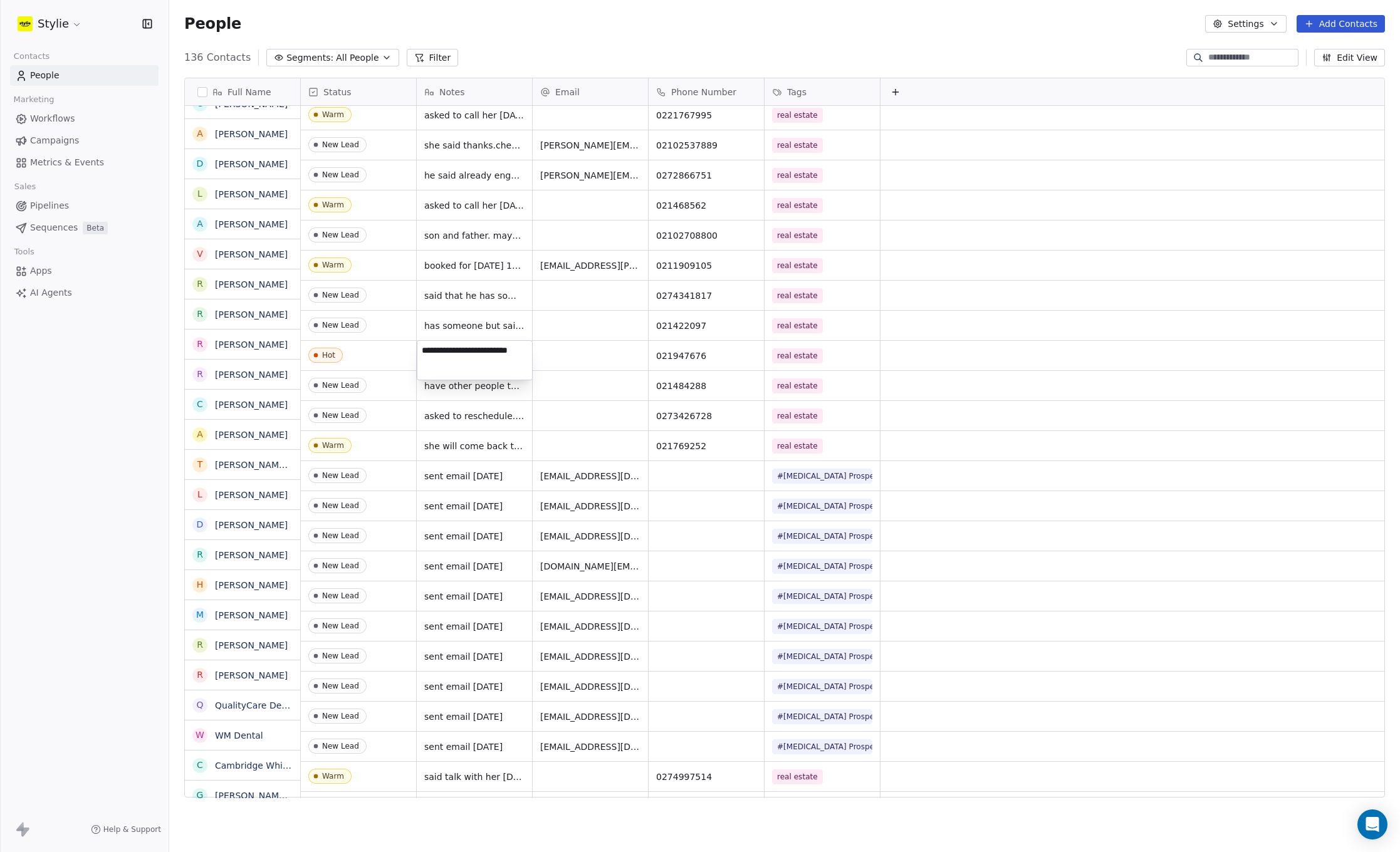
click at [977, 352] on html "Stylie Contacts People Marketing Workflows Campaigns Metrics & Events Sales Pip…" at bounding box center [700, 426] width 1400 height 852
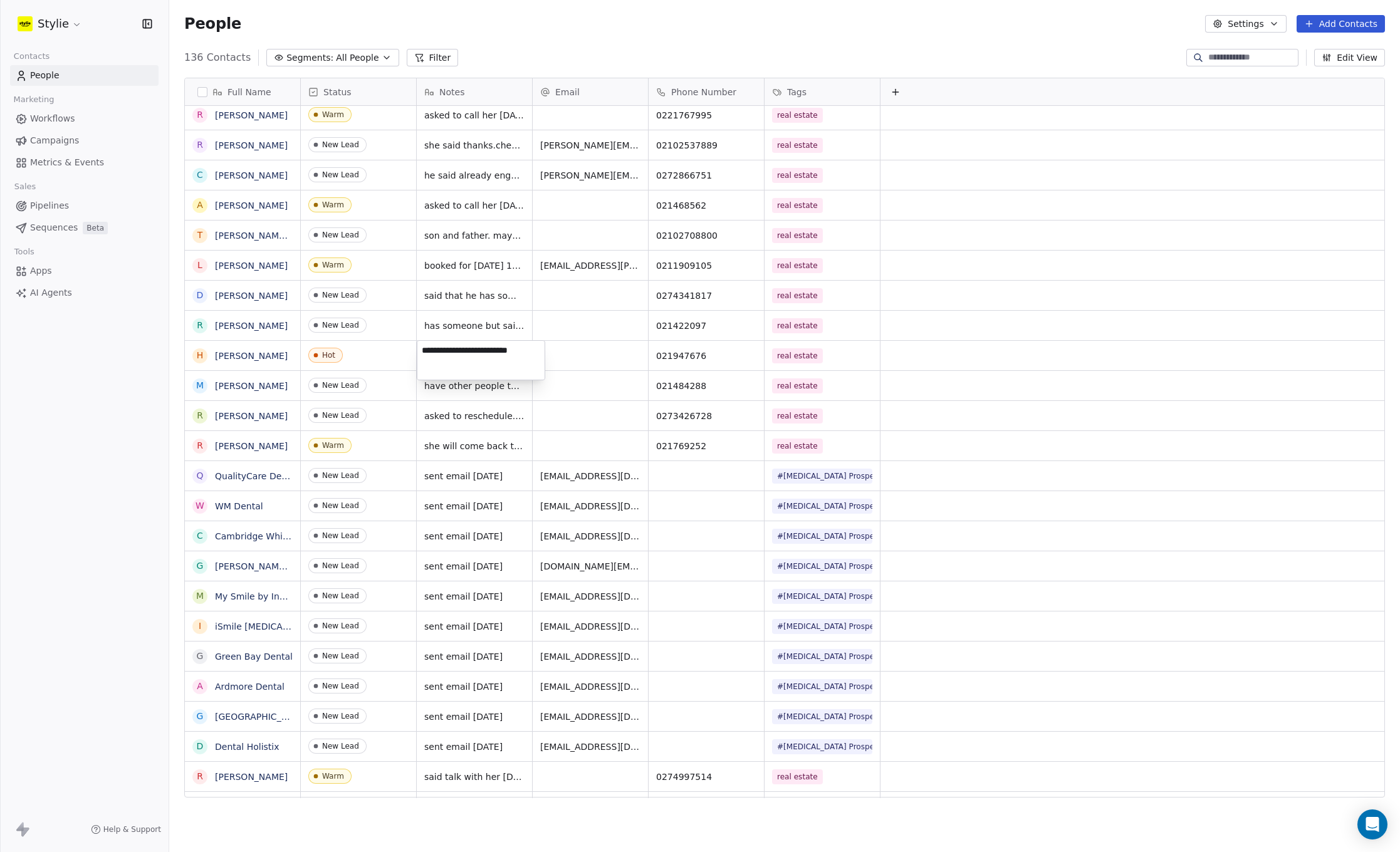
click at [99, 430] on html "Stylie Contacts People Marketing Workflows Campaigns Metrics & Events Sales Pip…" at bounding box center [700, 426] width 1400 height 852
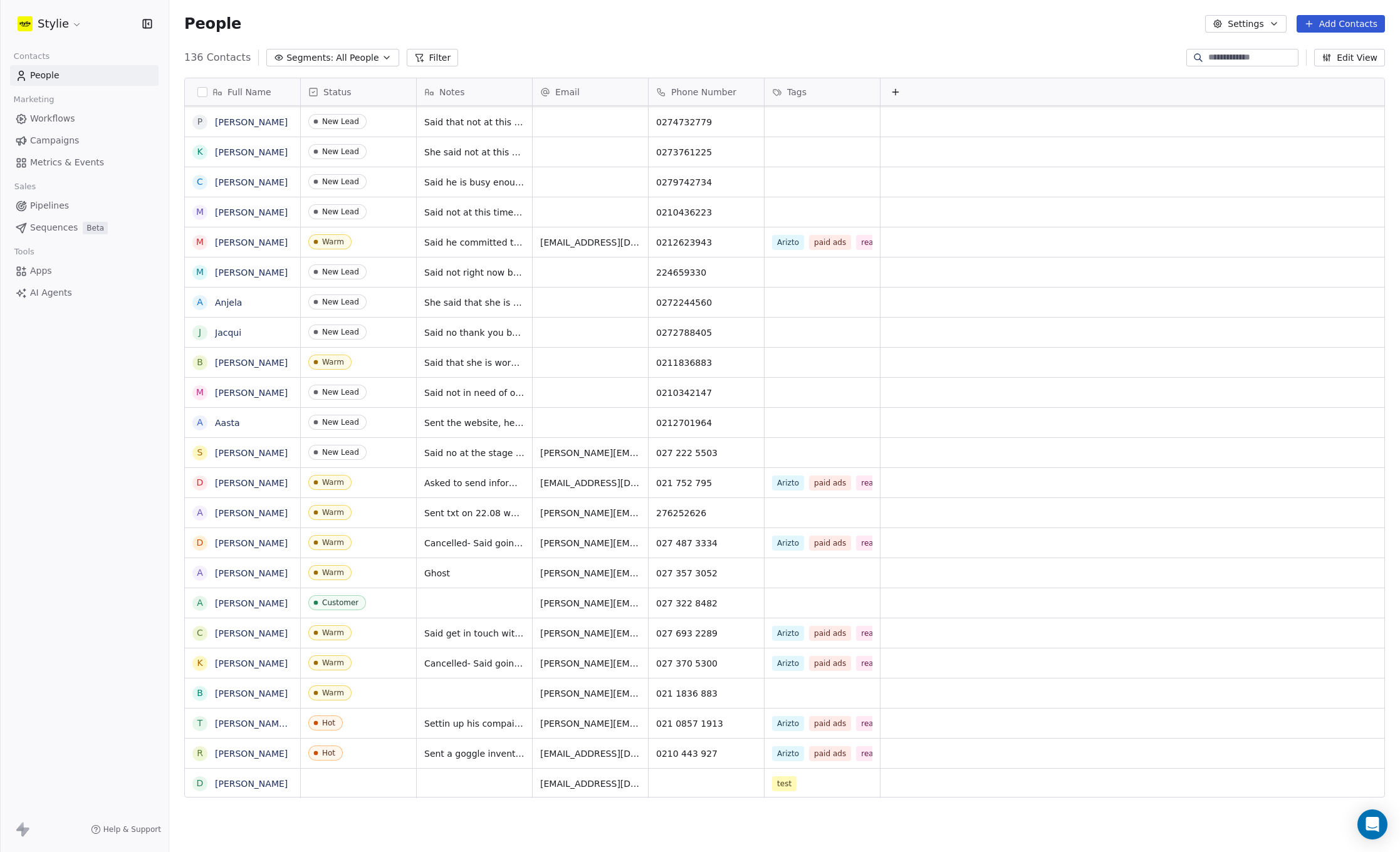
scroll to position [9, 0]
click at [99, 383] on div "Stylie Contacts People Marketing Workflows Campaigns Metrics & Events Sales Pip…" at bounding box center [84, 426] width 169 height 852
click at [538, 29] on div "People Settings Add Contacts" at bounding box center [784, 24] width 1200 height 18
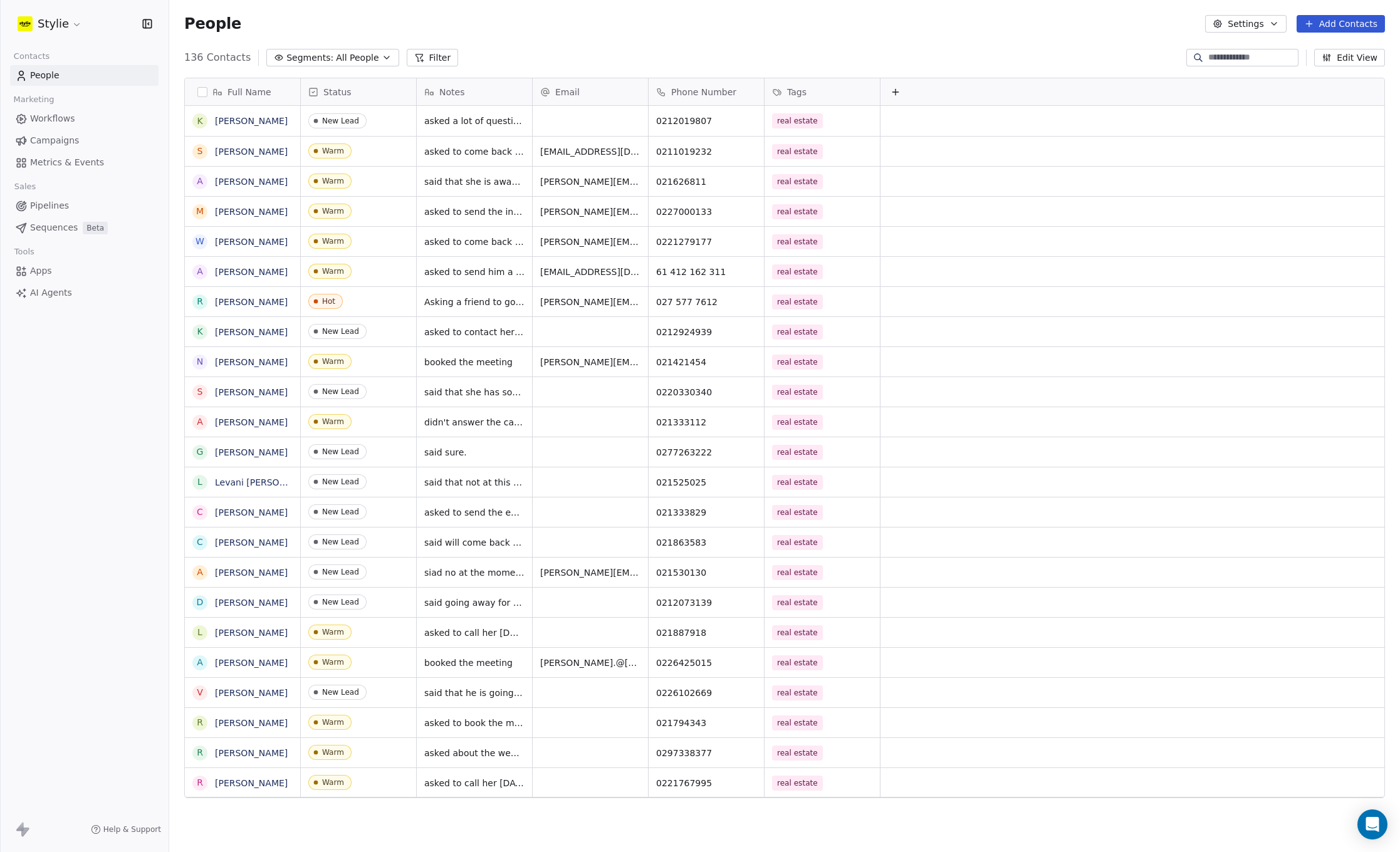
scroll to position [750, 1231]
